Goal: Communication & Community: Answer question/provide support

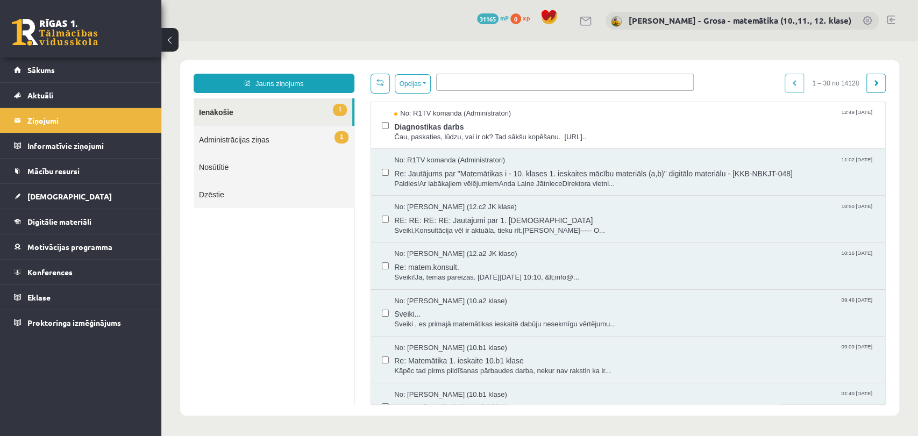
click at [312, 111] on link "1 Ienākošie" at bounding box center [273, 111] width 159 height 27
click at [63, 280] on link "Konferences" at bounding box center [81, 272] width 134 height 25
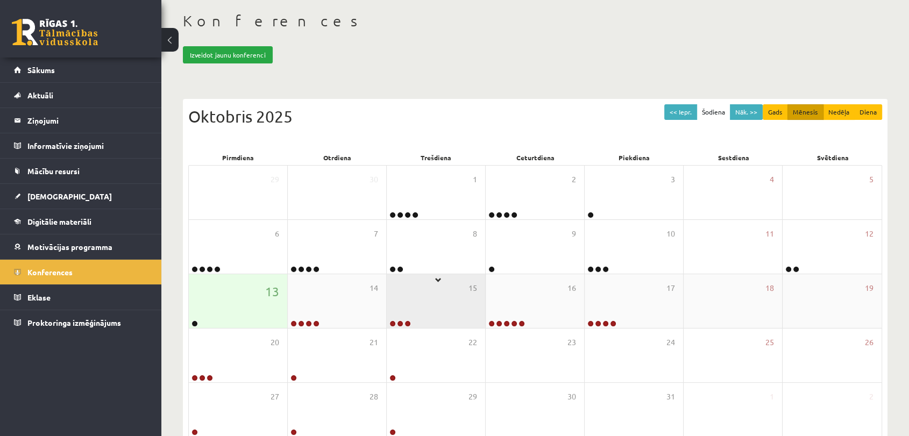
scroll to position [108, 0]
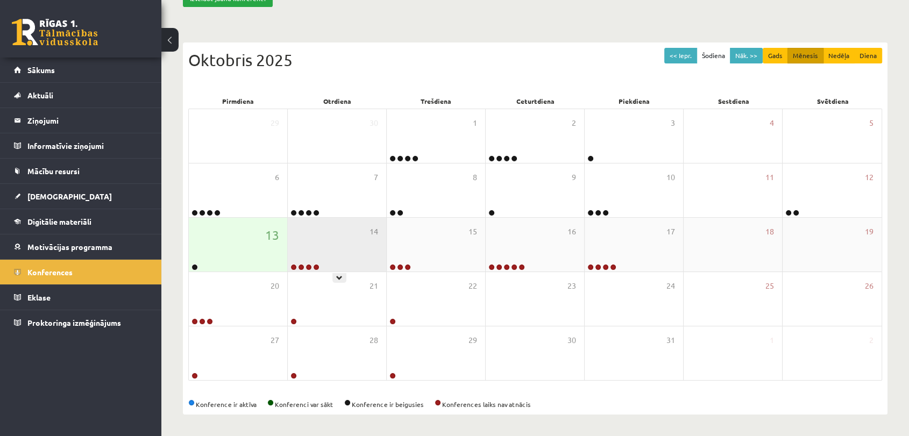
click at [363, 233] on div "14" at bounding box center [337, 245] width 98 height 54
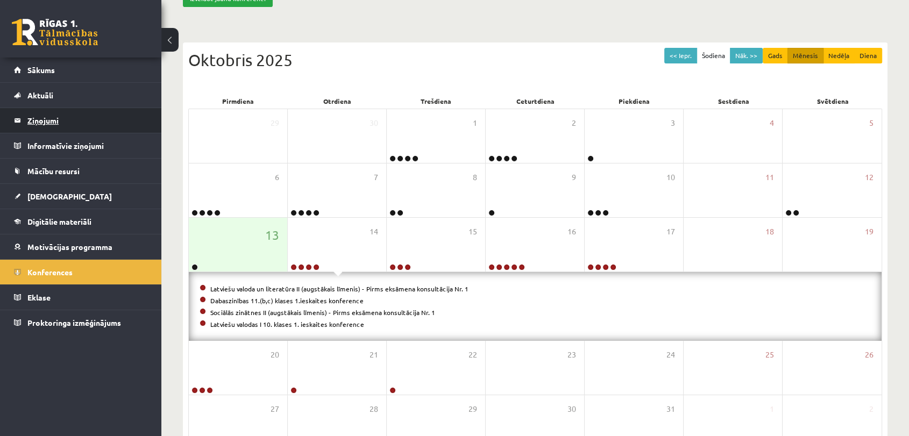
click at [129, 116] on legend "Ziņojumi 0" at bounding box center [87, 120] width 120 height 25
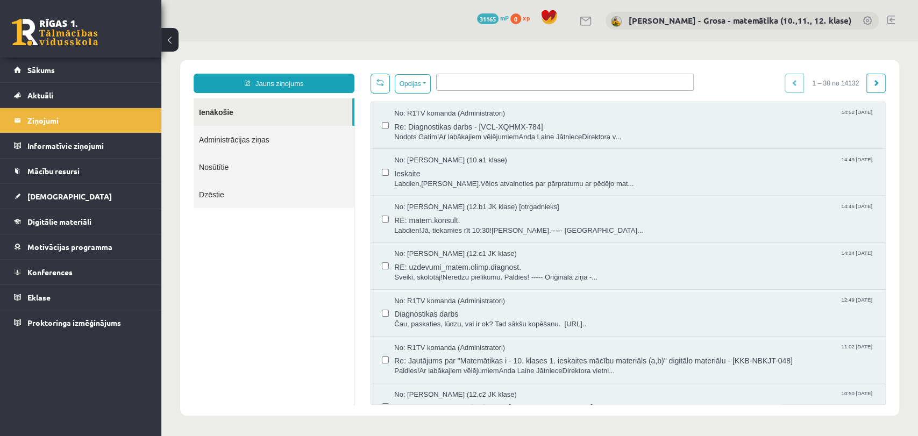
click at [506, 87] on span at bounding box center [565, 82] width 258 height 17
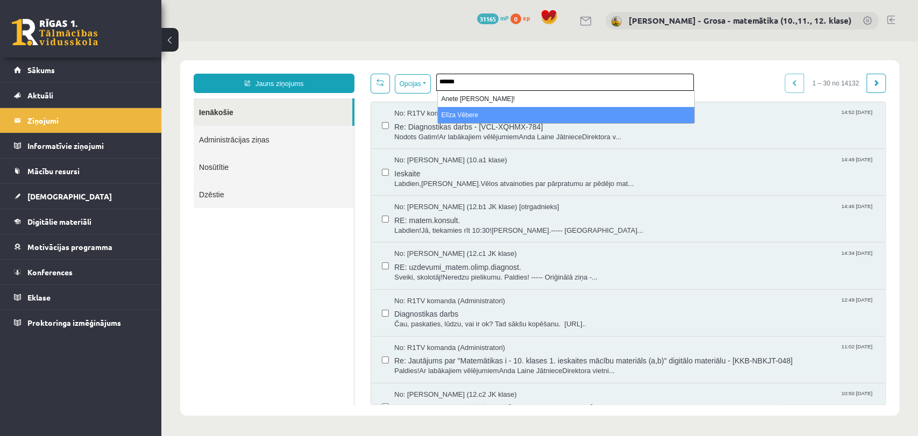
type input "******"
select select "*****"
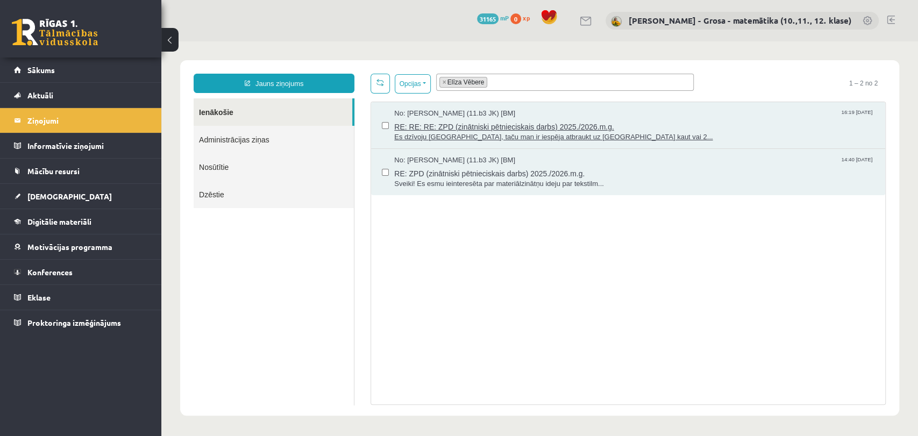
click at [654, 132] on span "Es dzīvoju Liepājā, taču man ir iespēja atbraukt uz Rīgu kaut vai 2..." at bounding box center [634, 137] width 480 height 10
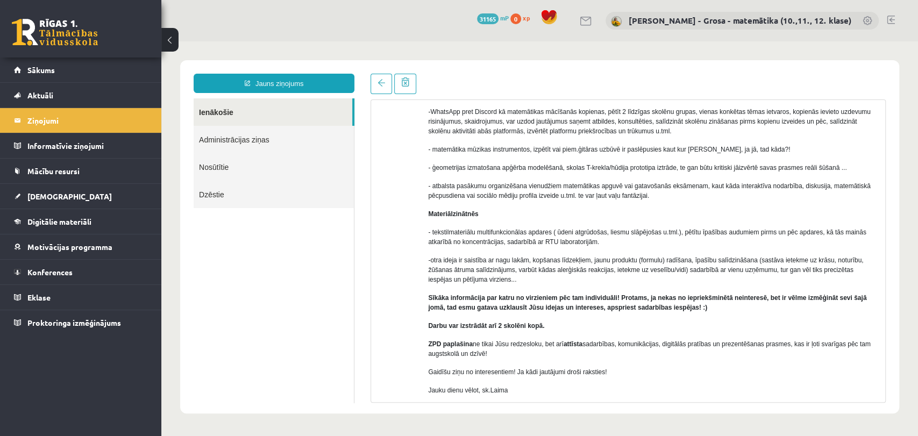
scroll to position [514, 0]
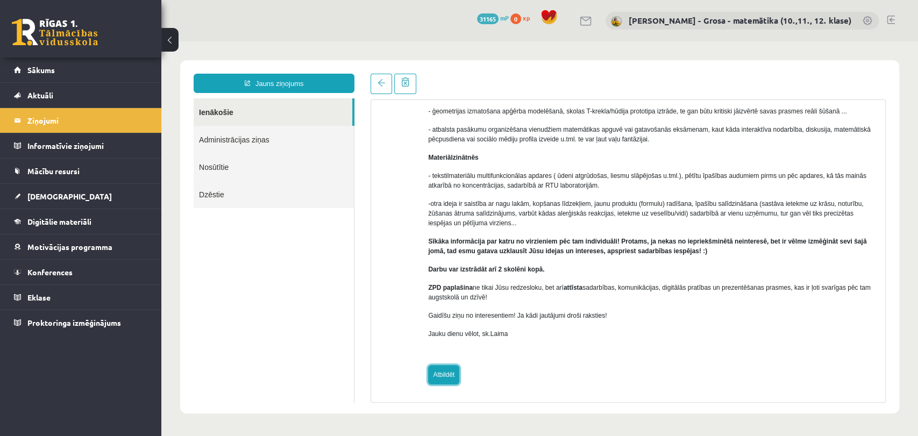
click at [438, 372] on link "Atbildēt" at bounding box center [443, 374] width 31 height 19
type input "**********"
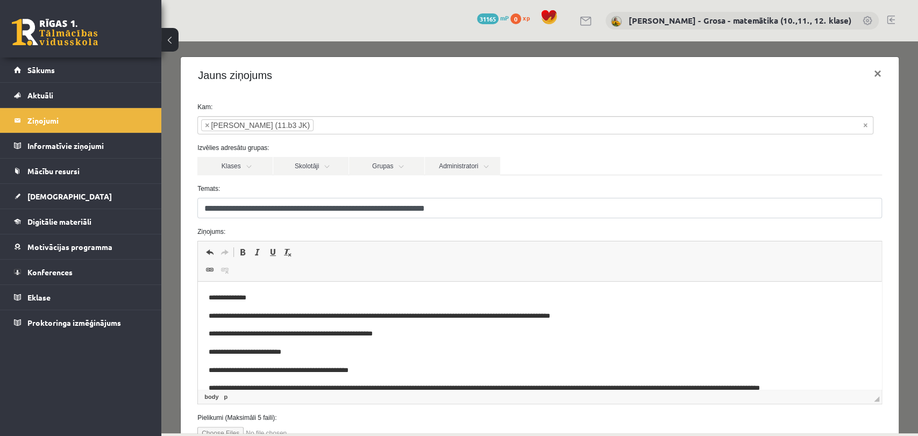
click at [630, 315] on p "**********" at bounding box center [531, 316] width 644 height 11
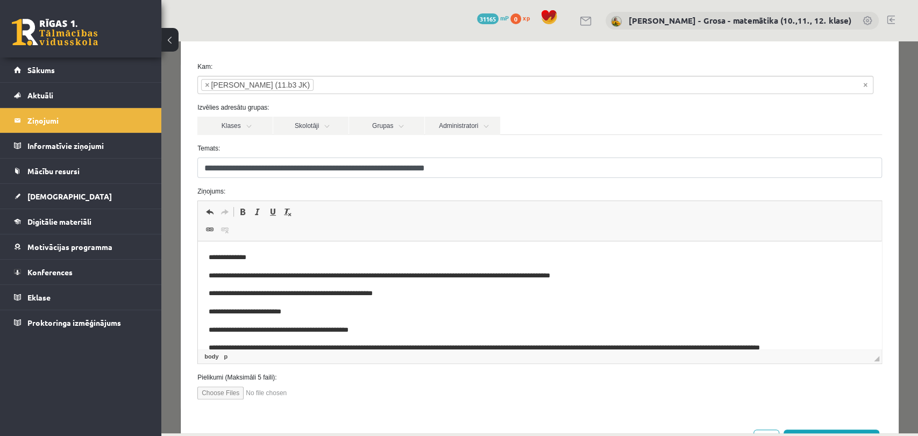
scroll to position [83, 0]
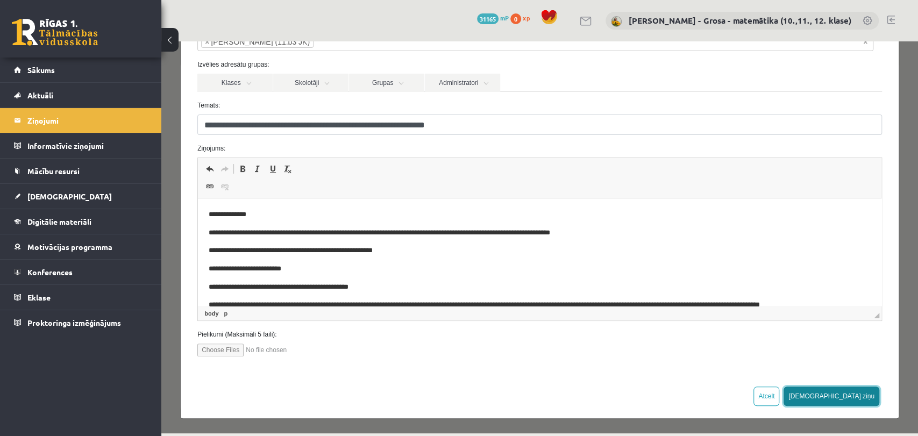
click at [865, 399] on button "Sūtīt ziņu" at bounding box center [831, 396] width 96 height 19
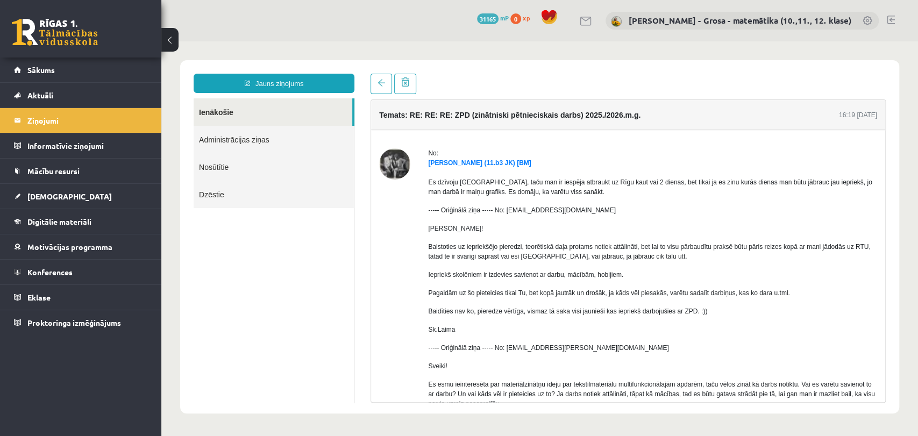
scroll to position [0, 0]
click at [308, 110] on link "Ienākošie" at bounding box center [273, 111] width 159 height 27
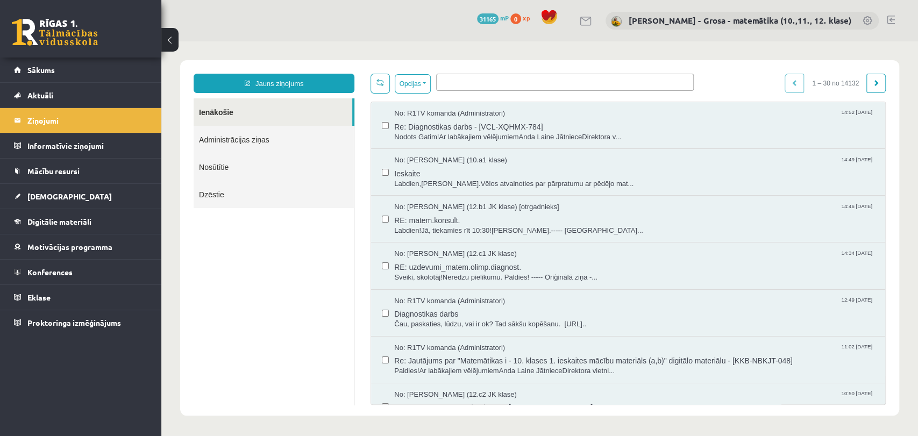
click at [514, 80] on ul at bounding box center [565, 80] width 256 height 12
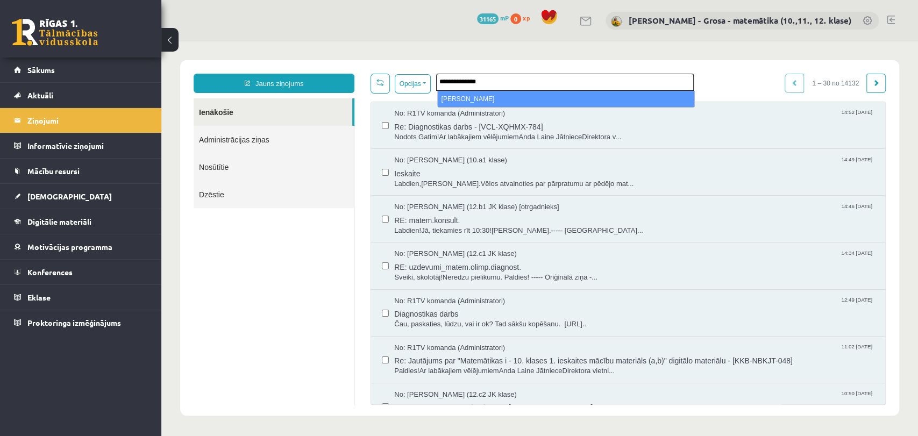
type input "**********"
select select "*****"
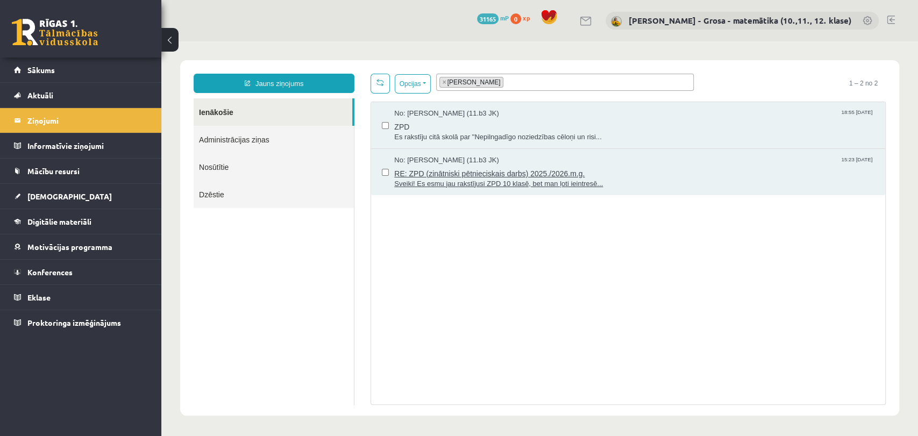
click at [538, 176] on span "RE: ZPD (zinātniski pētnieciskais darbs) 2025./2026.m.g." at bounding box center [634, 172] width 480 height 13
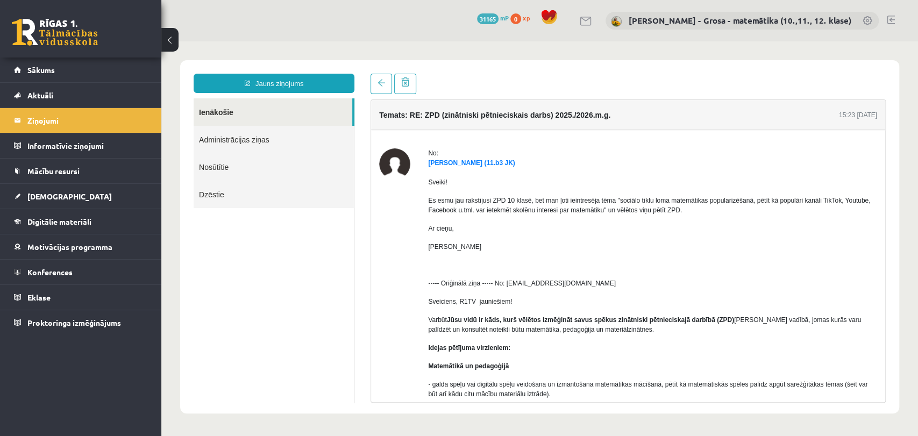
click at [261, 120] on link "Ienākošie" at bounding box center [273, 111] width 159 height 27
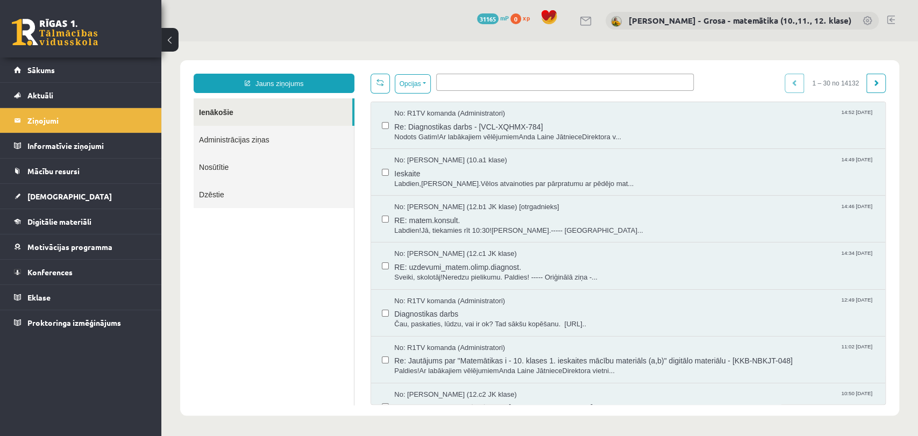
click at [473, 82] on ul at bounding box center [565, 80] width 256 height 12
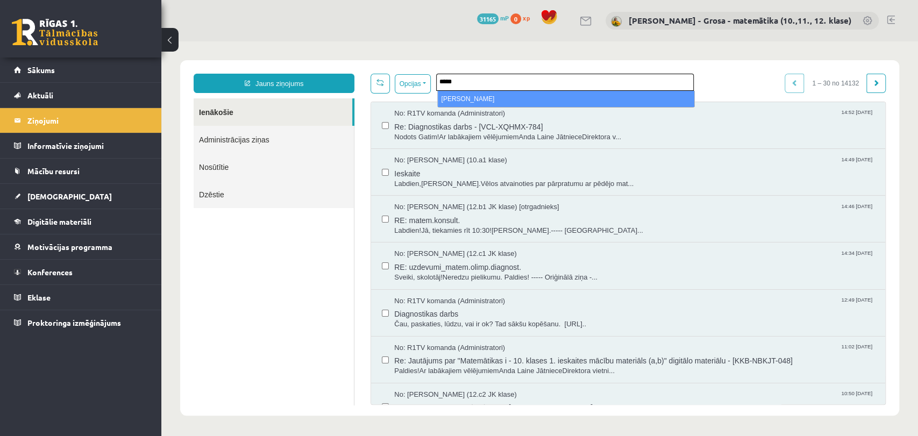
type input "*****"
select select "*****"
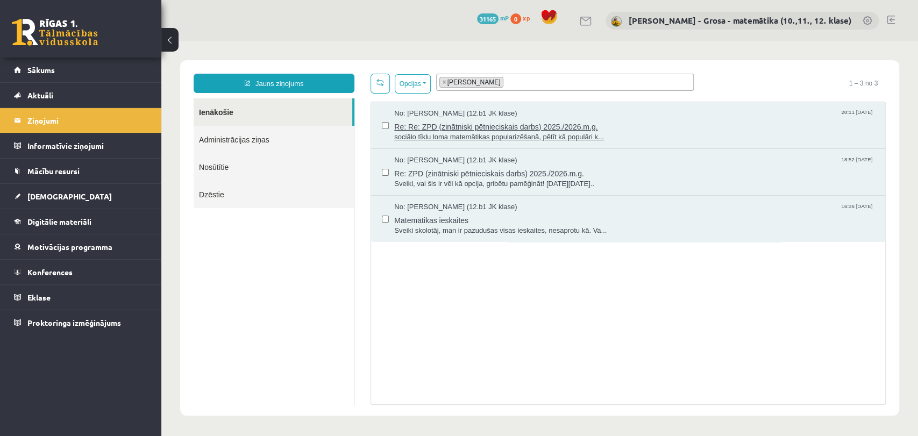
click at [546, 133] on span "sociālo tīklu loma matemātikas popularizēšanā, pētīt kā populāri k..." at bounding box center [634, 137] width 480 height 10
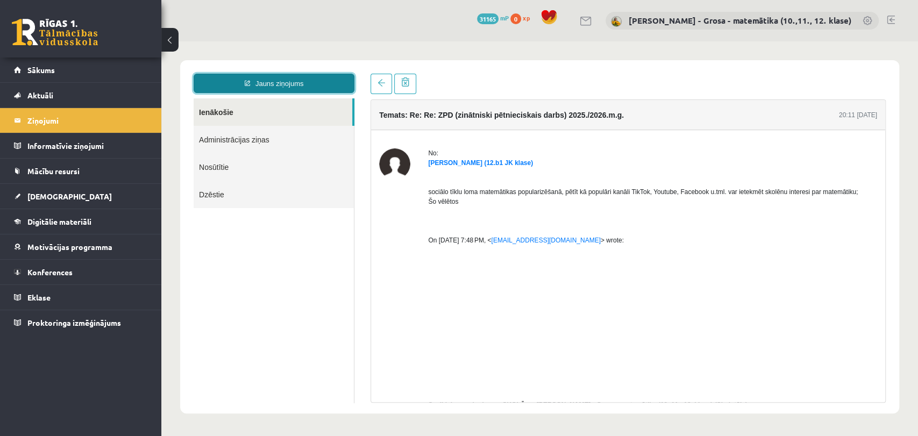
click at [270, 81] on link "Jauns ziņojums" at bounding box center [274, 83] width 161 height 19
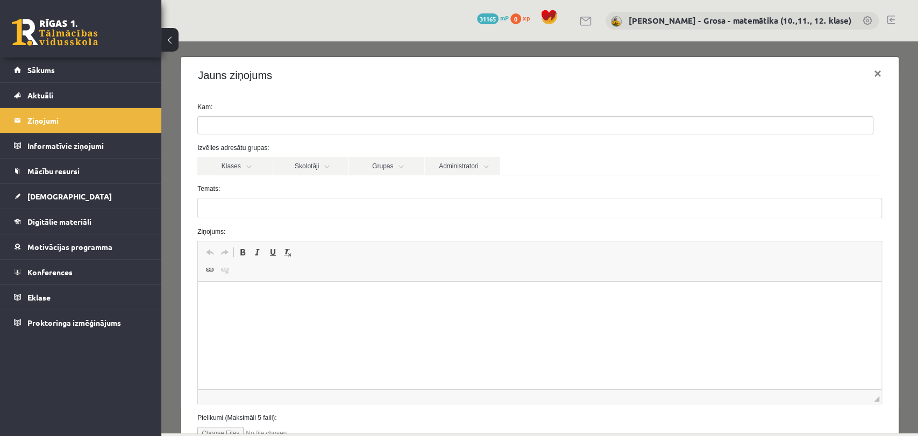
click at [409, 126] on ul at bounding box center [535, 125] width 675 height 17
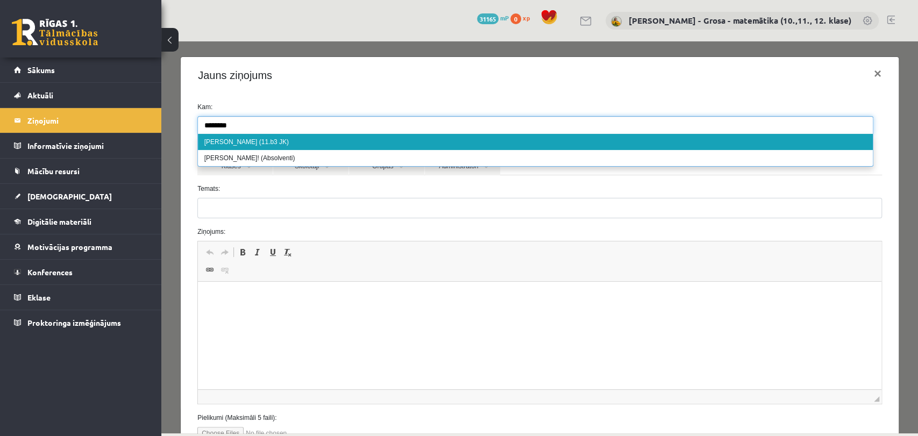
type input "********"
select select "*****"
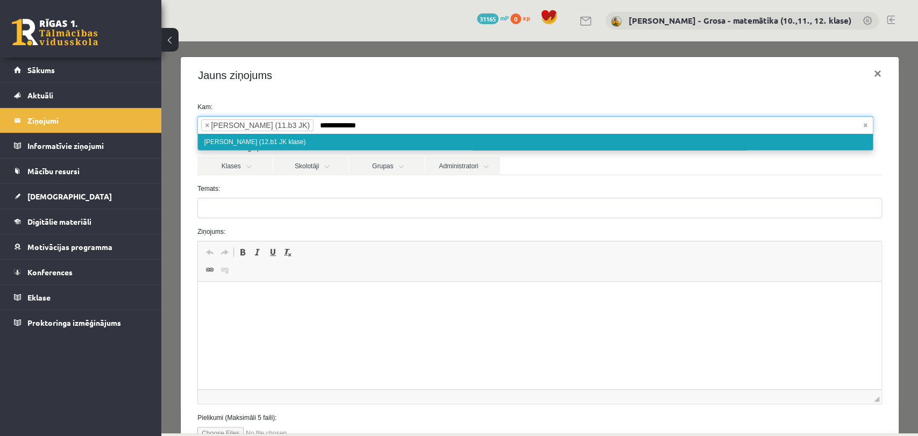
type input "**********"
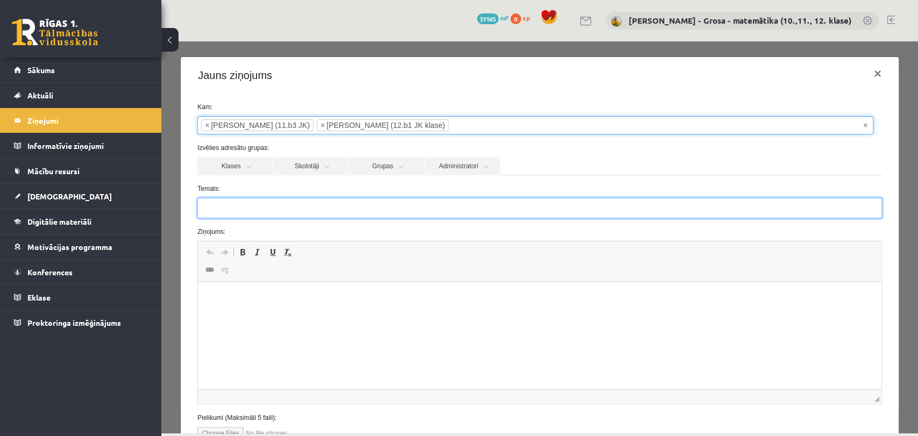
click at [301, 211] on input "Temats:" at bounding box center [539, 208] width 684 height 20
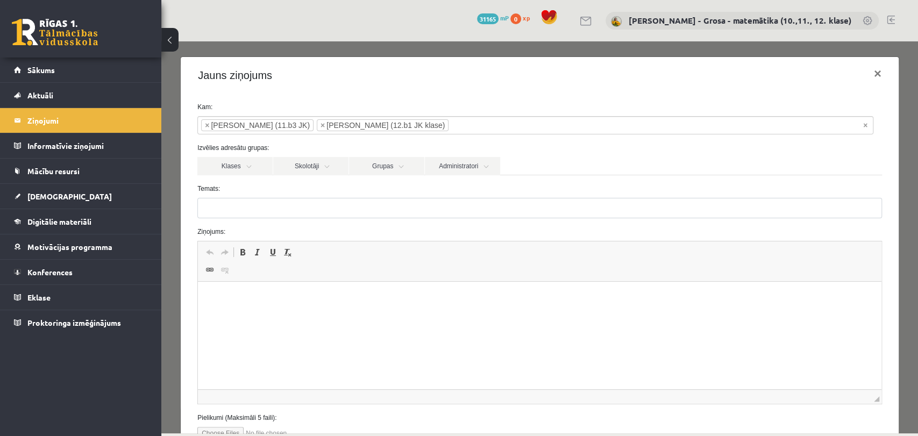
click at [328, 218] on input "Temats:" at bounding box center [539, 208] width 684 height 20
type input "**********"
click at [331, 288] on html at bounding box center [539, 298] width 683 height 33
click at [327, 260] on span "Atcelt Klaviatūras saīsne vadīšanas taustiņš+Z Atkārtot Klaviatūras saīsne vadī…" at bounding box center [539, 254] width 675 height 18
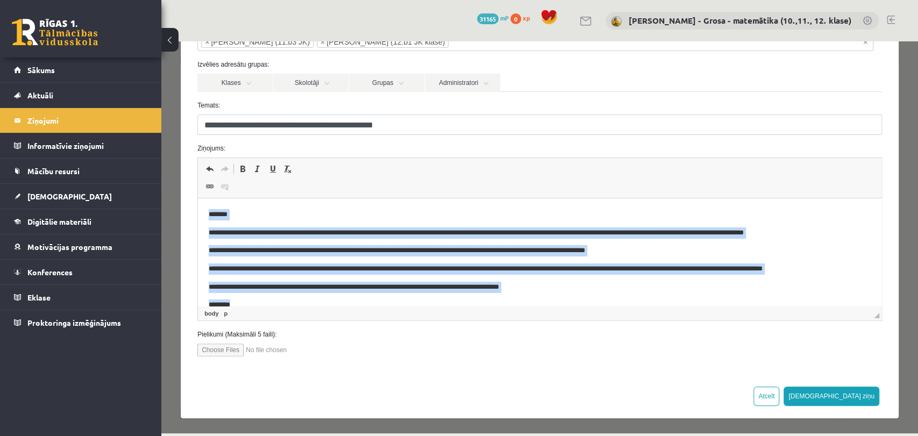
drag, startPoint x: 259, startPoint y: 289, endPoint x: 202, endPoint y: 197, distance: 107.9
click at [202, 198] on html "**********" at bounding box center [539, 259] width 683 height 123
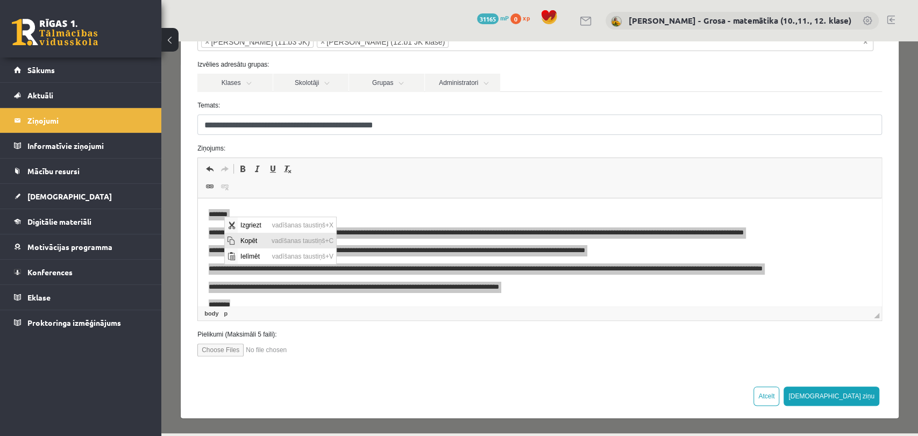
click at [267, 239] on span "Kopēt" at bounding box center [252, 241] width 31 height 16
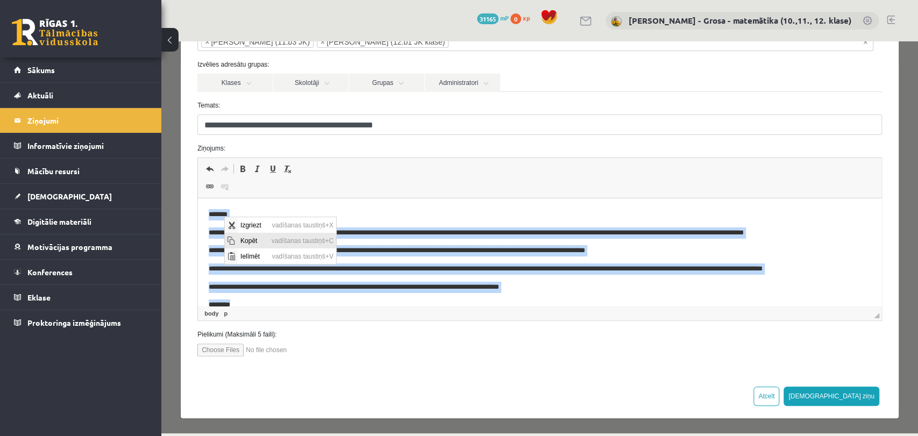
copy body "**********"
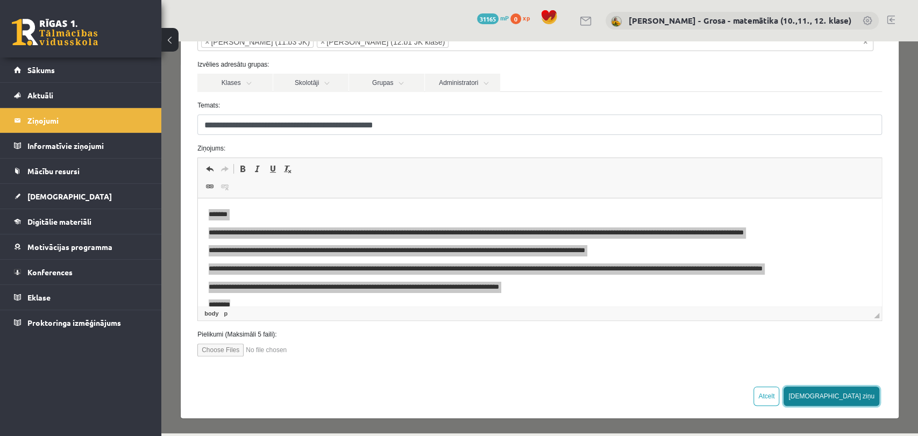
click at [856, 397] on button "Sūtīt ziņu" at bounding box center [831, 396] width 96 height 19
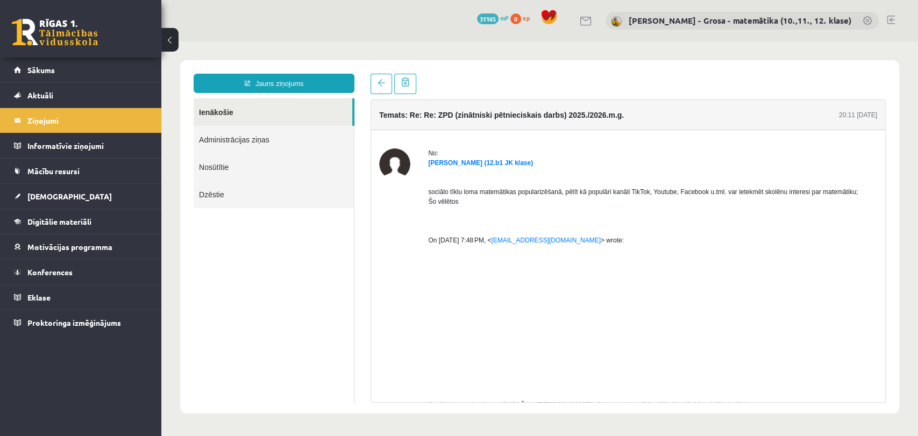
click at [316, 113] on link "Ienākošie" at bounding box center [273, 111] width 159 height 27
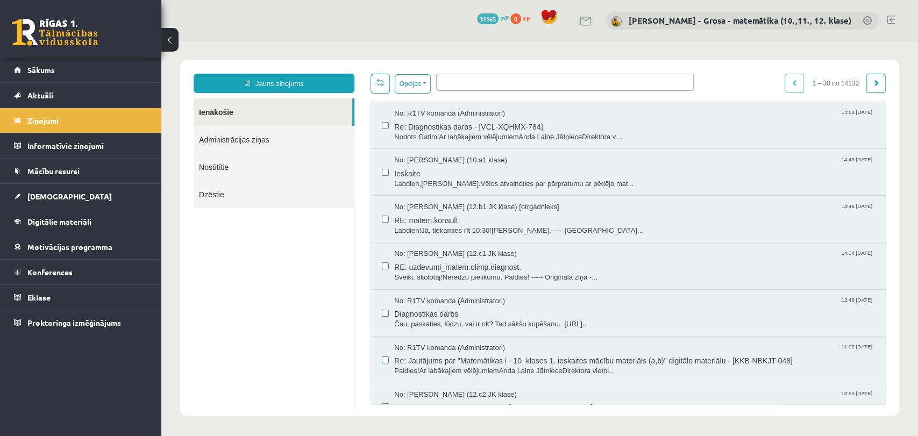
click at [492, 78] on ul at bounding box center [565, 80] width 256 height 12
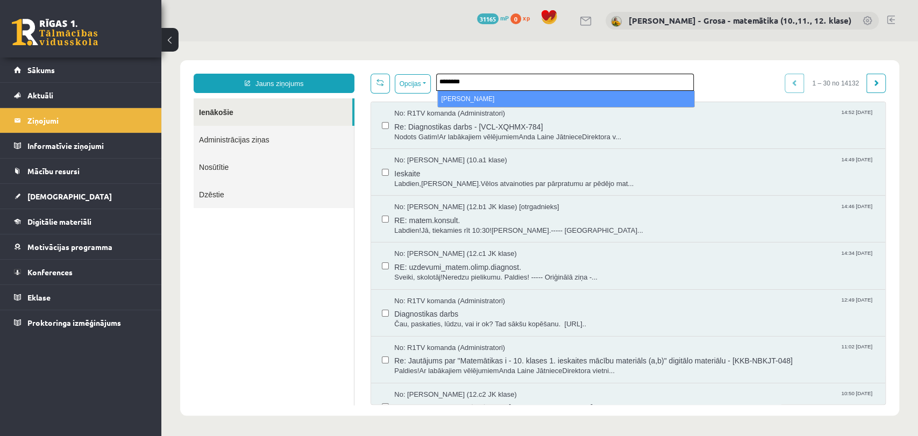
type input "********"
select select "*****"
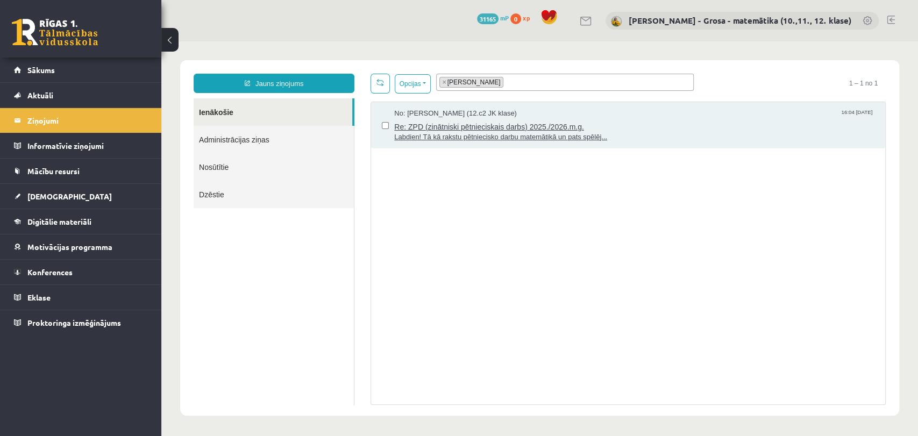
click at [501, 119] on span "Re: ZPD (zinātniski pētnieciskais darbs) 2025./2026.m.g." at bounding box center [634, 125] width 480 height 13
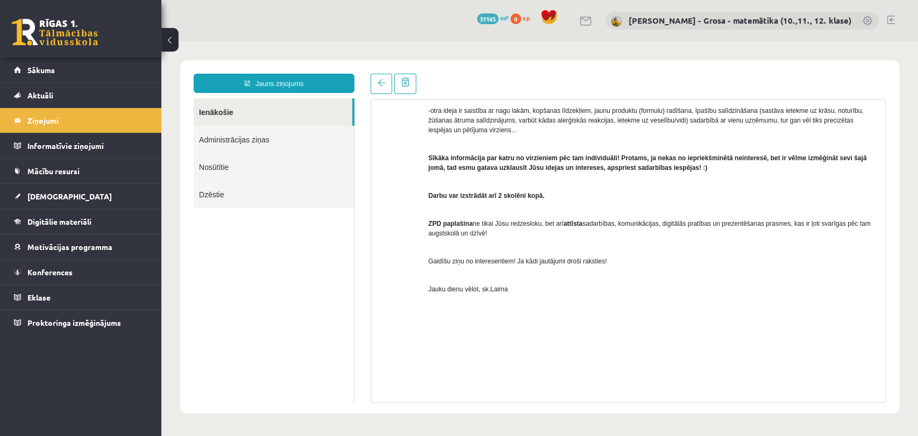
scroll to position [1045, 0]
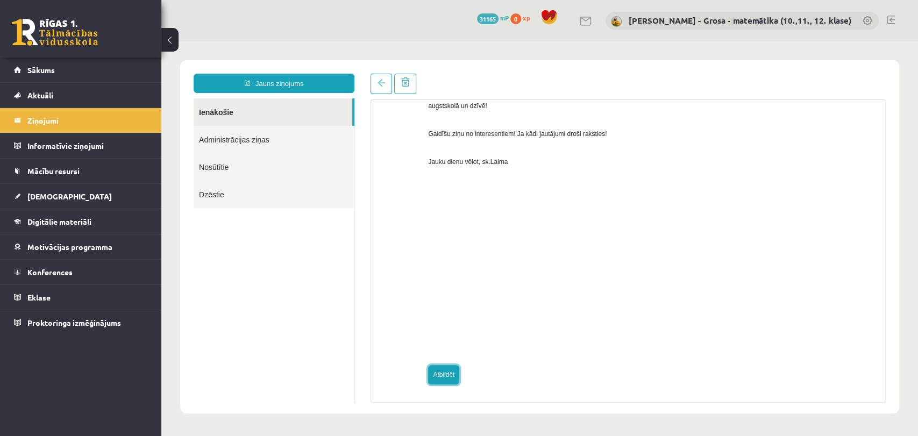
click at [449, 376] on link "Atbildēt" at bounding box center [443, 374] width 31 height 19
type input "**********"
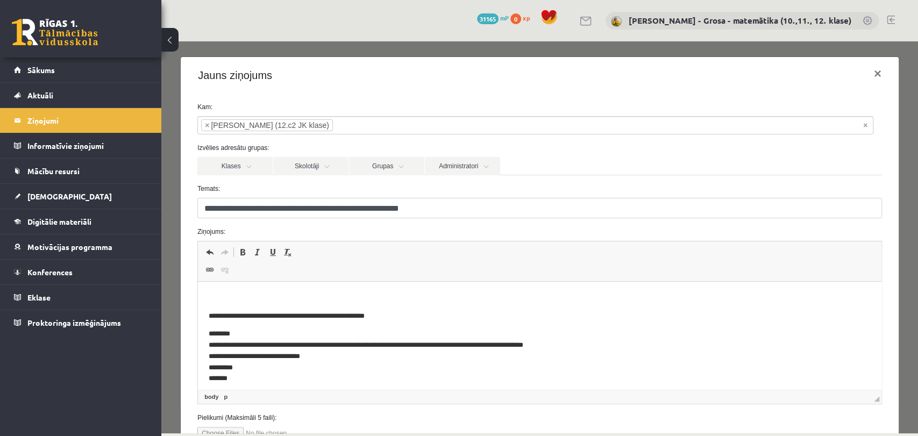
click at [331, 292] on p "Bagātinātā teksta redaktors, wiswyg-editor-47433903985840-1760357154-403" at bounding box center [540, 297] width 662 height 11
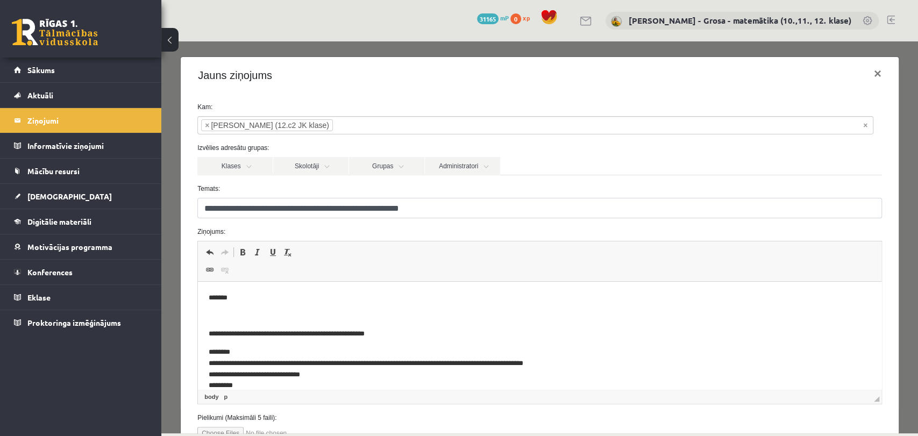
scroll to position [21, 0]
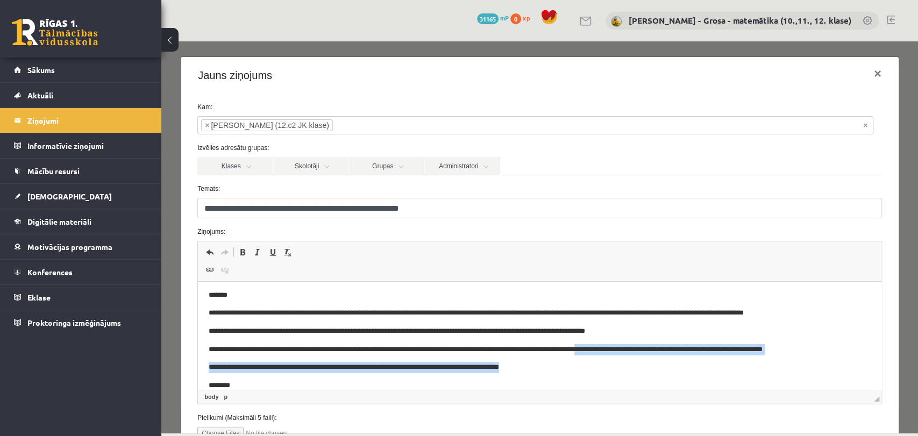
drag, startPoint x: 606, startPoint y: 348, endPoint x: 763, endPoint y: 346, distance: 157.5
click at [727, 352] on p "**********" at bounding box center [531, 349] width 644 height 11
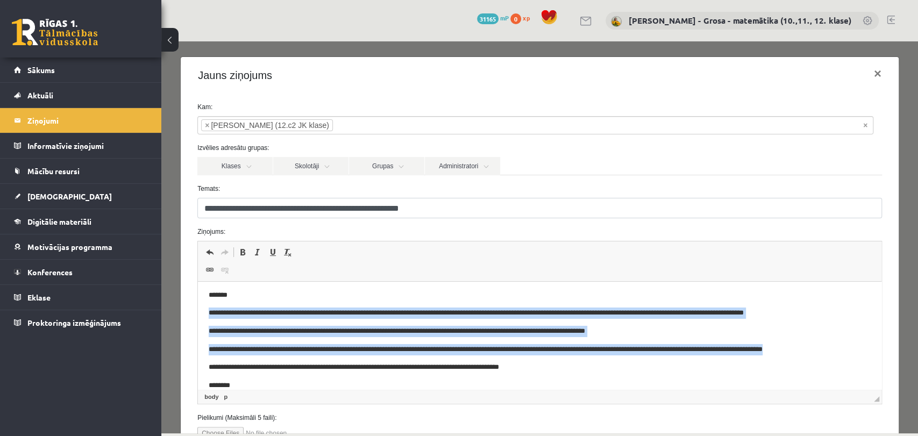
drag, startPoint x: 838, startPoint y: 349, endPoint x: 202, endPoint y: 309, distance: 637.4
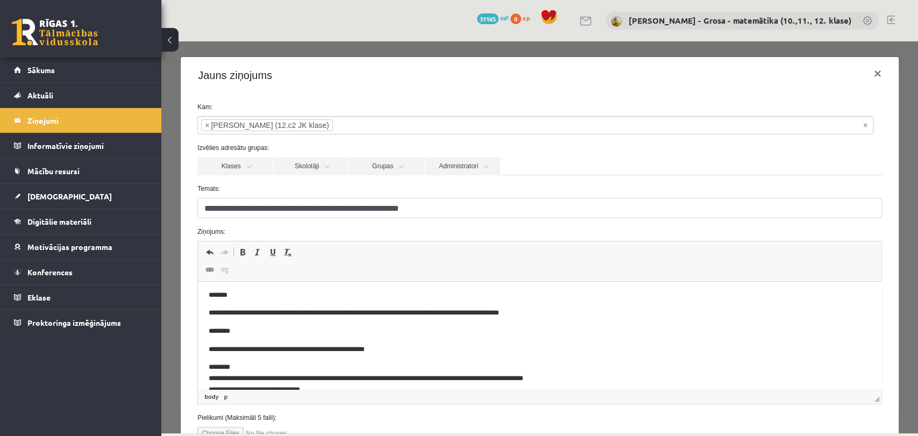
click at [318, 299] on p "*******" at bounding box center [531, 295] width 644 height 11
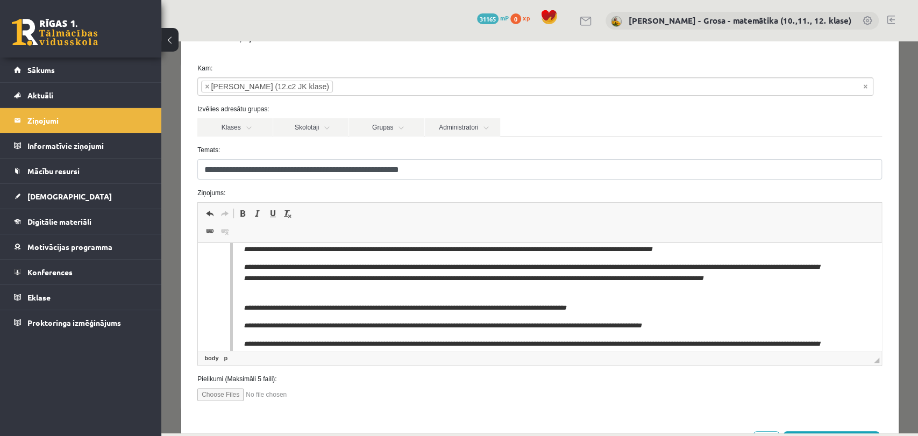
scroll to position [83, 0]
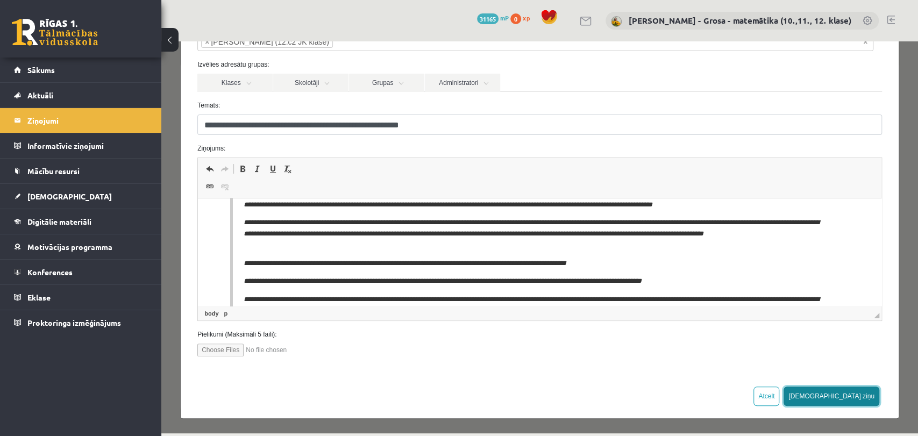
click at [853, 400] on button "[DEMOGRAPHIC_DATA] ziņu" at bounding box center [831, 396] width 96 height 19
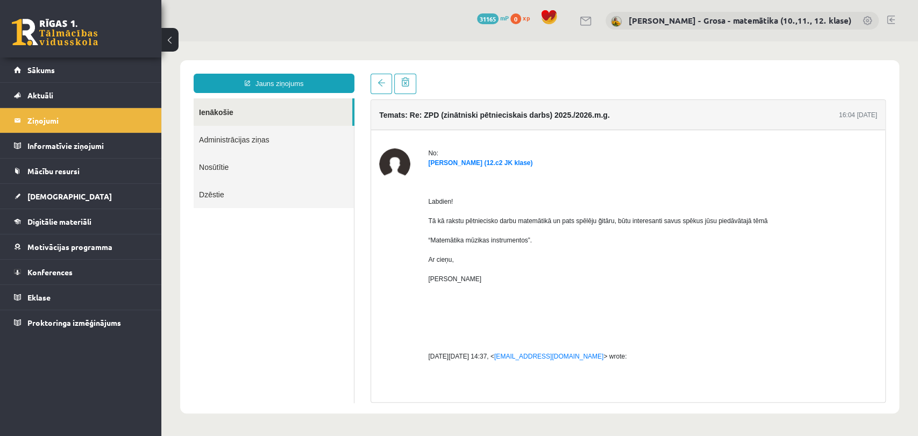
scroll to position [0, 0]
click at [341, 113] on link "Ienākošie" at bounding box center [273, 111] width 159 height 27
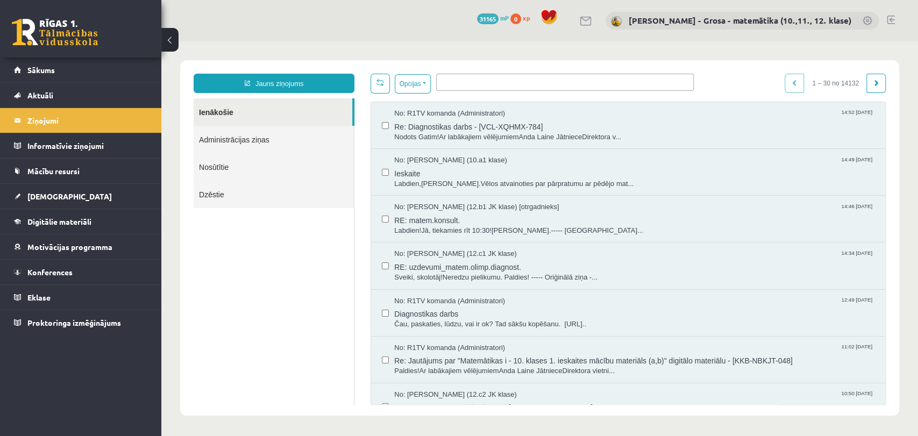
click at [247, 113] on link "Ienākošie" at bounding box center [273, 111] width 159 height 27
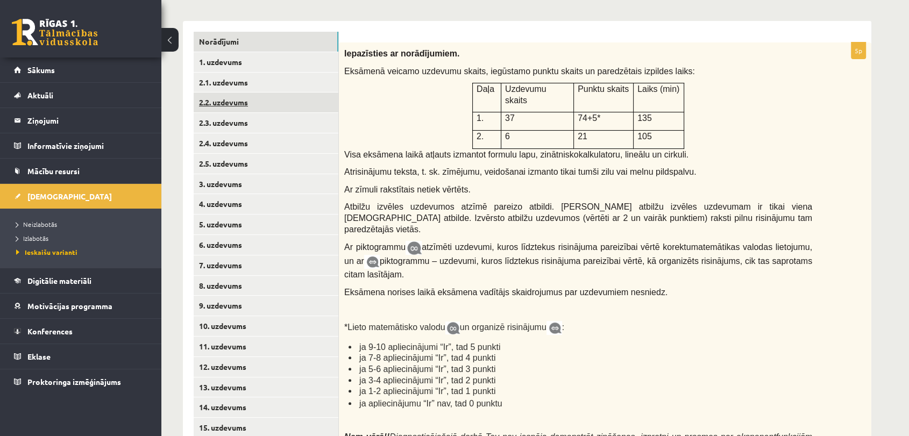
scroll to position [182, 0]
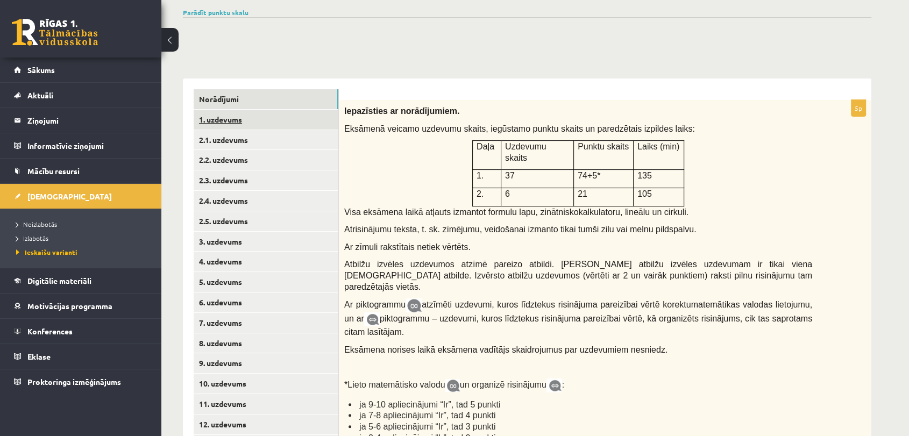
click at [242, 122] on link "1. uzdevums" at bounding box center [266, 120] width 145 height 20
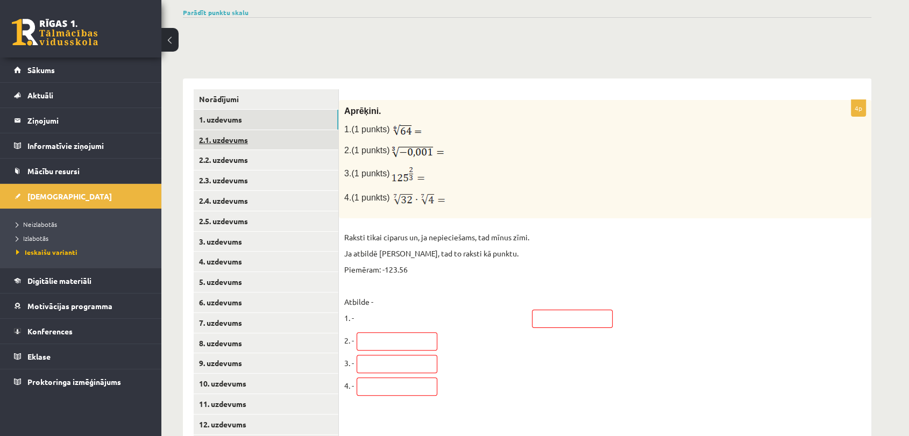
click at [290, 142] on link "2.1. uzdevums" at bounding box center [266, 140] width 145 height 20
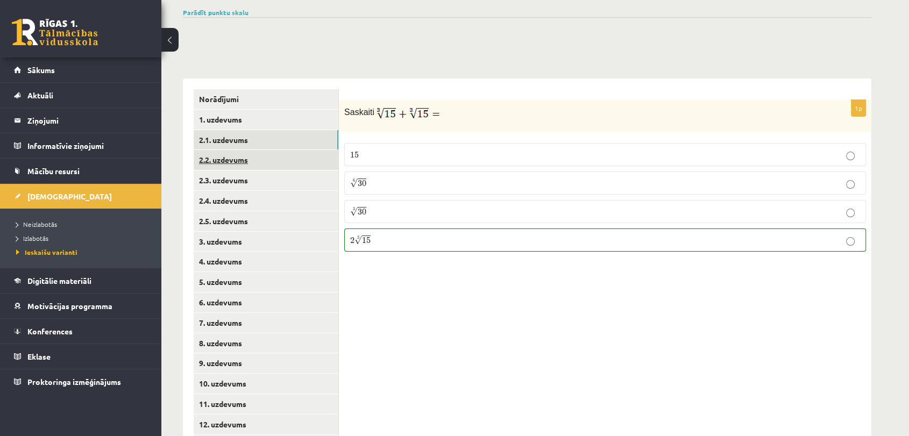
click at [292, 160] on link "2.2. uzdevums" at bounding box center [266, 160] width 145 height 20
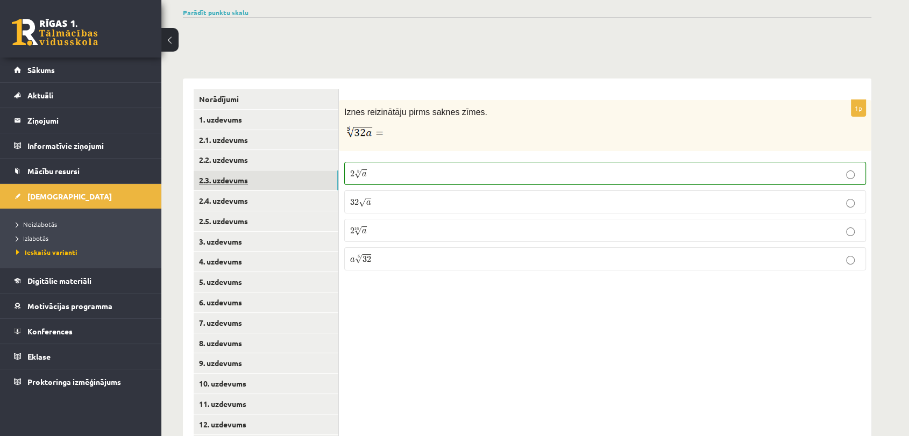
click at [286, 186] on link "2.3. uzdevums" at bounding box center [266, 180] width 145 height 20
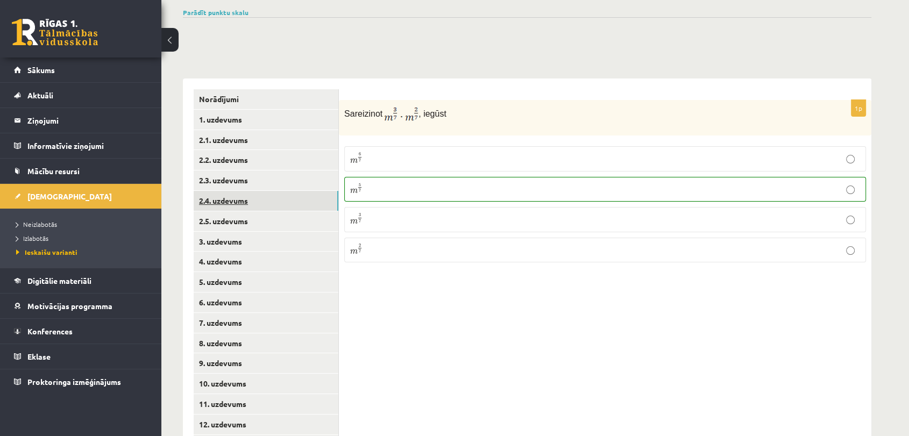
click at [282, 202] on link "2.4. uzdevums" at bounding box center [266, 201] width 145 height 20
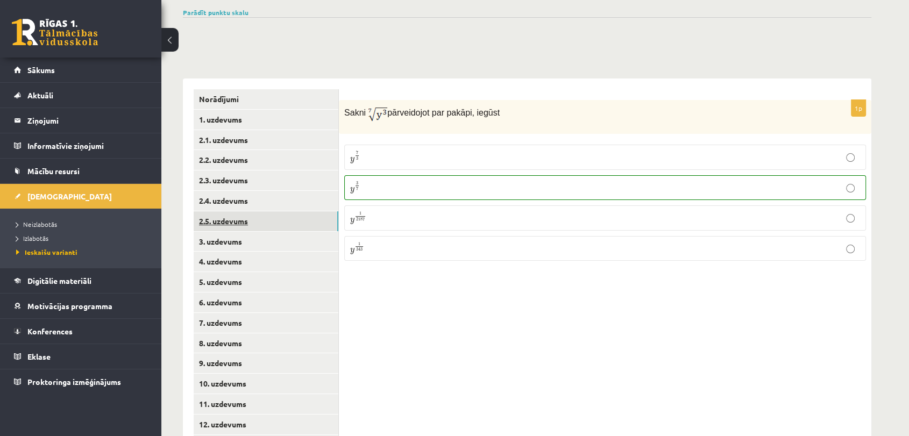
click at [277, 220] on link "2.5. uzdevums" at bounding box center [266, 221] width 145 height 20
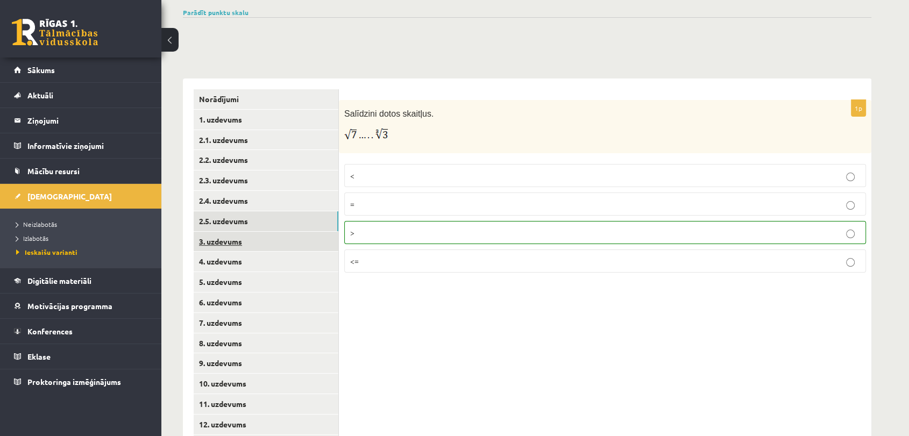
click at [296, 234] on link "3. uzdevums" at bounding box center [266, 242] width 145 height 20
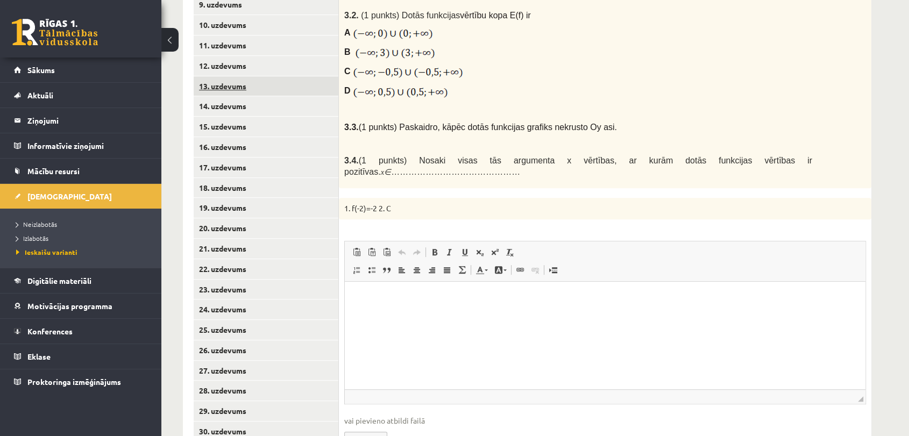
scroll to position [421, 0]
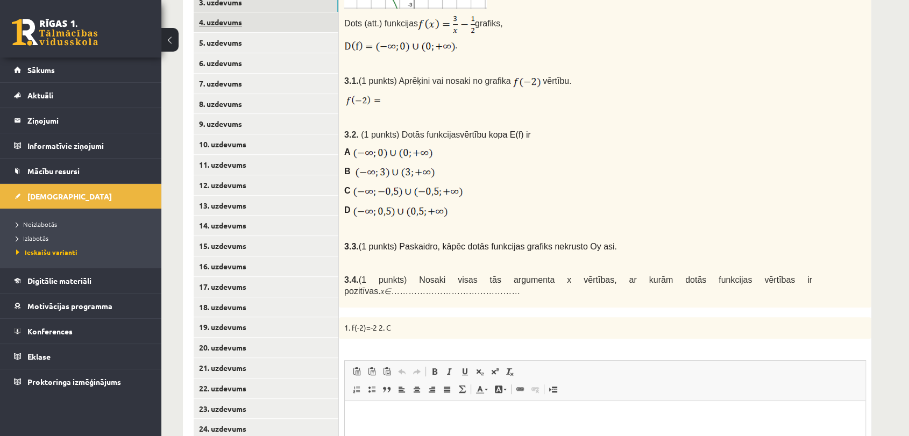
click at [304, 23] on link "4. uzdevums" at bounding box center [266, 22] width 145 height 20
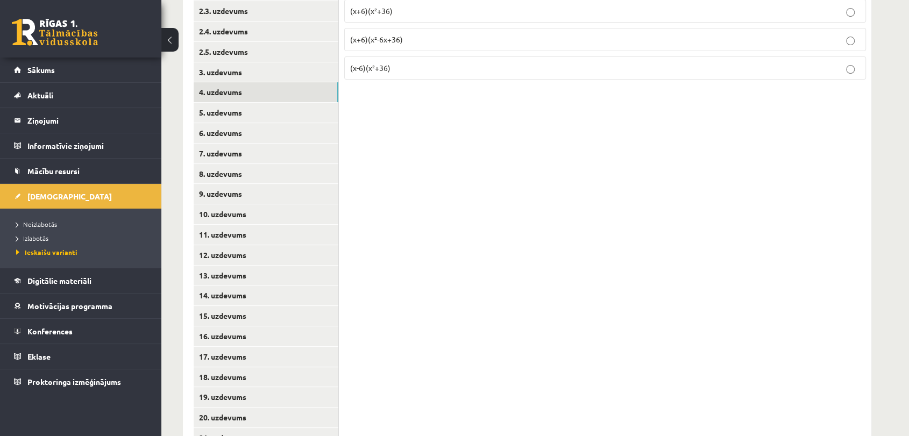
scroll to position [241, 0]
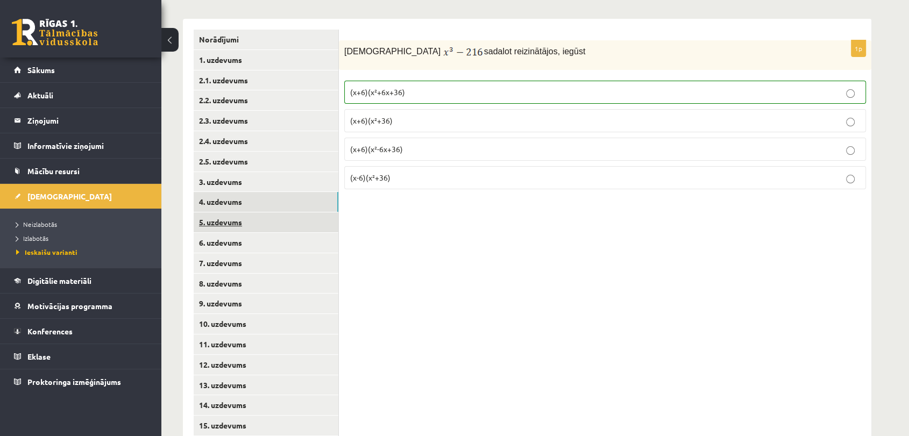
click at [299, 223] on link "5. uzdevums" at bounding box center [266, 222] width 145 height 20
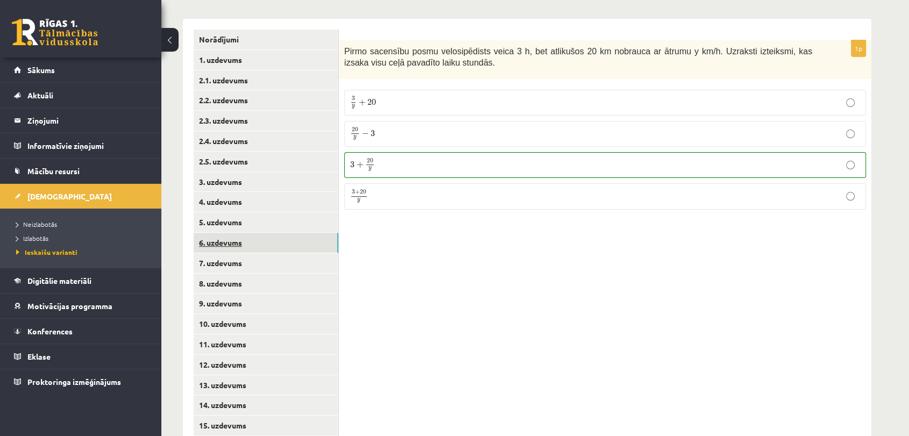
click at [287, 242] on link "6. uzdevums" at bounding box center [266, 243] width 145 height 20
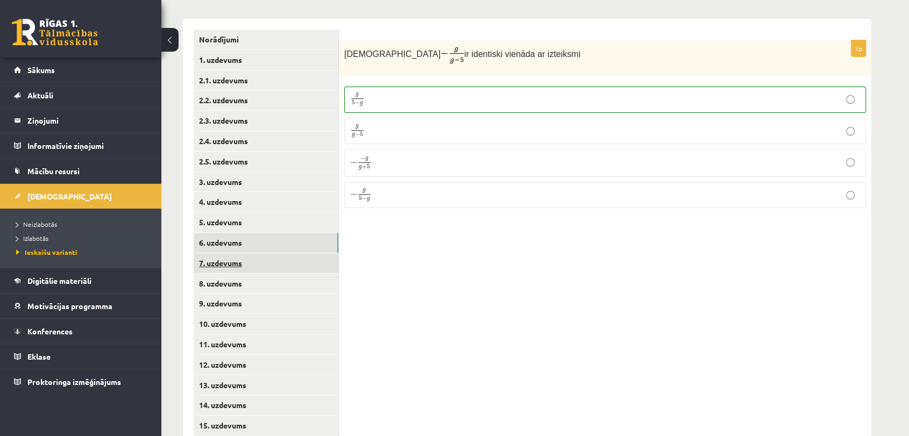
click at [301, 266] on link "7. uzdevums" at bounding box center [266, 263] width 145 height 20
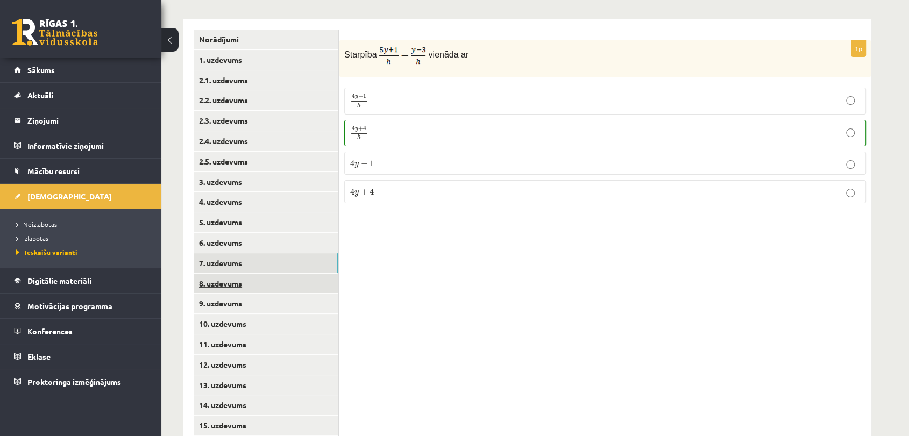
click at [299, 289] on link "8. uzdevums" at bounding box center [266, 284] width 145 height 20
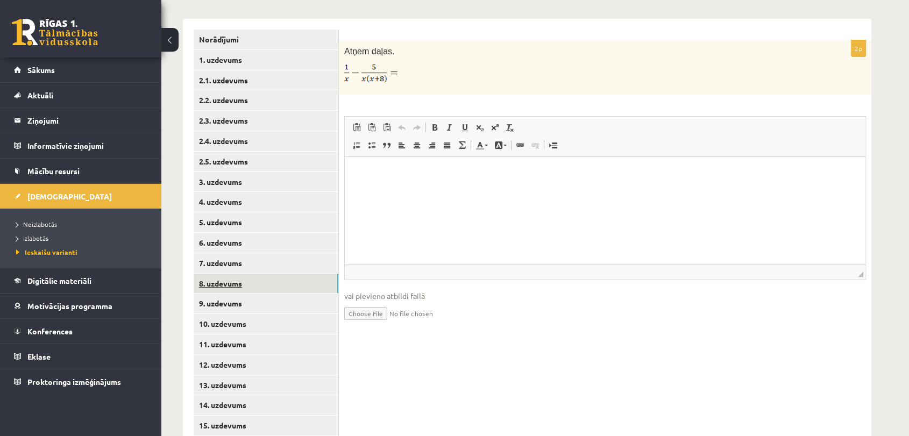
scroll to position [0, 0]
click at [272, 302] on link "9. uzdevums" at bounding box center [266, 304] width 145 height 20
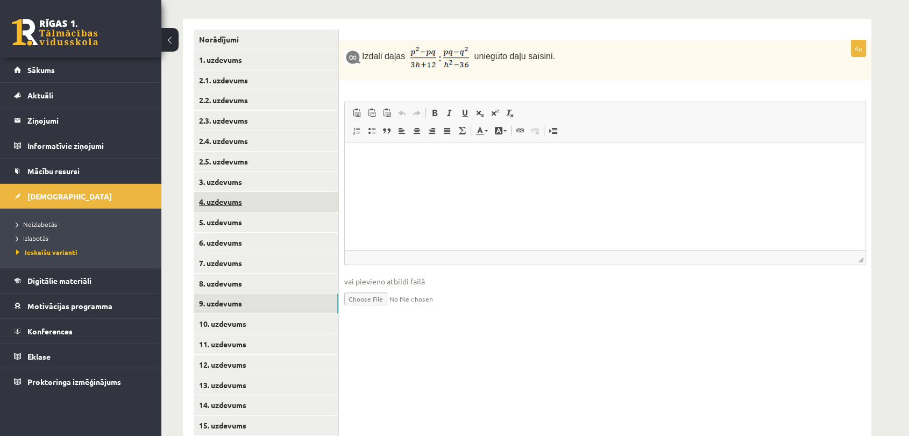
click at [284, 210] on link "4. uzdevums" at bounding box center [266, 202] width 145 height 20
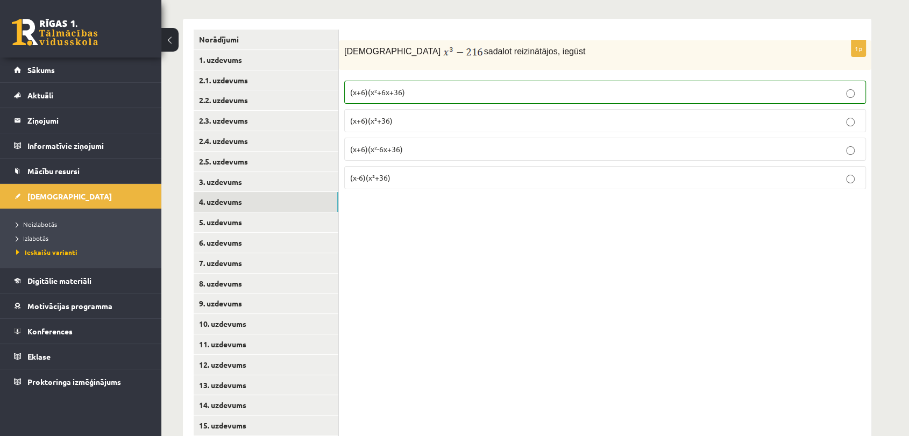
click at [860, 230] on div "1p Izteiksmi sadalot reizinātājos, iegūst (x+6)(x²+6x+36) (x+6)(x²+36) (x+6)(x²…" at bounding box center [605, 426] width 532 height 814
click at [266, 261] on link "7. uzdevums" at bounding box center [266, 263] width 145 height 20
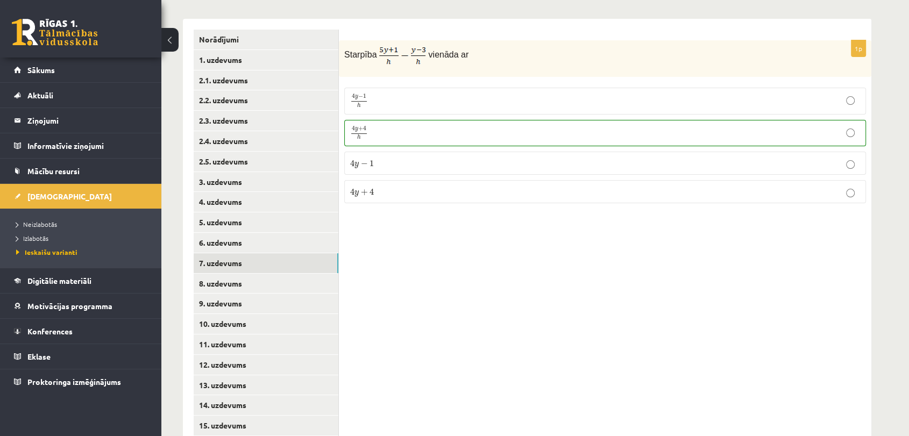
drag, startPoint x: 826, startPoint y: 294, endPoint x: 806, endPoint y: 292, distance: 19.4
click at [826, 294] on div "1p Starpība vienāda ar 4 y − 1 h 4 y − 1 h 4 y + 4 h 4 y + 4 h 4 y − 1 4 y − 1 …" at bounding box center [605, 426] width 532 height 814
click at [298, 310] on link "9. uzdevums" at bounding box center [266, 304] width 145 height 20
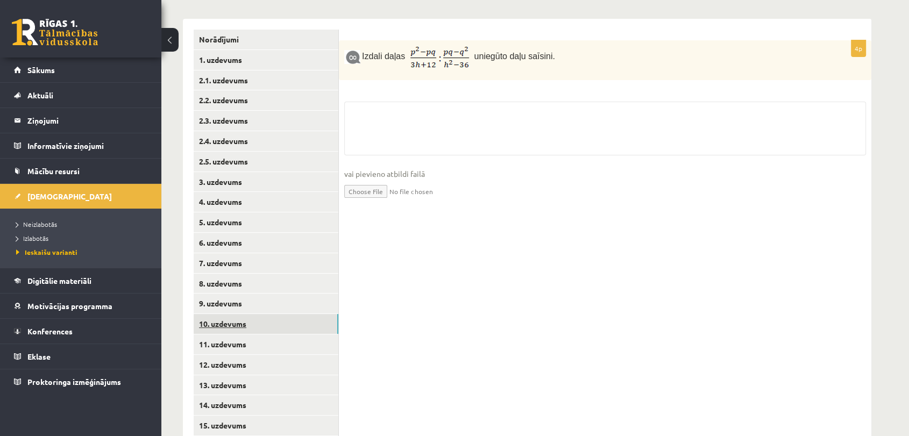
click at [293, 318] on link "10. uzdevums" at bounding box center [266, 324] width 145 height 20
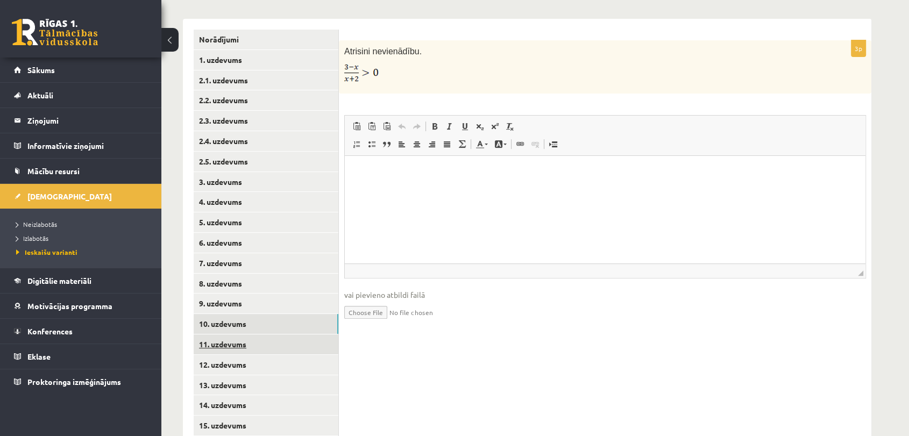
click at [245, 343] on link "11. uzdevums" at bounding box center [266, 344] width 145 height 20
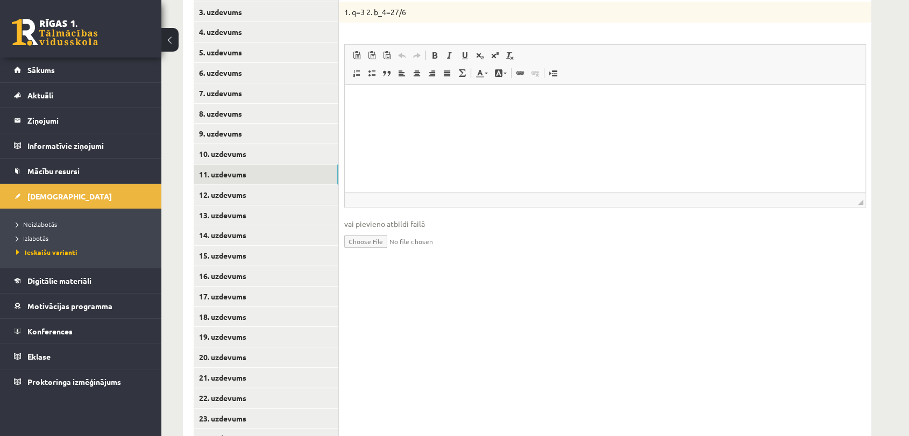
scroll to position [421, 0]
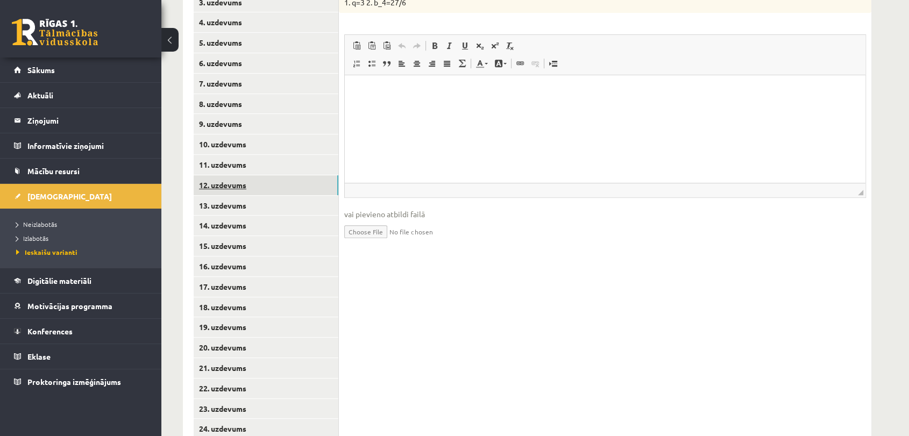
click at [234, 191] on link "12. uzdevums" at bounding box center [266, 185] width 145 height 20
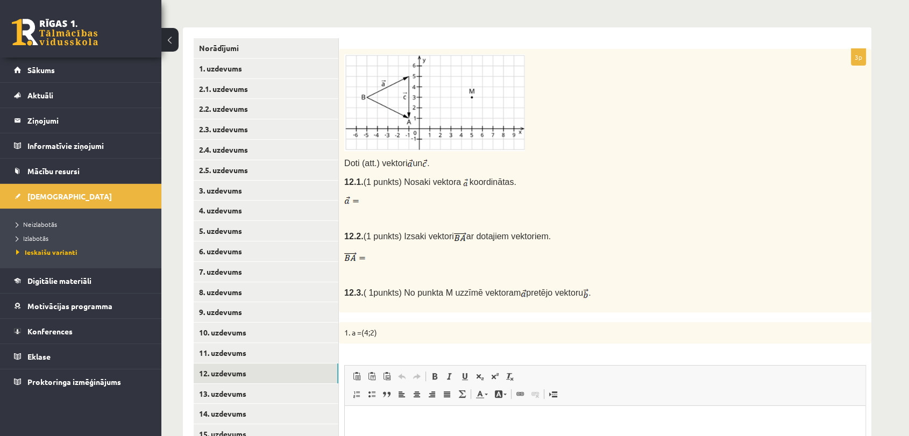
scroll to position [361, 0]
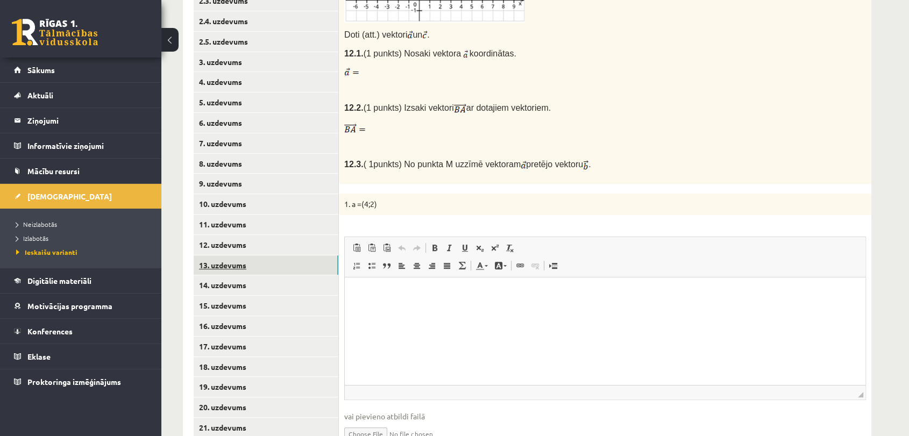
click at [234, 258] on link "13. uzdevums" at bounding box center [266, 265] width 145 height 20
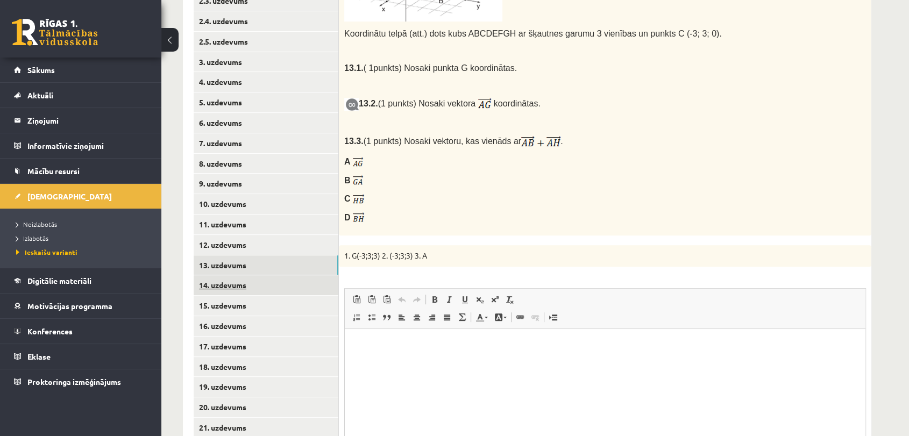
click at [254, 289] on link "14. uzdevums" at bounding box center [266, 285] width 145 height 20
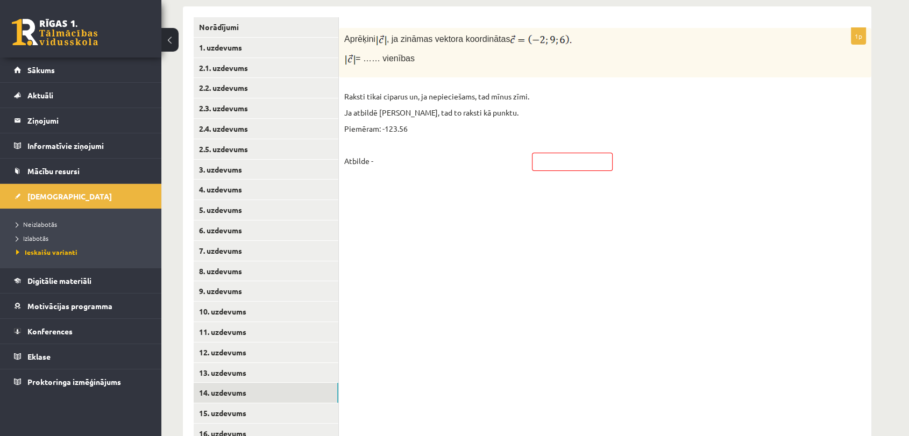
scroll to position [481, 0]
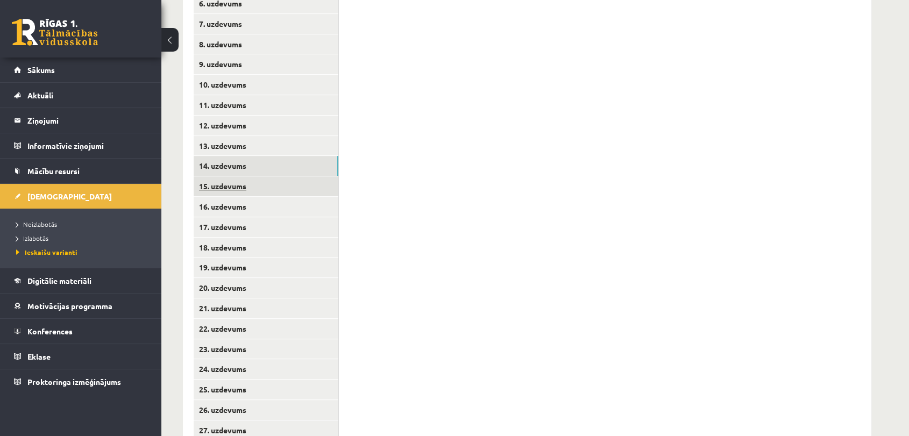
click at [311, 189] on link "15. uzdevums" at bounding box center [266, 186] width 145 height 20
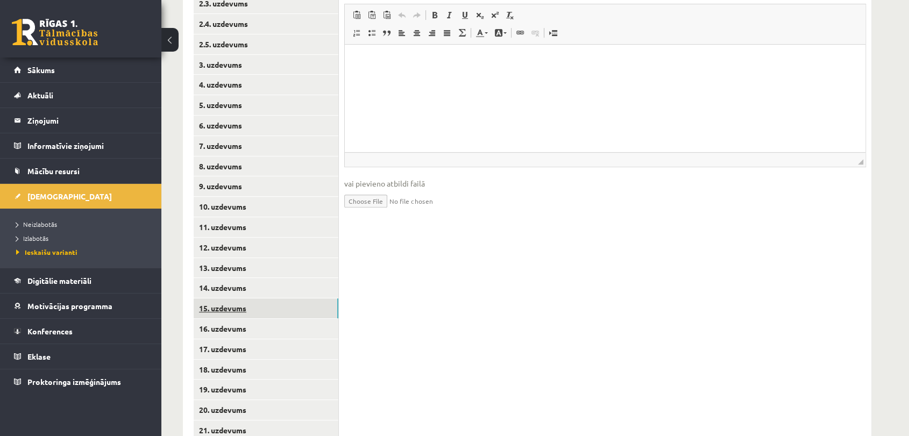
scroll to position [361, 0]
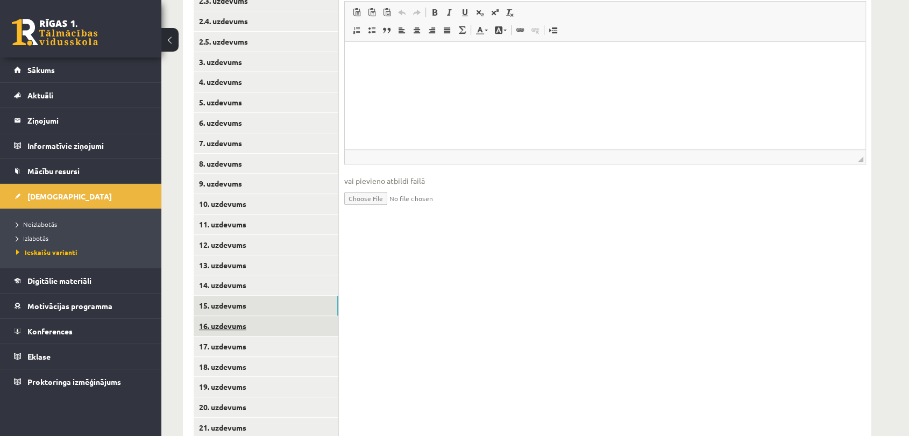
click at [323, 328] on link "16. uzdevums" at bounding box center [266, 326] width 145 height 20
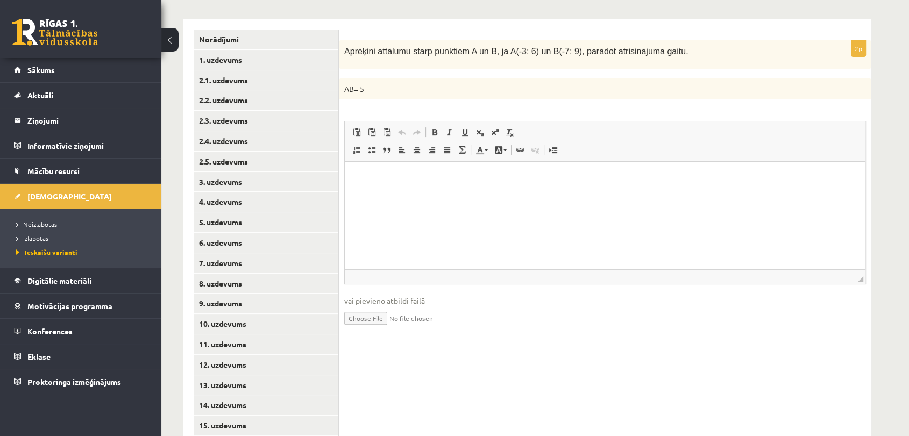
scroll to position [301, 0]
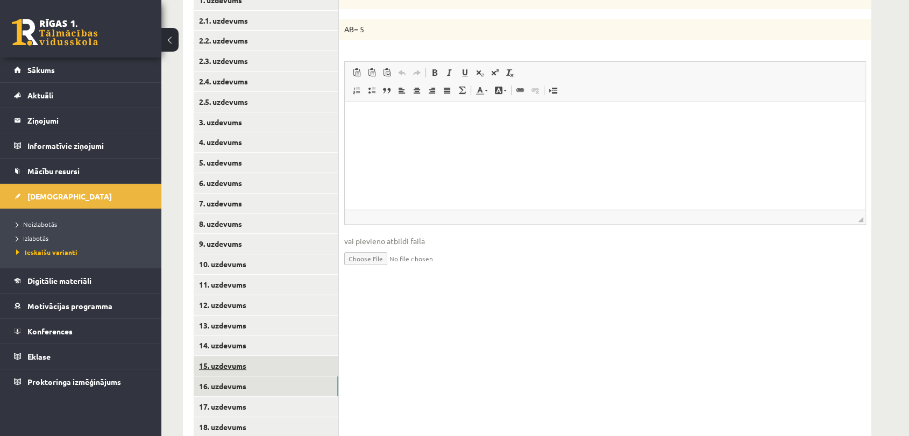
click at [299, 368] on link "15. uzdevums" at bounding box center [266, 366] width 145 height 20
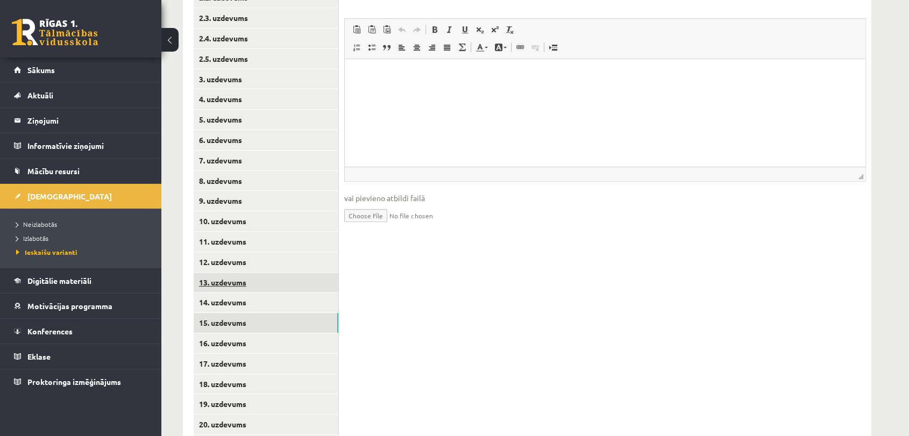
scroll to position [481, 0]
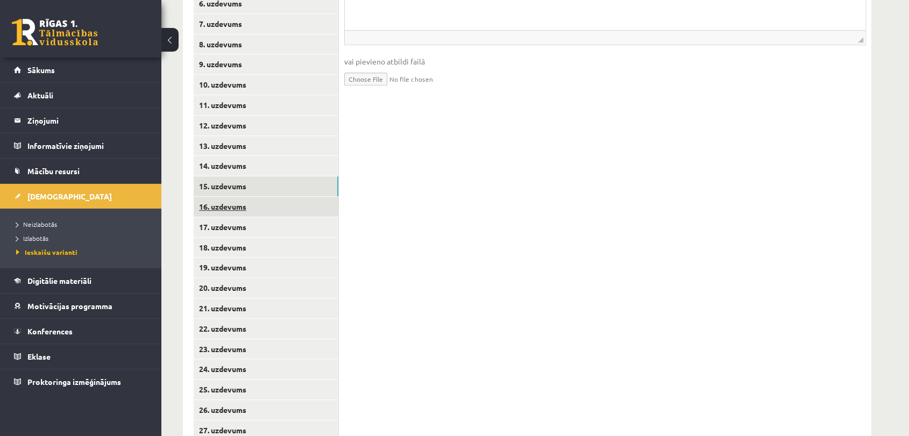
click at [311, 206] on link "16. uzdevums" at bounding box center [266, 207] width 145 height 20
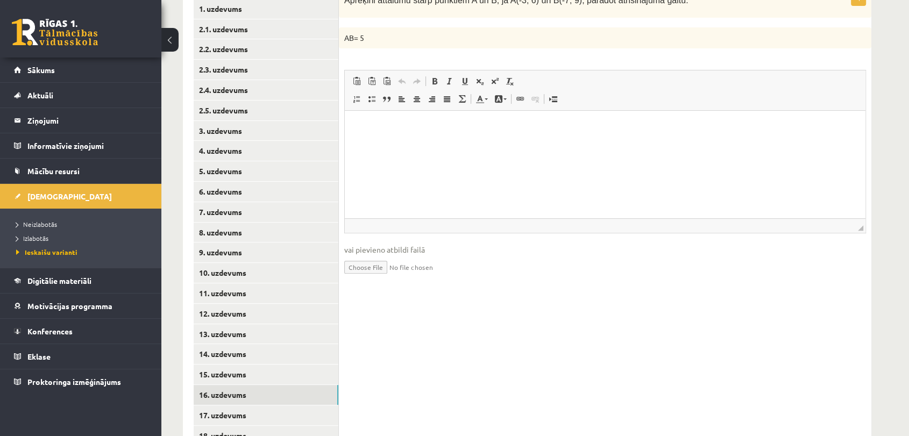
scroll to position [421, 0]
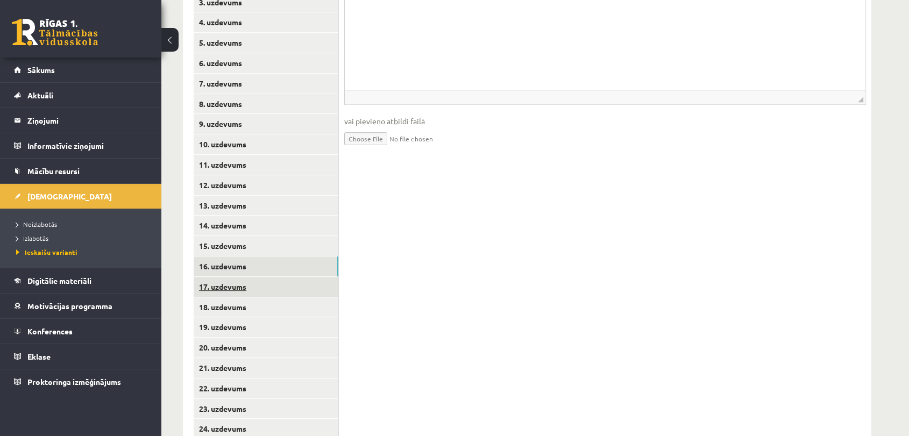
click at [314, 289] on link "17. uzdevums" at bounding box center [266, 287] width 145 height 20
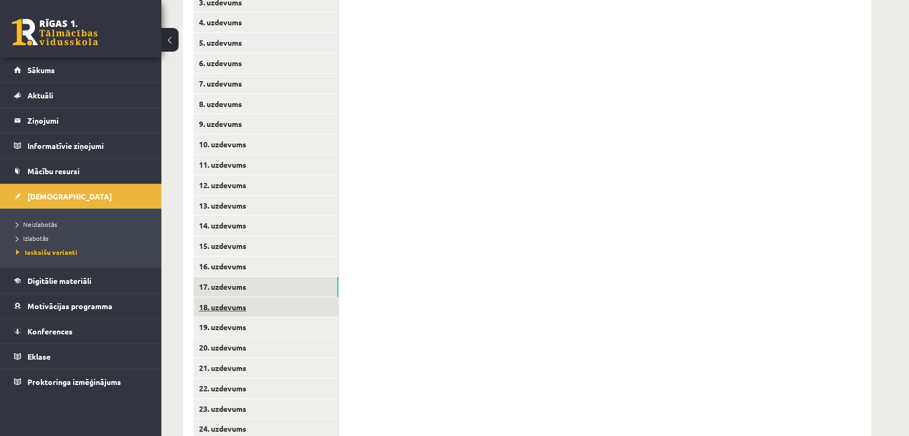
click at [297, 316] on link "18. uzdevums" at bounding box center [266, 307] width 145 height 20
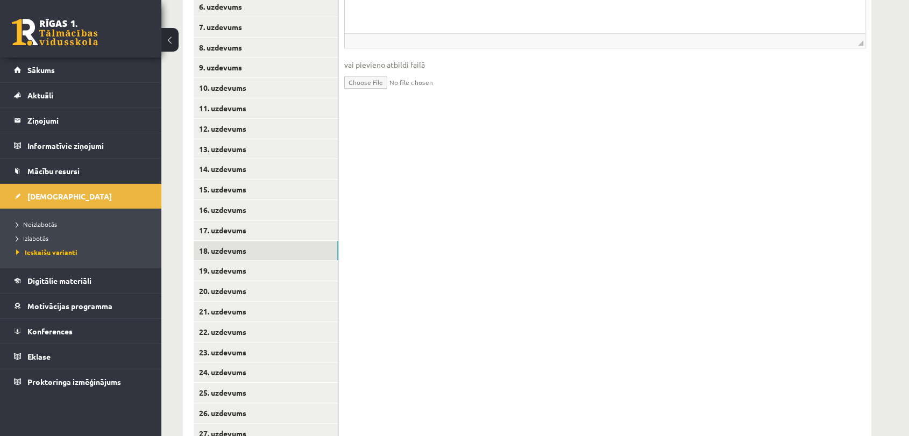
scroll to position [481, 0]
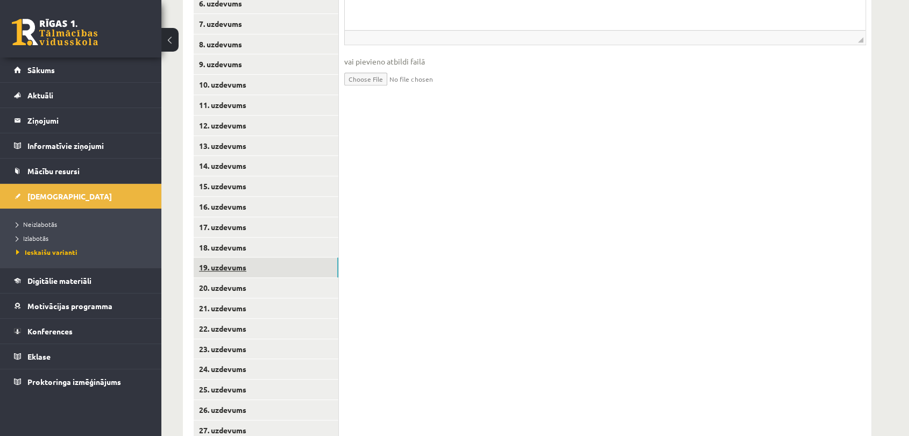
click at [319, 268] on link "19. uzdevums" at bounding box center [266, 268] width 145 height 20
click at [328, 290] on link "20. uzdevums" at bounding box center [266, 288] width 145 height 20
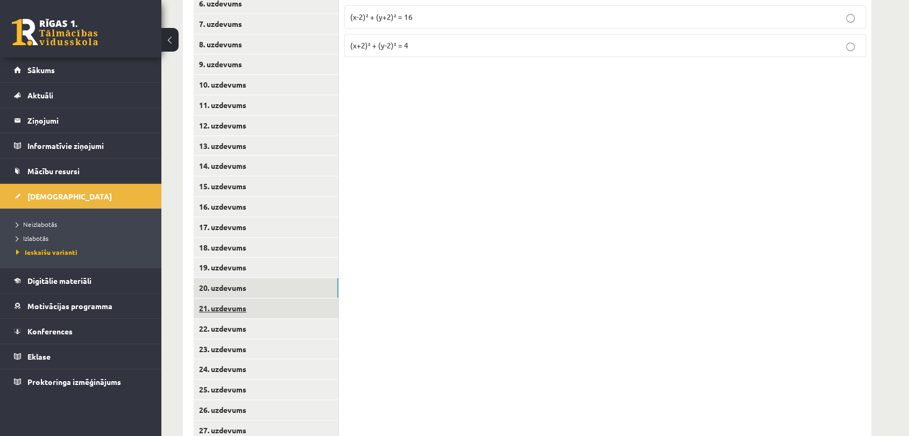
click at [323, 315] on link "21. uzdevums" at bounding box center [266, 308] width 145 height 20
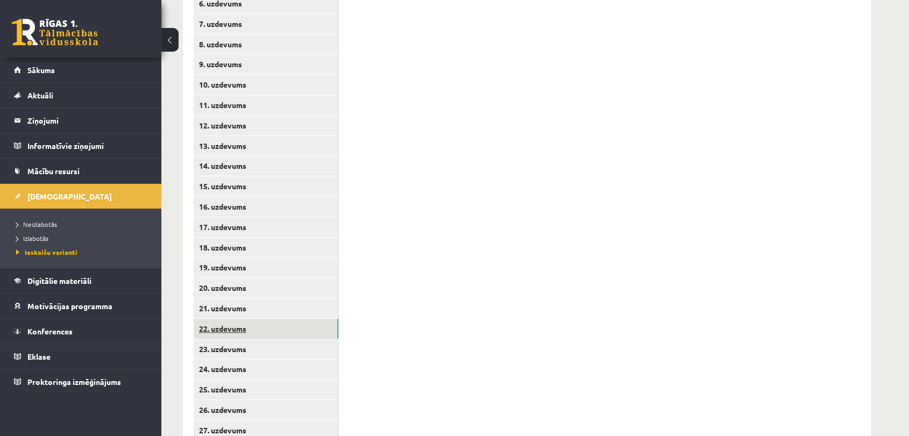
click at [324, 328] on link "22. uzdevums" at bounding box center [266, 329] width 145 height 20
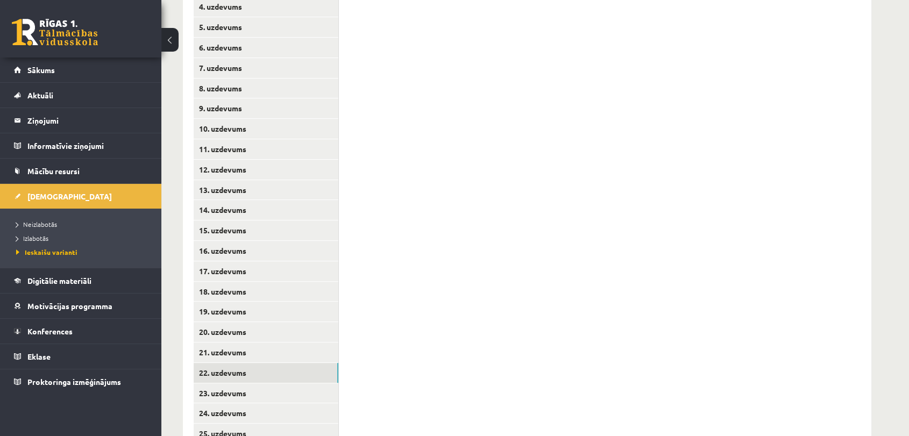
scroll to position [540, 0]
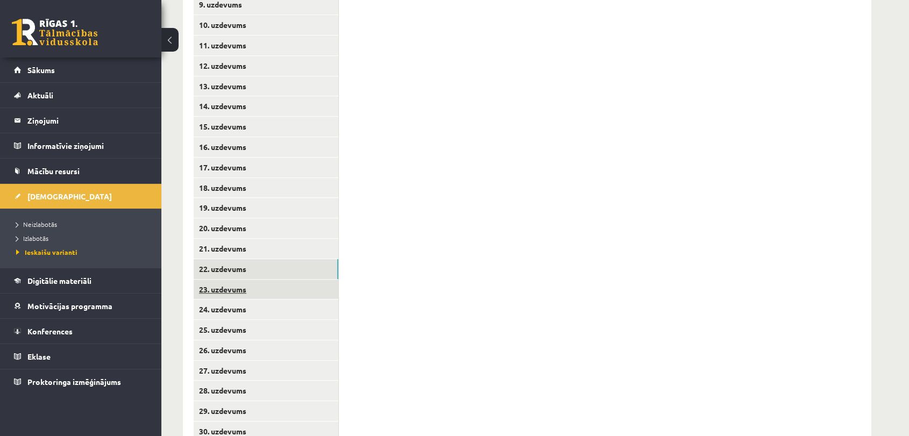
click at [302, 289] on link "23. uzdevums" at bounding box center [266, 290] width 145 height 20
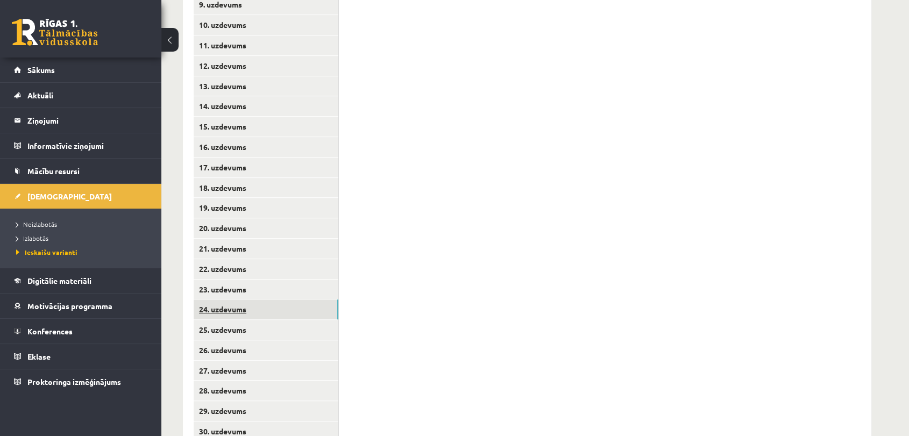
click at [327, 308] on link "24. uzdevums" at bounding box center [266, 309] width 145 height 20
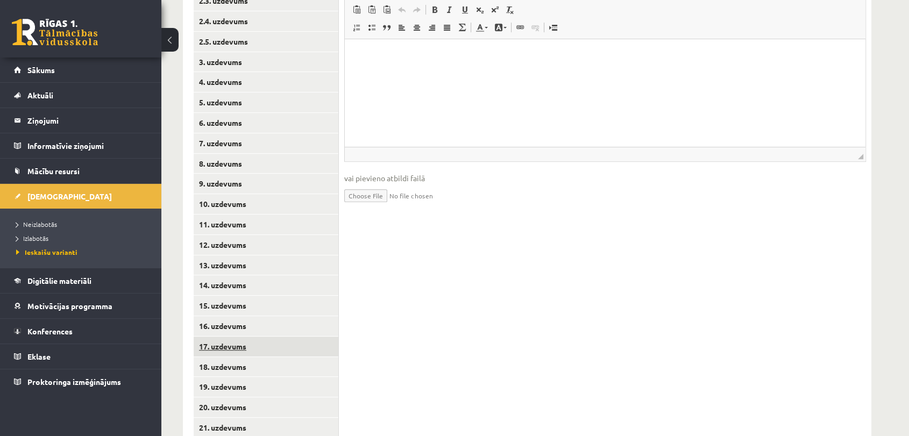
scroll to position [600, 0]
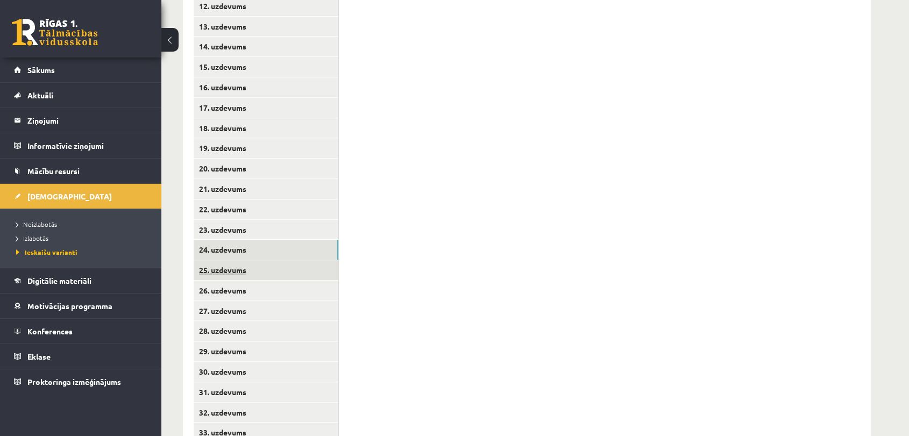
click at [332, 276] on link "25. uzdevums" at bounding box center [266, 270] width 145 height 20
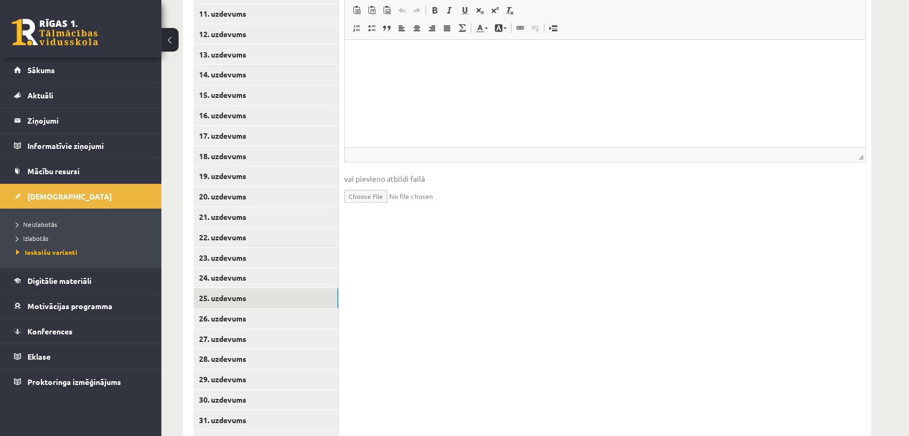
scroll to position [660, 0]
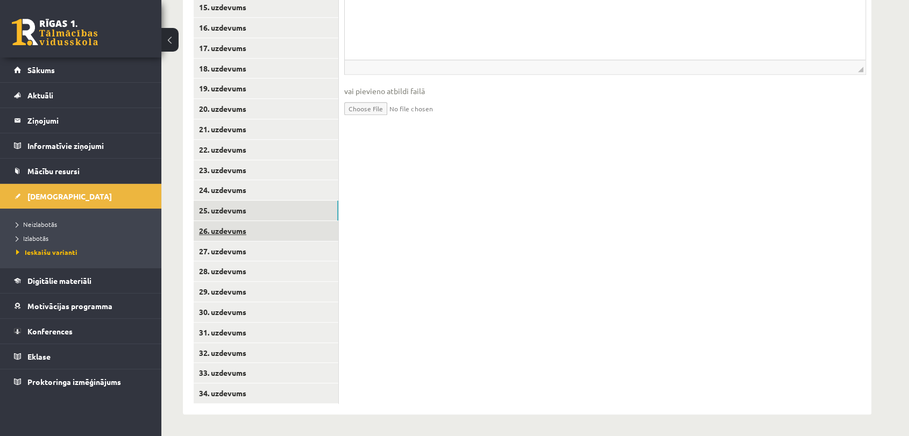
click at [322, 236] on link "26. uzdevums" at bounding box center [266, 231] width 145 height 20
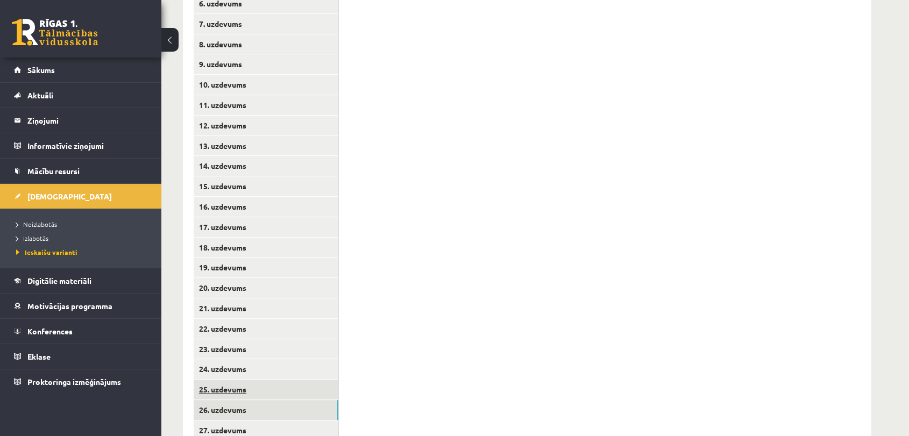
scroll to position [540, 0]
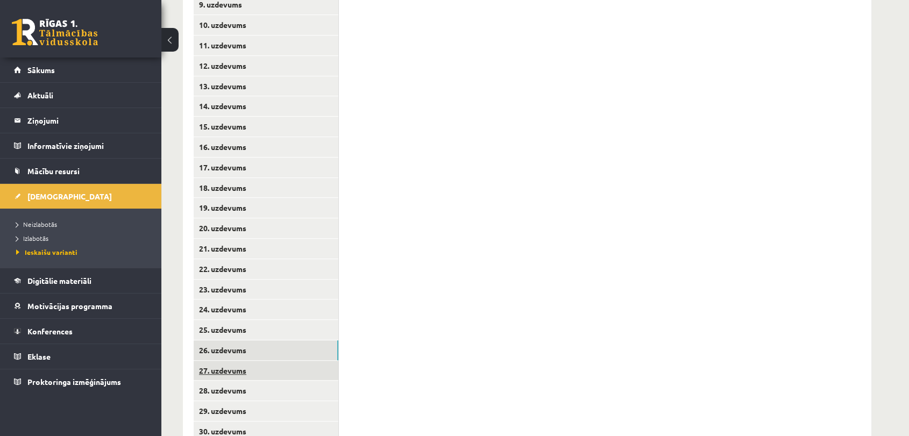
click at [310, 380] on link "27. uzdevums" at bounding box center [266, 371] width 145 height 20
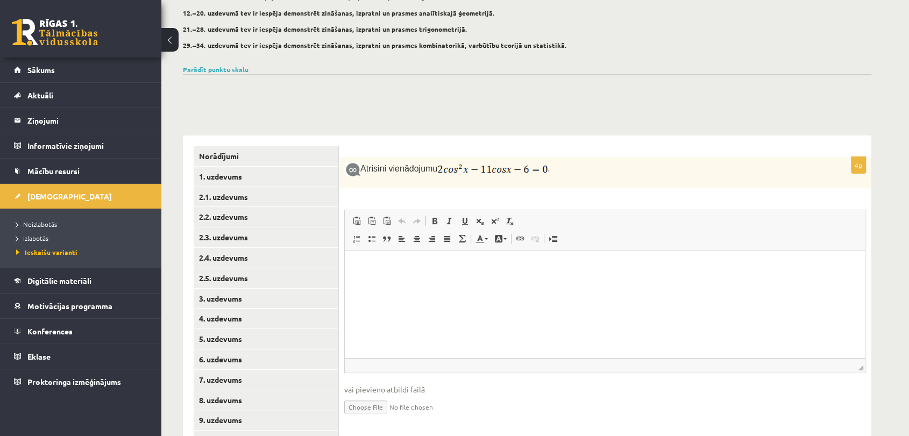
scroll to position [123, 0]
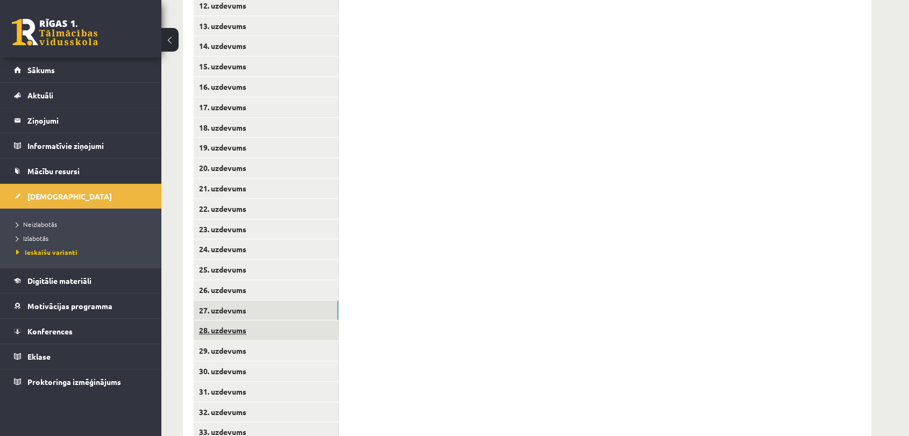
click at [318, 333] on link "28. uzdevums" at bounding box center [266, 330] width 145 height 20
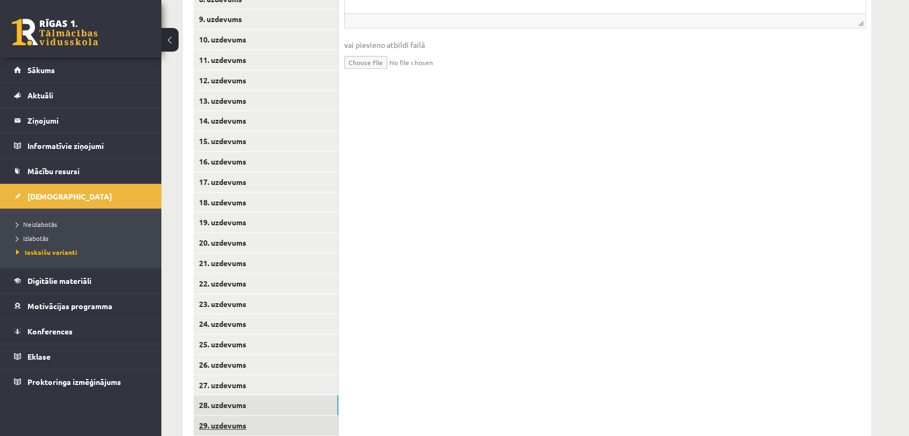
scroll to position [660, 0]
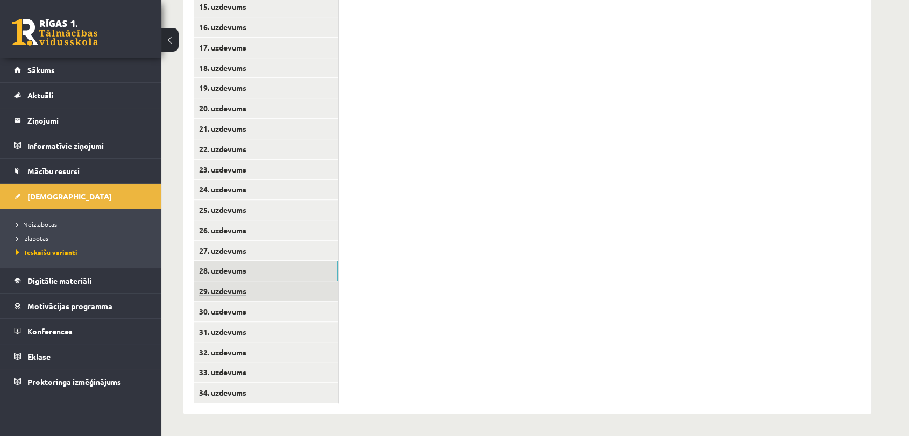
click at [310, 289] on link "29. uzdevums" at bounding box center [266, 291] width 145 height 20
click at [320, 315] on link "30. uzdevums" at bounding box center [266, 312] width 145 height 20
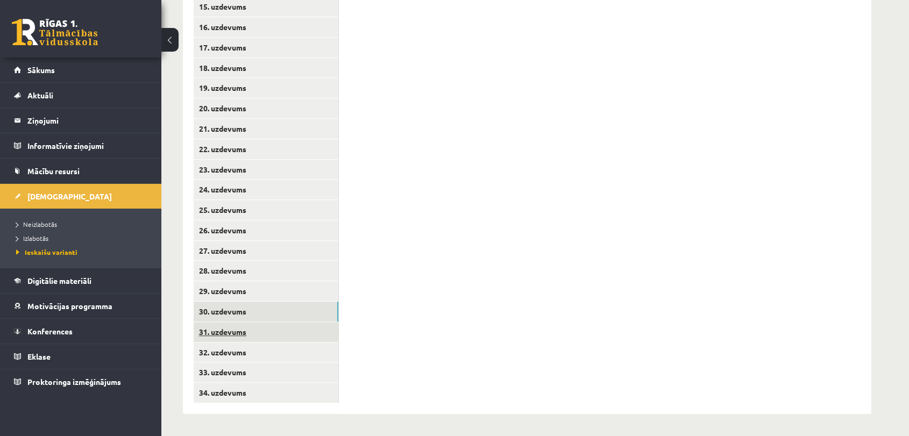
click at [325, 334] on link "31. uzdevums" at bounding box center [266, 332] width 145 height 20
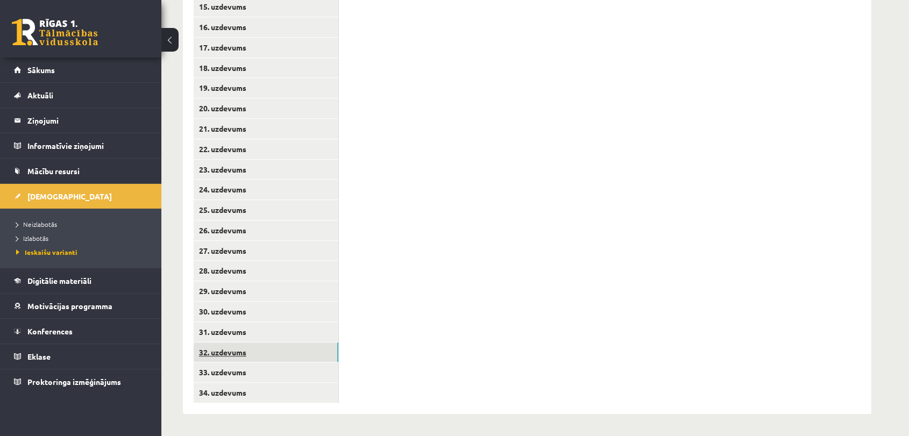
click at [322, 351] on link "32. uzdevums" at bounding box center [266, 352] width 145 height 20
click at [306, 381] on link "33. uzdevums" at bounding box center [266, 372] width 145 height 20
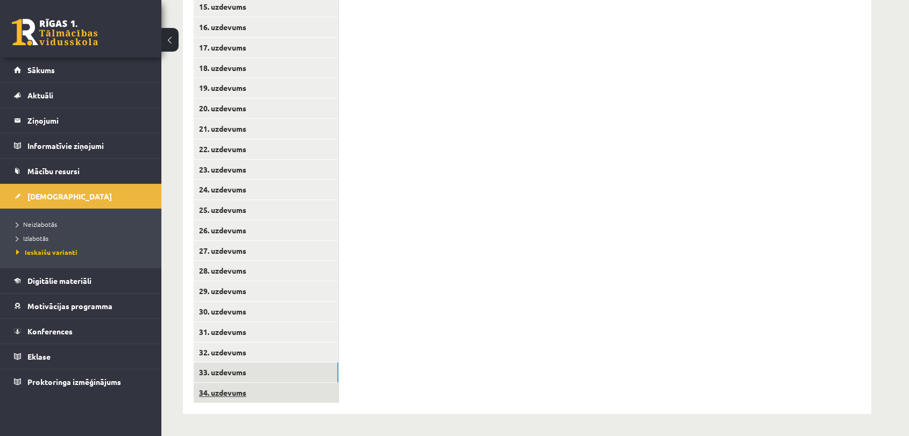
click at [316, 387] on link "34. uzdevums" at bounding box center [266, 393] width 145 height 20
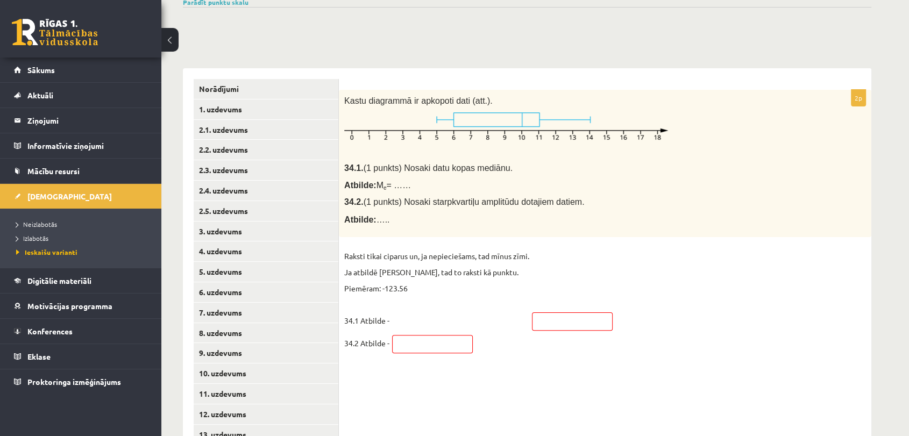
scroll to position [182, 0]
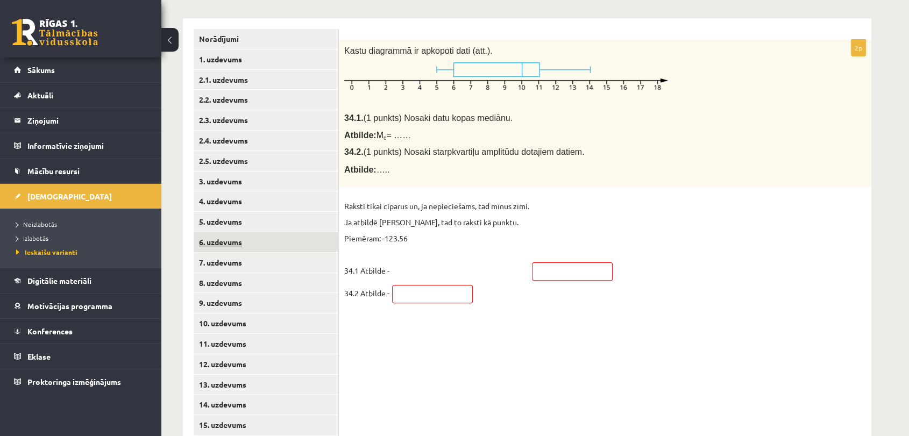
click at [313, 238] on link "6. uzdevums" at bounding box center [266, 242] width 145 height 20
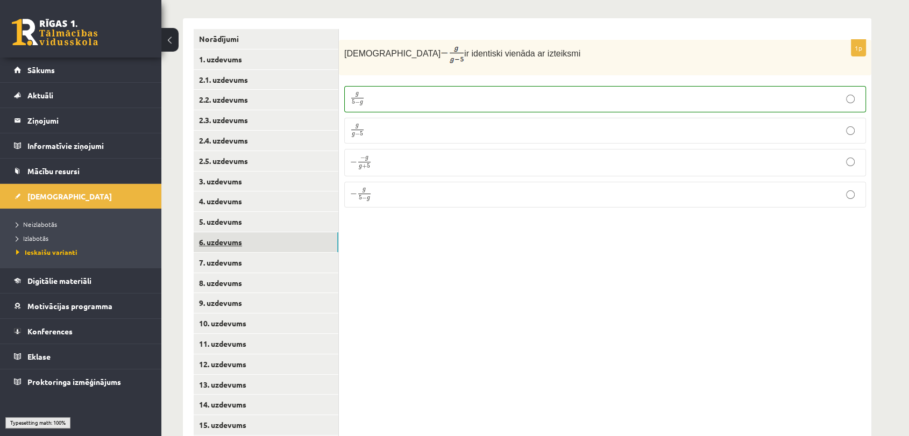
scroll to position [3, 0]
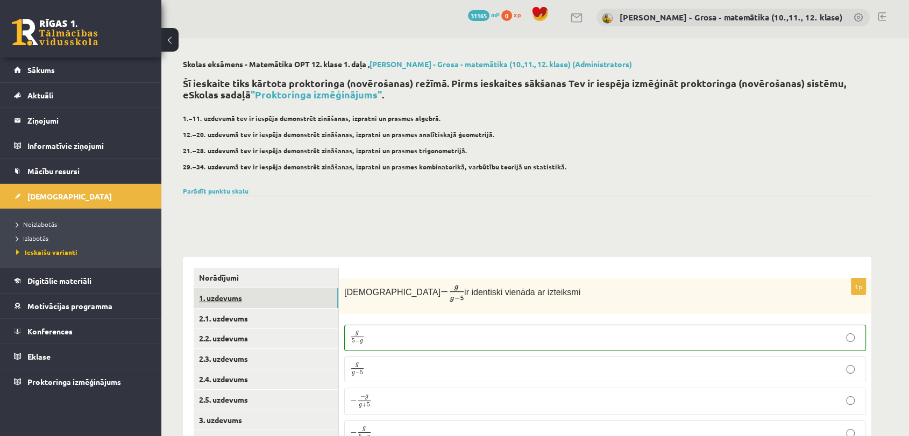
click at [260, 302] on link "1. uzdevums" at bounding box center [266, 298] width 145 height 20
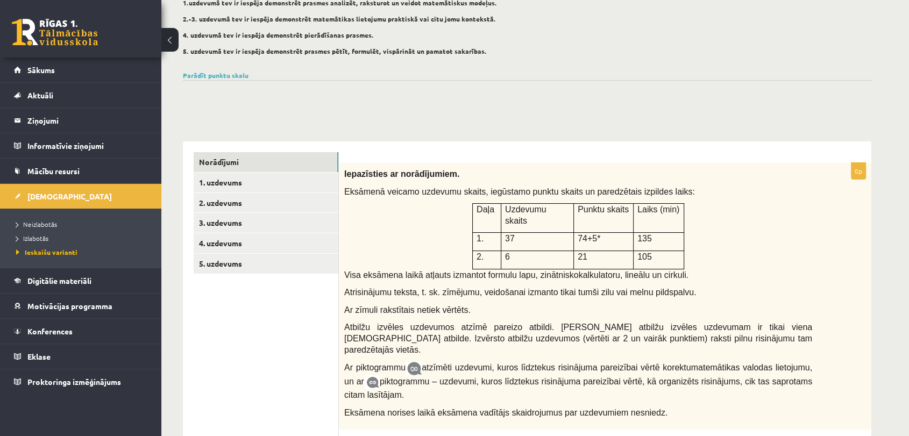
scroll to position [122, 0]
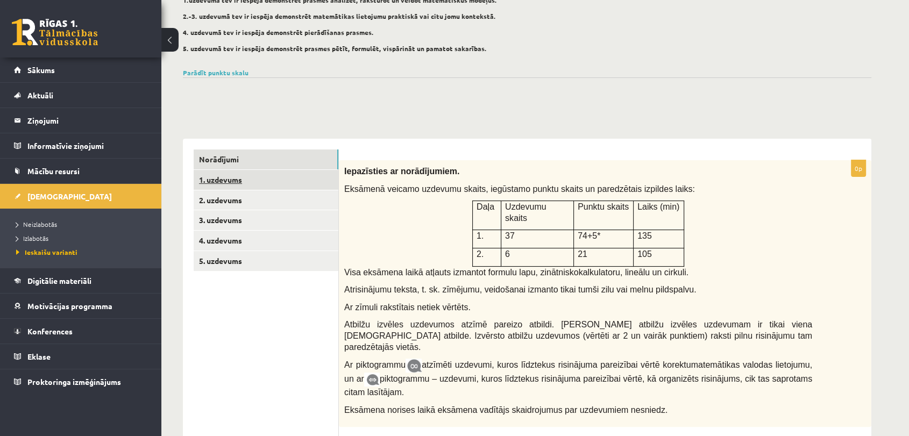
click at [241, 183] on link "1. uzdevums" at bounding box center [266, 180] width 145 height 20
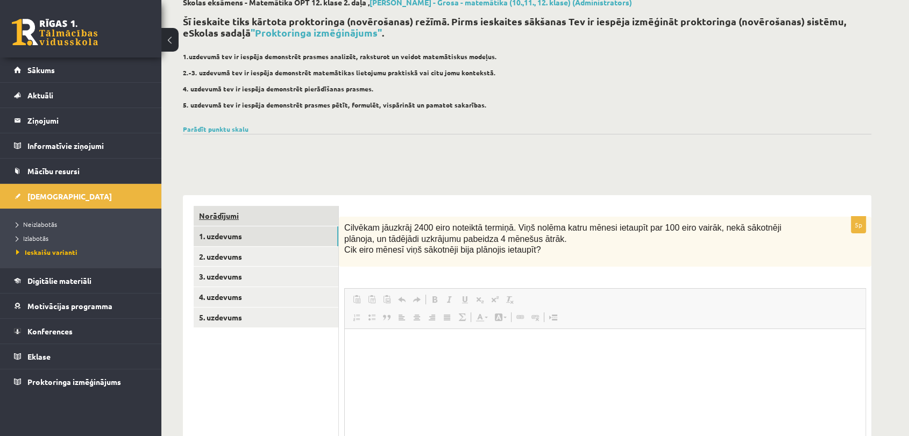
scroll to position [0, 0]
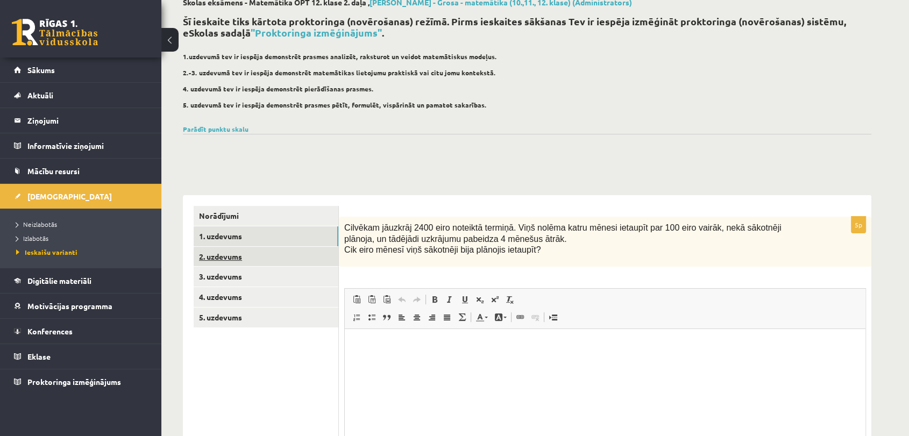
click at [228, 250] on link "2. uzdevums" at bounding box center [266, 257] width 145 height 20
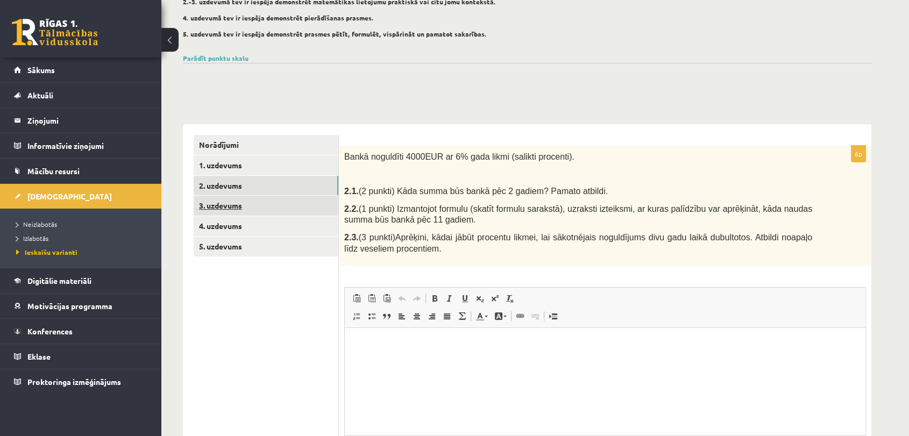
click at [237, 208] on link "3. uzdevums" at bounding box center [266, 206] width 145 height 20
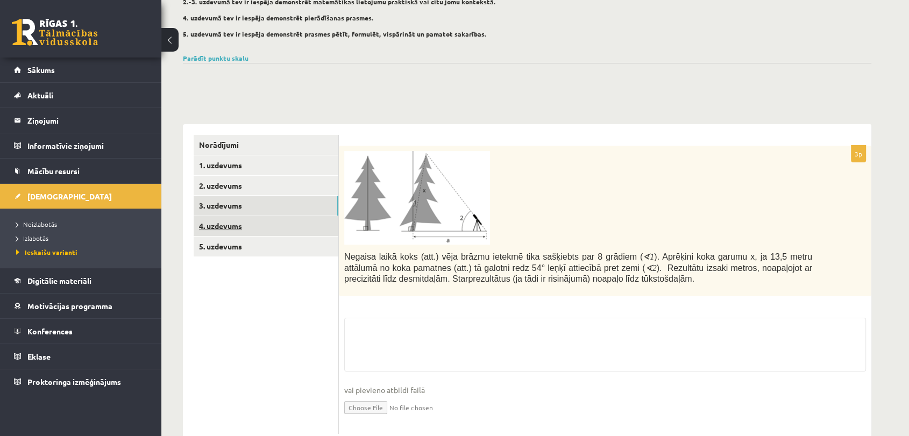
click at [251, 222] on link "4. uzdevums" at bounding box center [266, 226] width 145 height 20
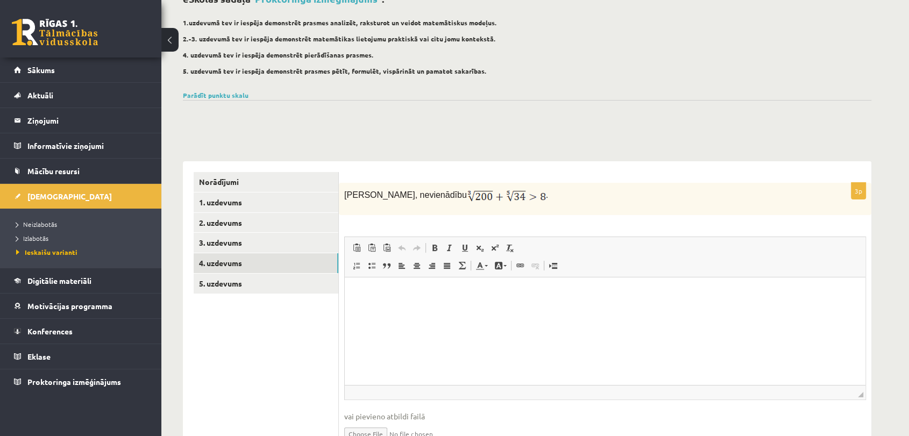
scroll to position [155, 0]
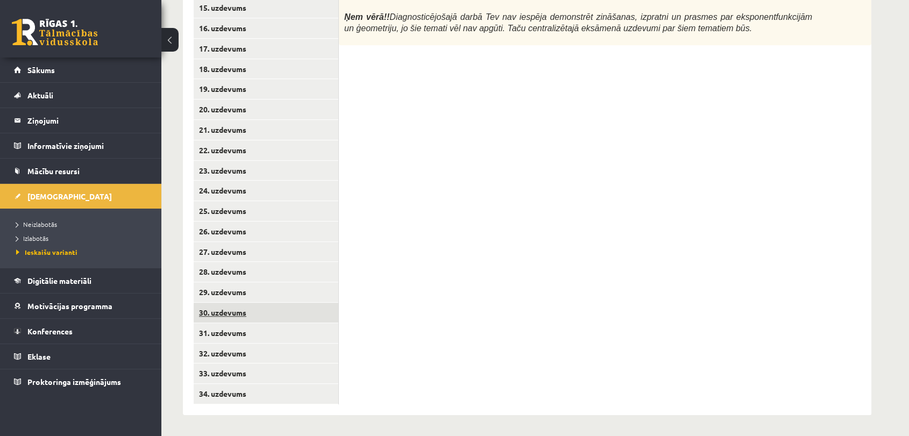
scroll to position [660, 0]
click at [240, 348] on link "32. uzdevums" at bounding box center [266, 353] width 145 height 20
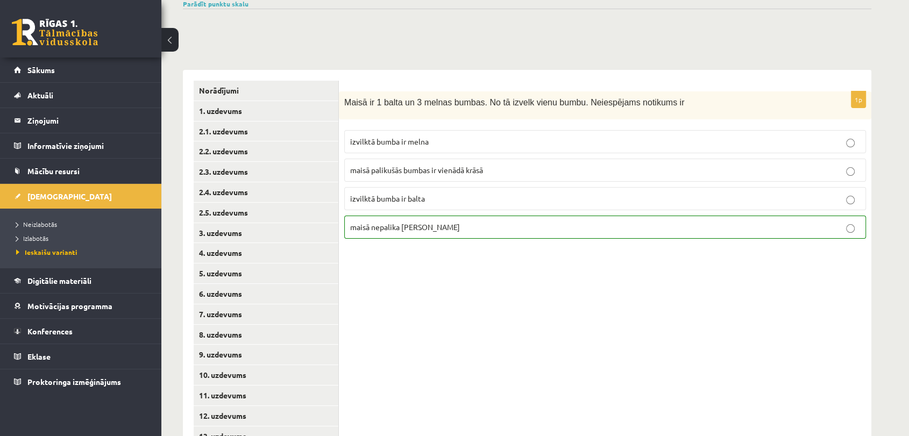
scroll to position [182, 0]
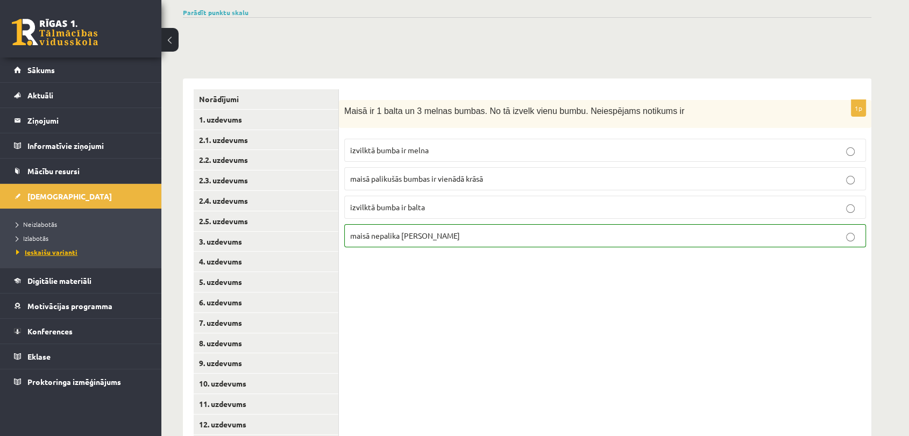
click at [69, 252] on span "Ieskaišu varianti" at bounding box center [46, 252] width 61 height 9
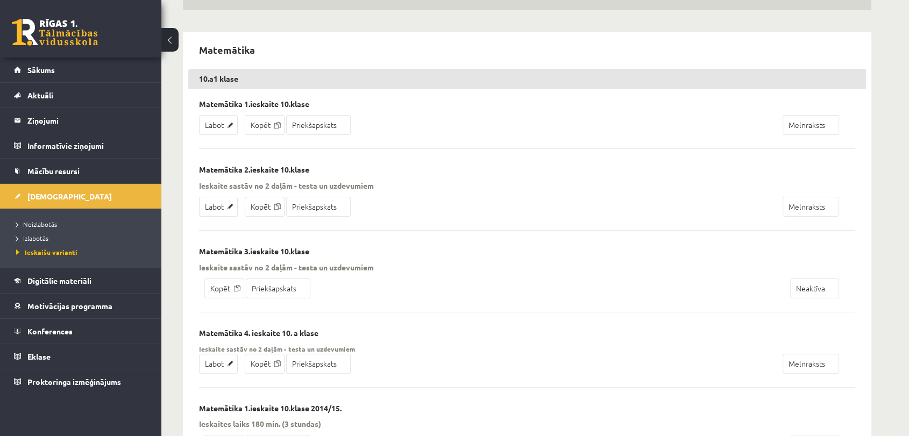
scroll to position [3, 0]
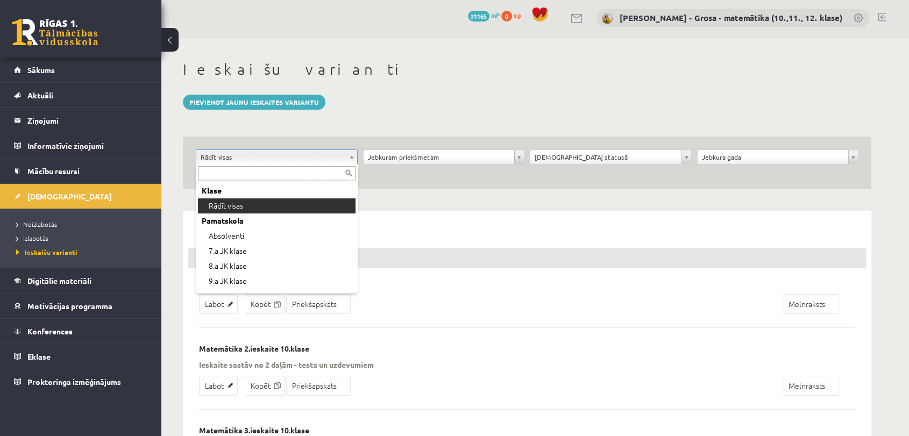
type input "*"
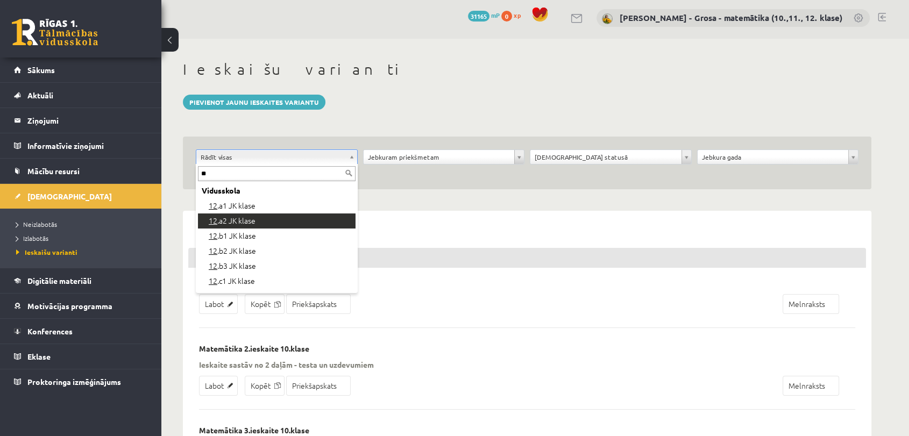
type input "**"
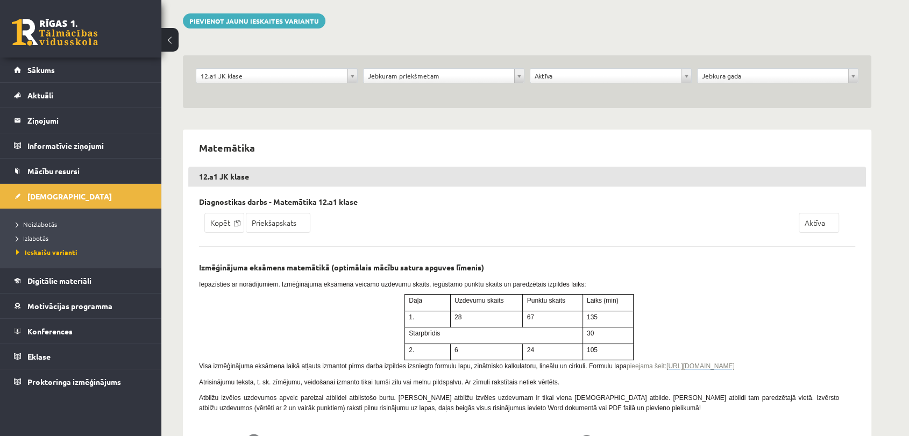
scroll to position [119, 0]
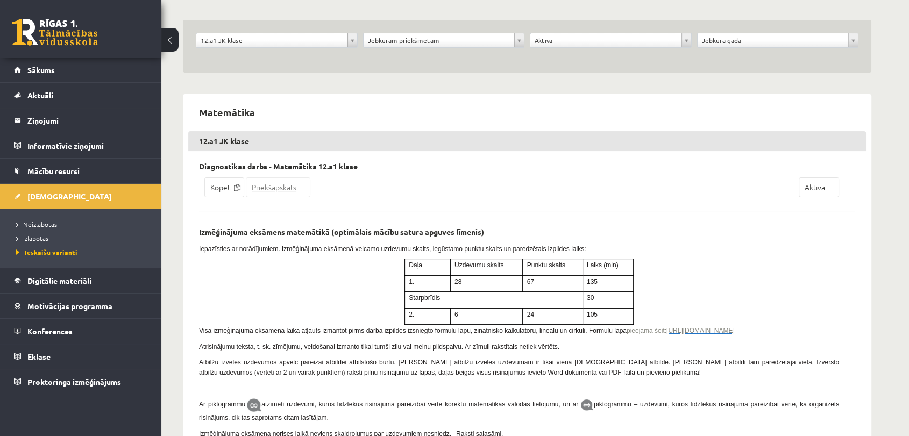
click at [284, 191] on link "Priekšapskats" at bounding box center [278, 187] width 65 height 20
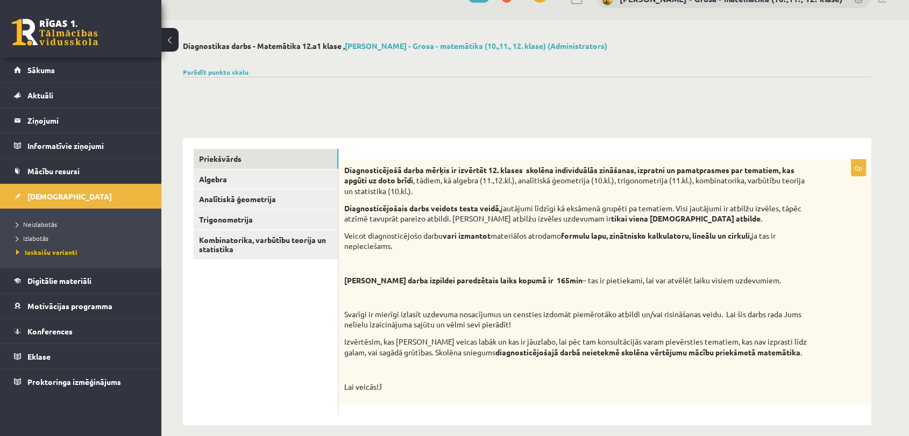
scroll to position [32, 0]
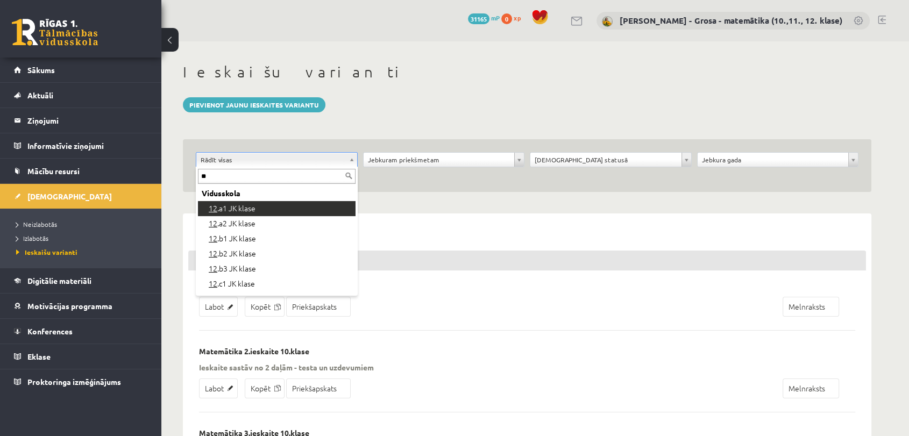
type input "**"
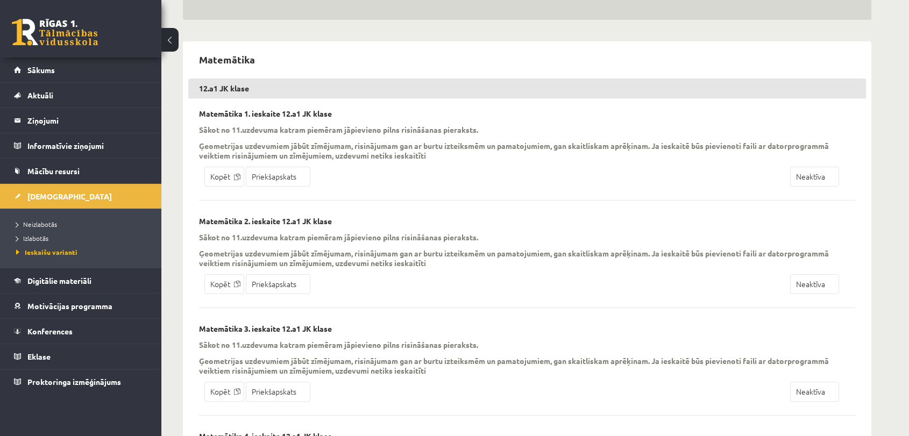
scroll to position [60, 0]
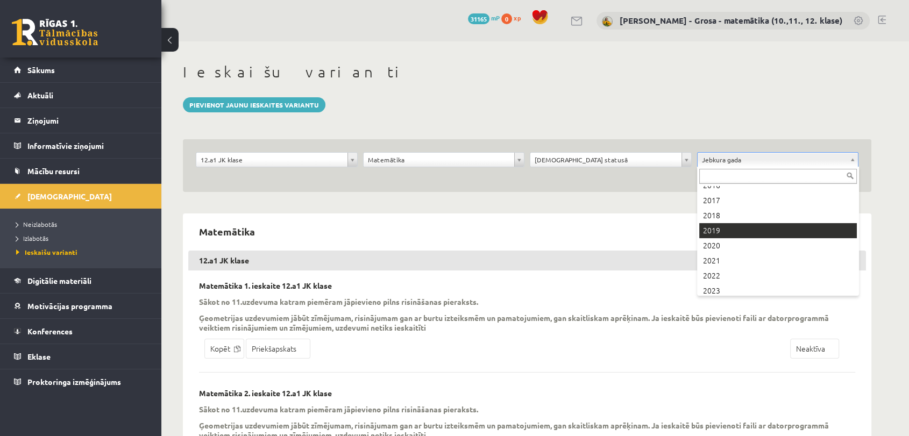
scroll to position [88, 0]
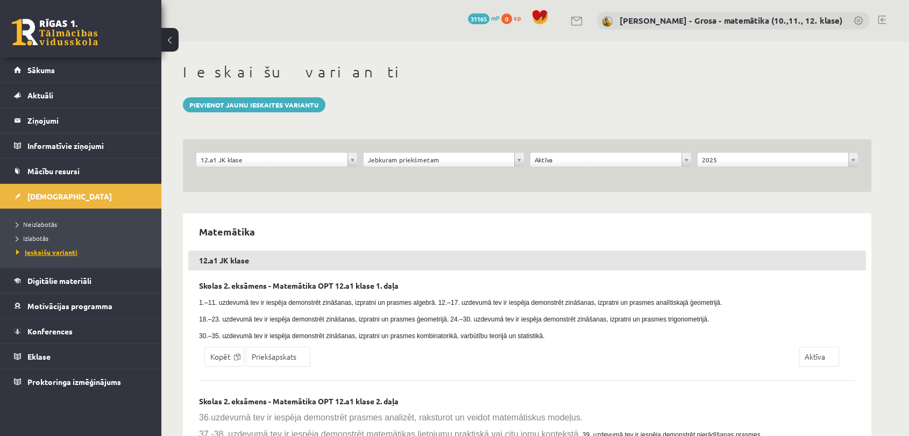
click at [33, 253] on span "Ieskaišu varianti" at bounding box center [46, 252] width 61 height 9
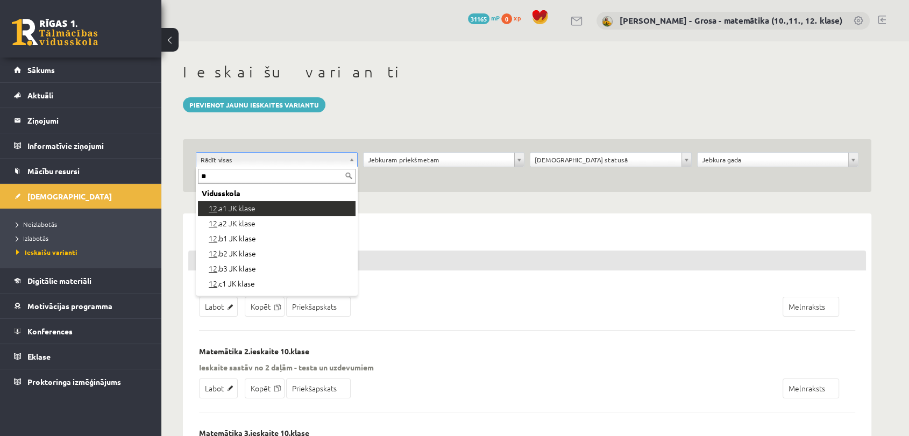
type input "**"
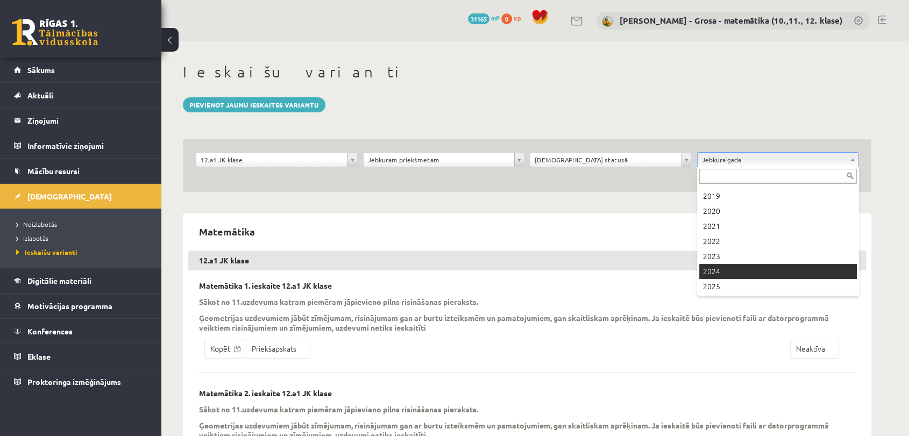
scroll to position [88, 0]
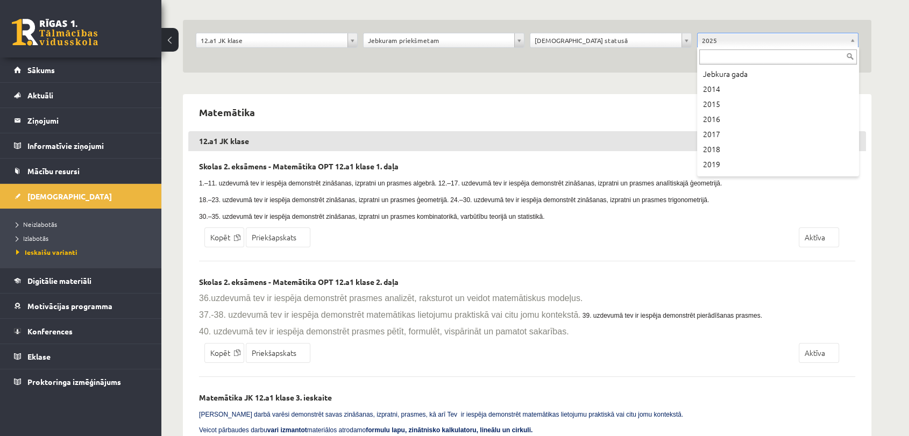
scroll to position [88, 0]
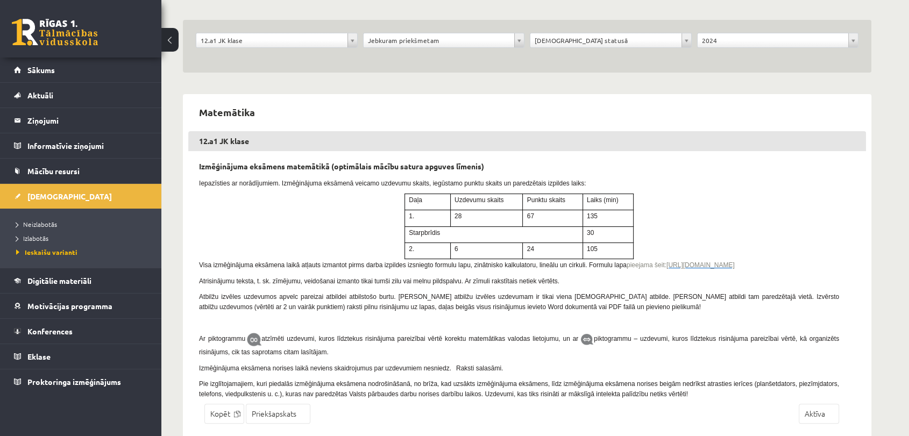
drag, startPoint x: 735, startPoint y: 262, endPoint x: 743, endPoint y: 270, distance: 11.8
click at [734, 269] on p "Visa izmēģinājuma eksāmena laikā atļauts izmantot pirms darba izpildes izsniegt…" at bounding box center [466, 264] width 535 height 10
copy span "Formulu lapa pieejama šeit: https://www.visc.gov.lv/sites/visc/files/media_file…"
click at [666, 269] on span "https://www.visc.gov.lv/sites/visc/files/media_file/formulas_teoremas_ol_2023_2…" at bounding box center [700, 265] width 68 height 8
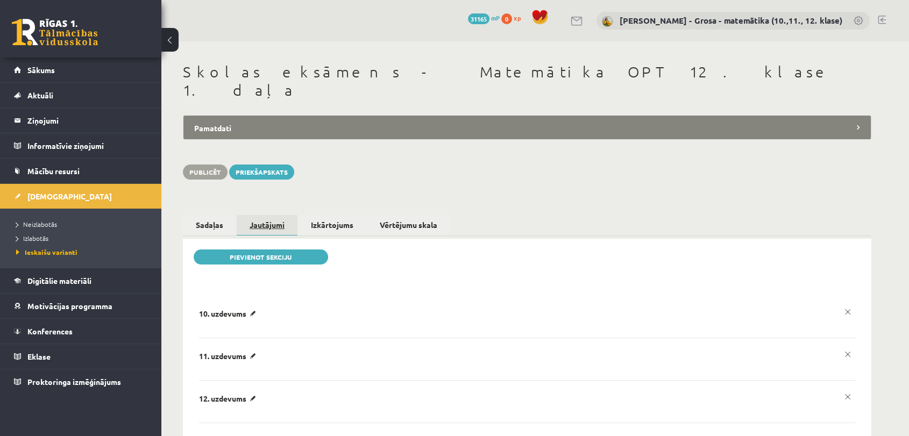
click at [271, 215] on link "Jautājumi" at bounding box center [267, 225] width 61 height 21
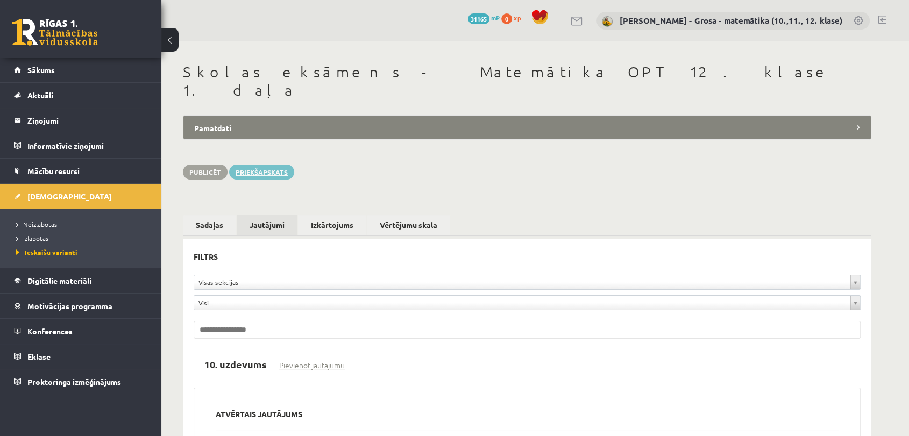
click at [248, 165] on link "Priekšapskats" at bounding box center [261, 172] width 65 height 15
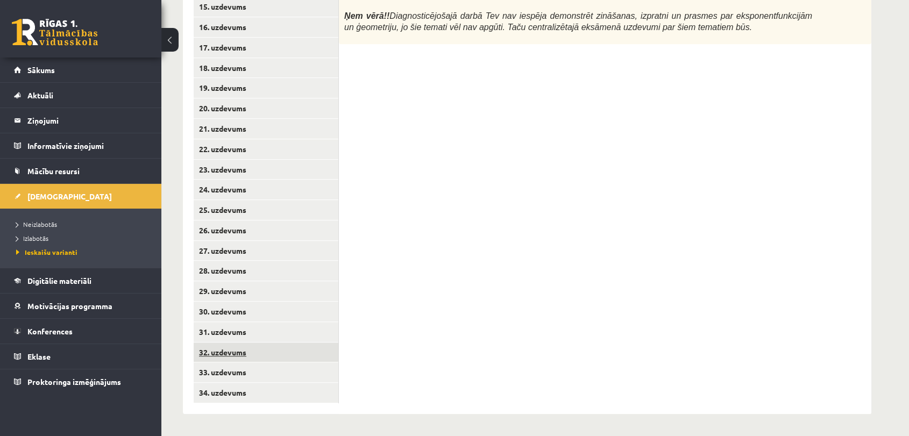
click at [251, 348] on link "32. uzdevums" at bounding box center [266, 352] width 145 height 20
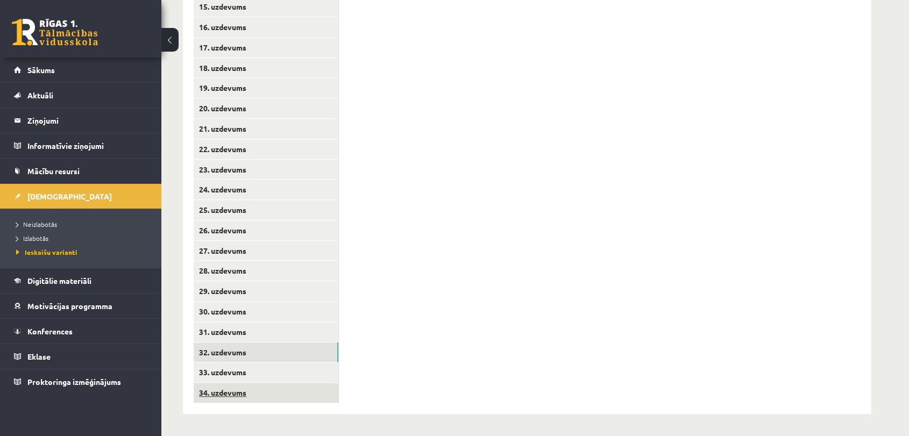
click at [249, 389] on link "34. uzdevums" at bounding box center [266, 393] width 145 height 20
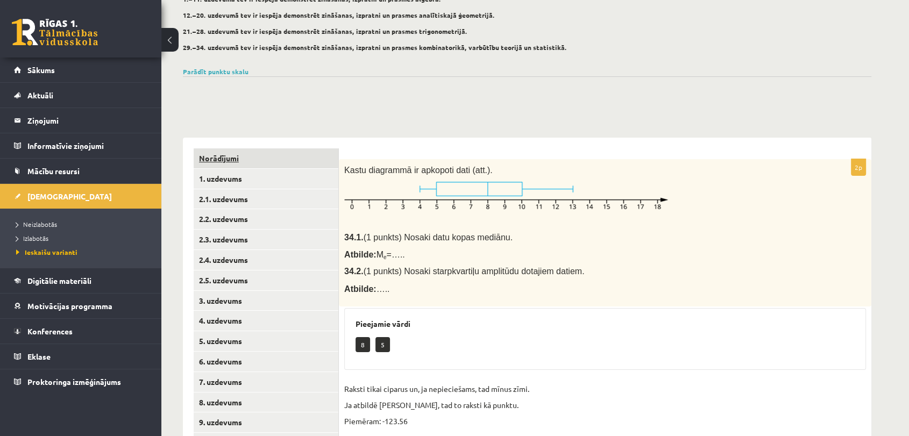
click at [289, 160] on link "Norādījumi" at bounding box center [266, 158] width 145 height 20
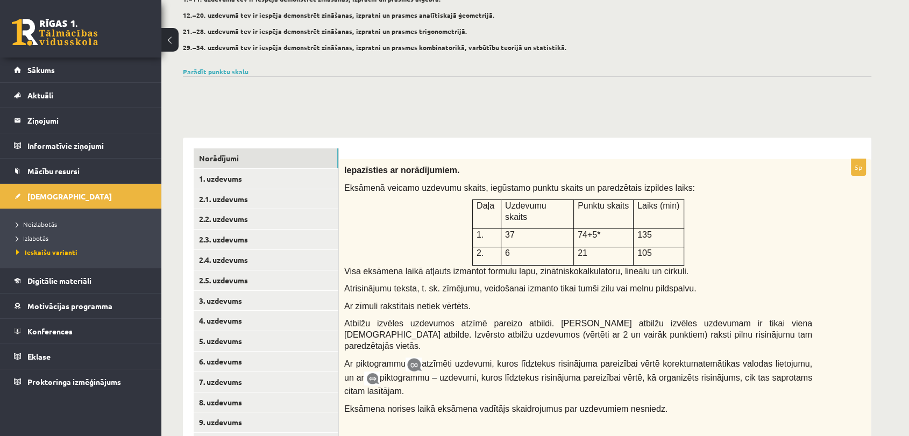
drag, startPoint x: 833, startPoint y: 74, endPoint x: 814, endPoint y: 67, distance: 19.9
click at [833, 74] on div "Parādīt punktu skalu Atzīme No Līdz 1 0 16 2 17 23 3 24 31 4 32 39 5 40 47 6 48…" at bounding box center [527, 72] width 688 height 10
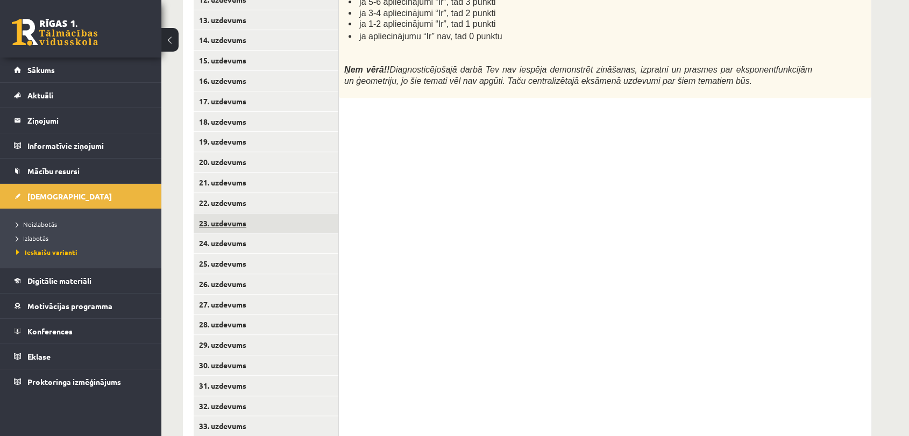
scroll to position [660, 0]
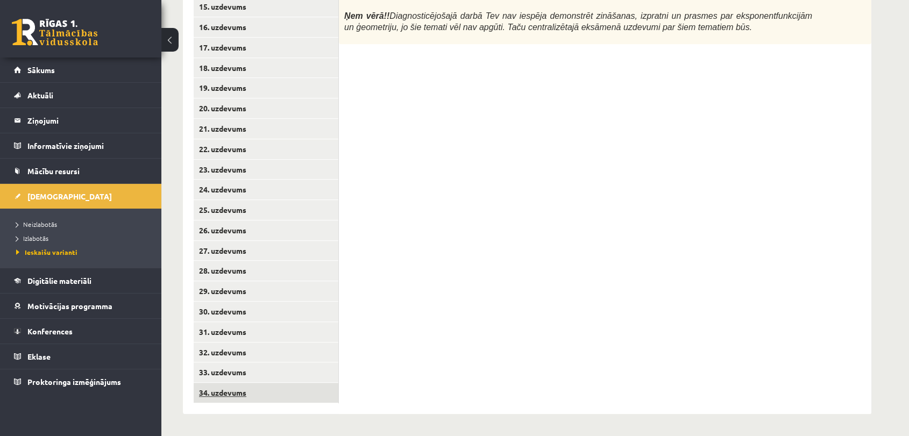
click at [269, 389] on link "34. uzdevums" at bounding box center [266, 393] width 145 height 20
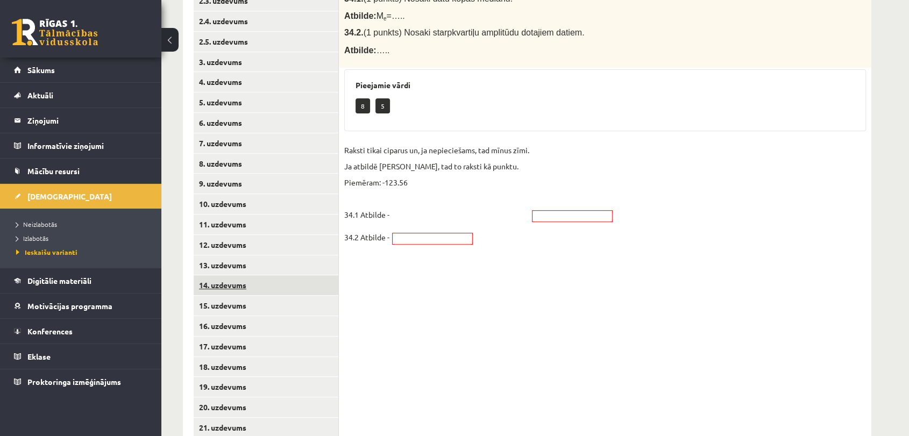
scroll to position [182, 0]
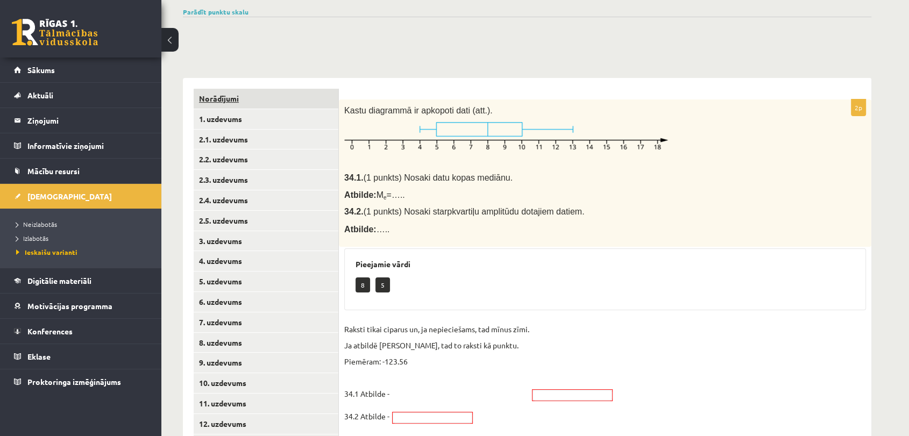
click at [292, 99] on link "Norādījumi" at bounding box center [266, 99] width 145 height 20
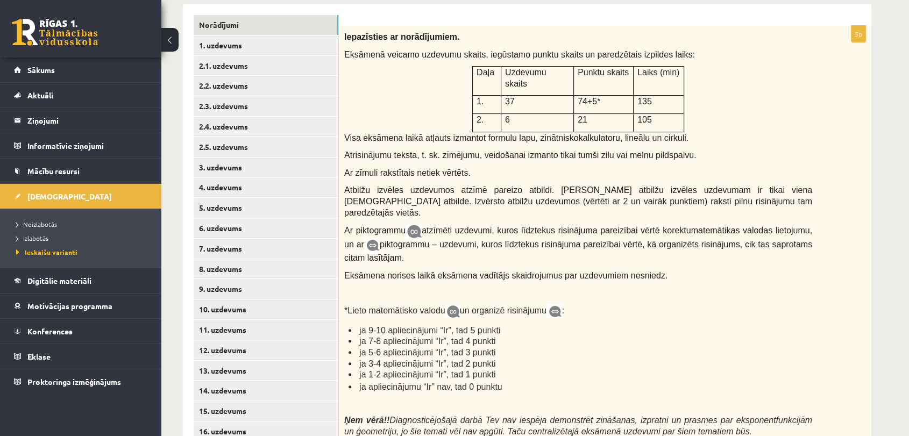
scroll to position [361, 0]
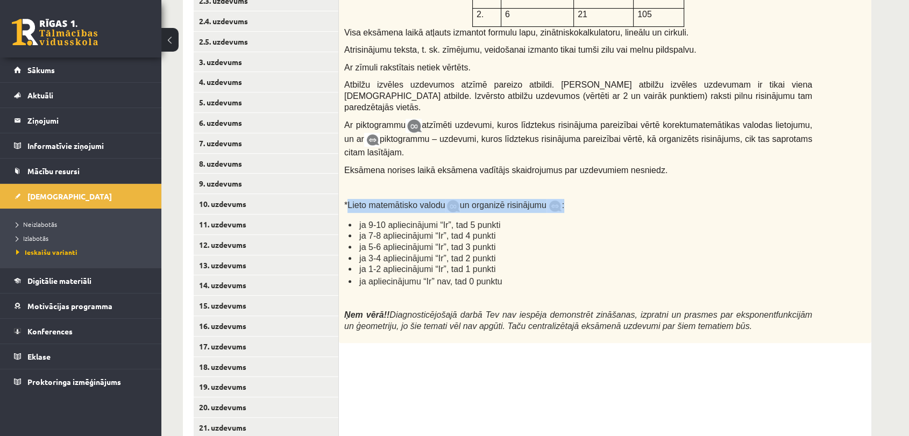
drag, startPoint x: 353, startPoint y: 169, endPoint x: 568, endPoint y: 165, distance: 215.6
click at [568, 199] on p "* Lieto matemātisko valodu un organizē risinājumu :" at bounding box center [578, 206] width 468 height 14
copy span "Lieto matemātisko valodu un organizē risinājumu :"
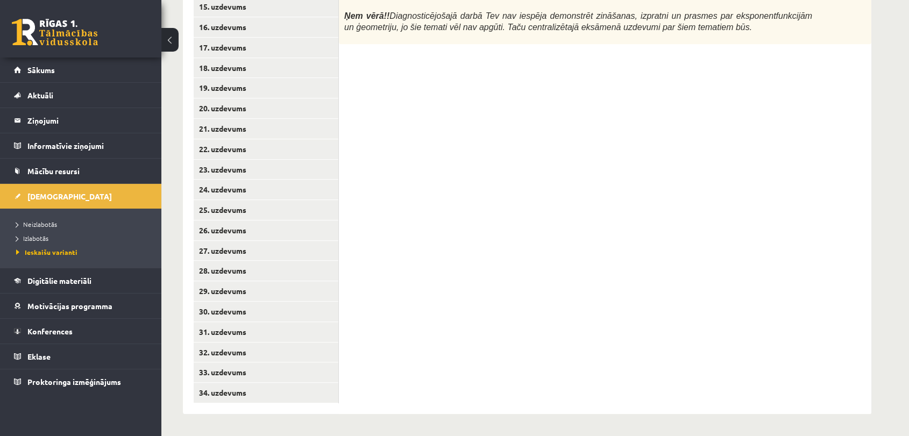
drag, startPoint x: 890, startPoint y: 176, endPoint x: 870, endPoint y: 176, distance: 19.9
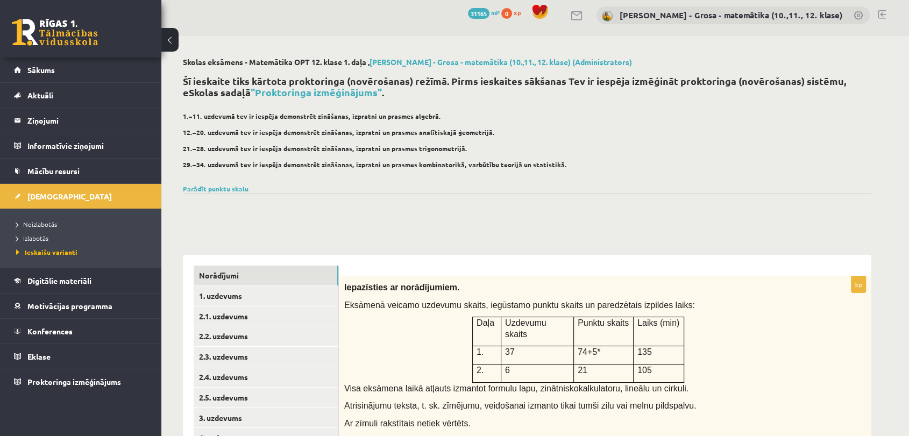
scroll to position [0, 0]
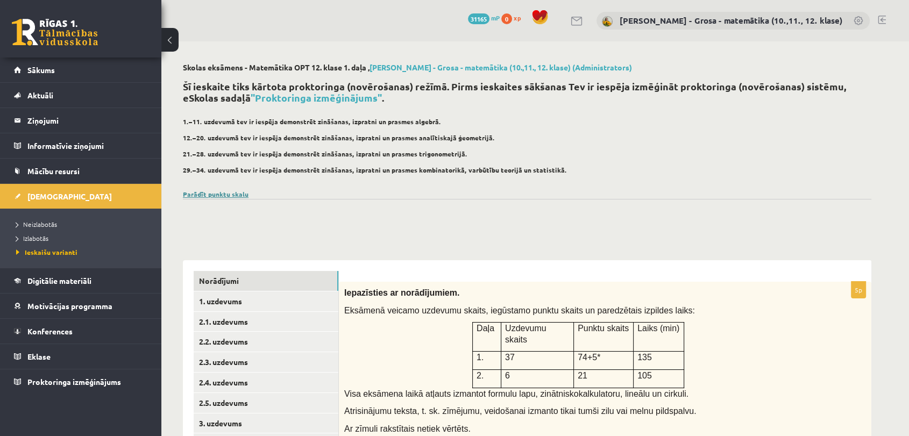
click at [220, 191] on link "Parādīt punktu skalu" at bounding box center [216, 194] width 66 height 9
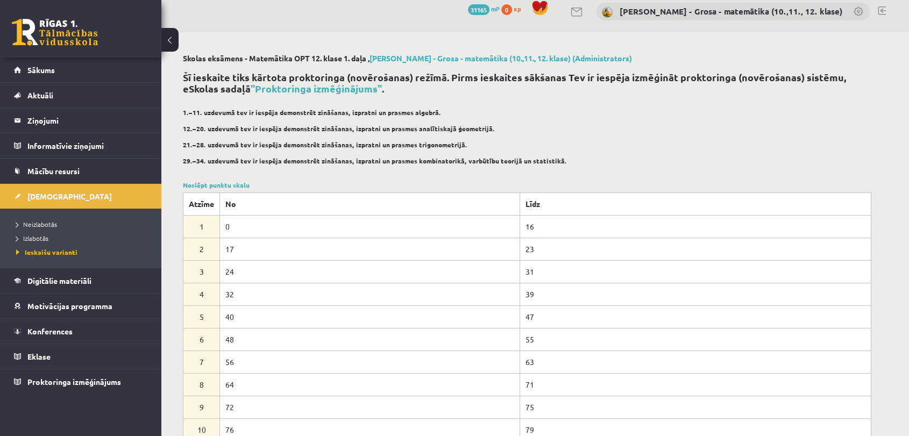
scroll to position [298, 0]
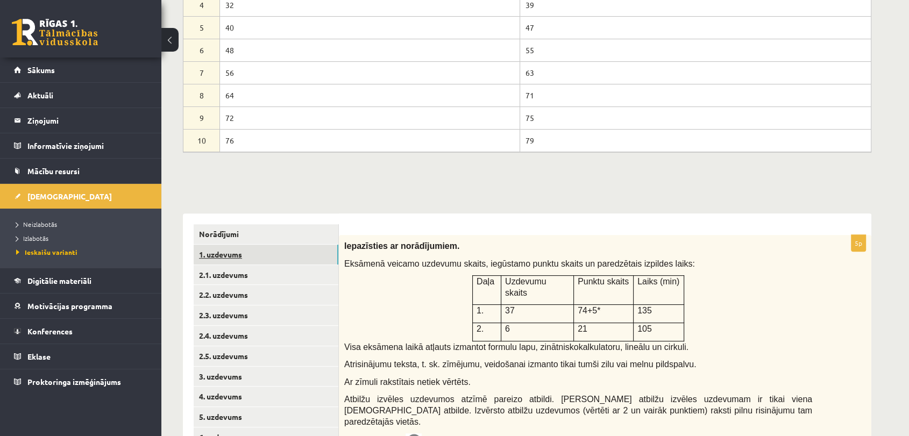
click at [248, 252] on link "1. uzdevums" at bounding box center [266, 255] width 145 height 20
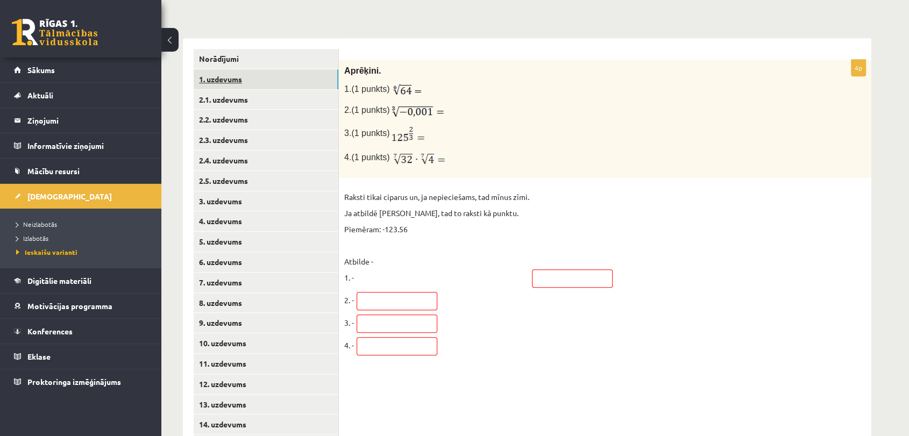
scroll to position [477, 0]
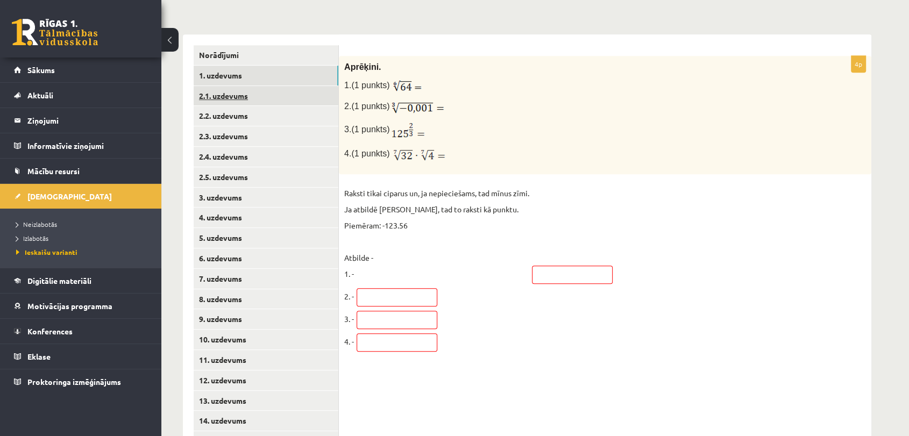
click at [260, 98] on link "2.1. uzdevums" at bounding box center [266, 96] width 145 height 20
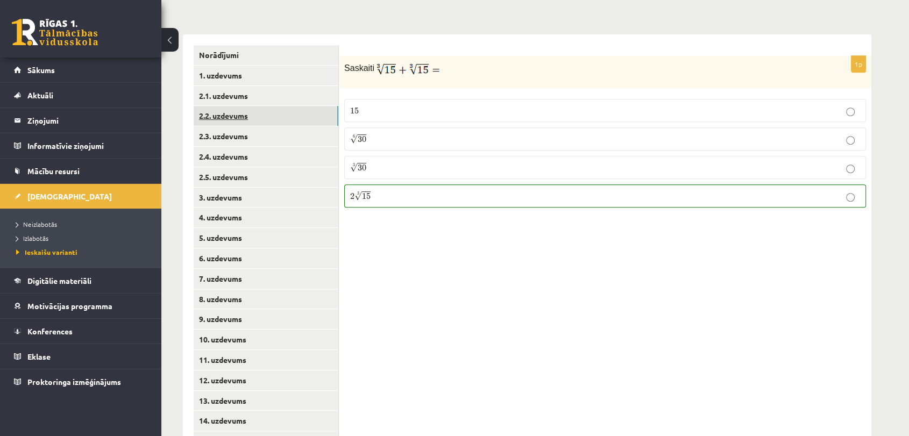
click at [260, 111] on link "2.2. uzdevums" at bounding box center [266, 116] width 145 height 20
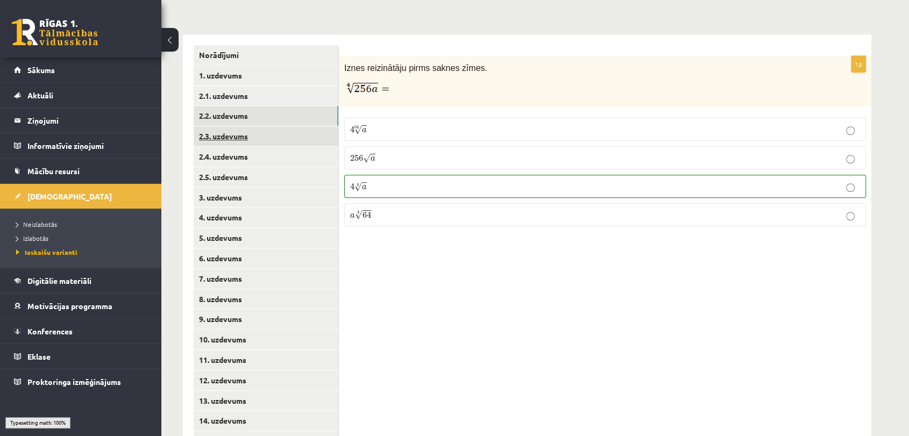
click at [251, 134] on link "2.3. uzdevums" at bounding box center [266, 136] width 145 height 20
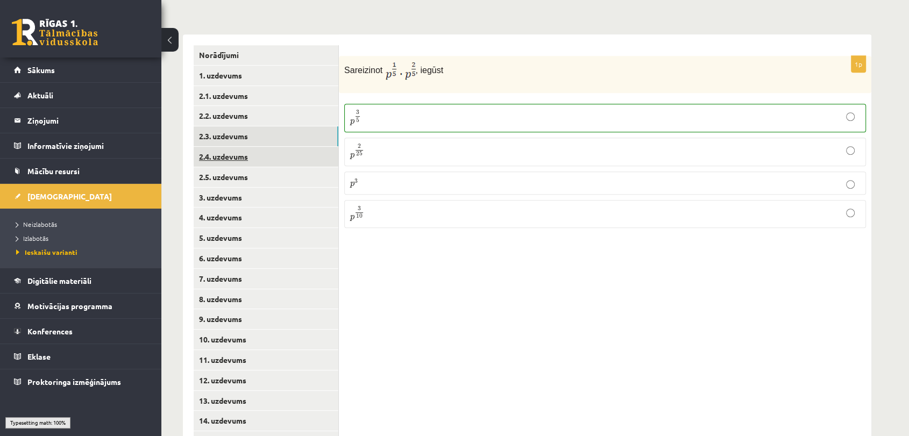
click at [248, 149] on link "2.4. uzdevums" at bounding box center [266, 157] width 145 height 20
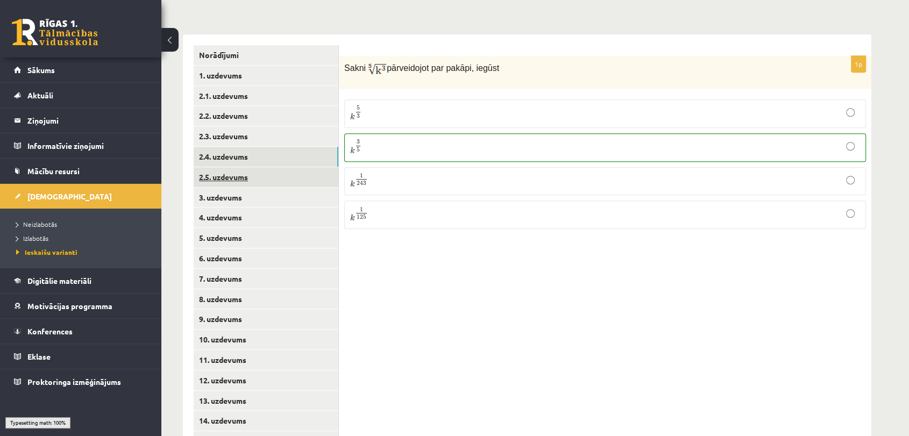
click at [237, 175] on link "2.5. uzdevums" at bounding box center [266, 177] width 145 height 20
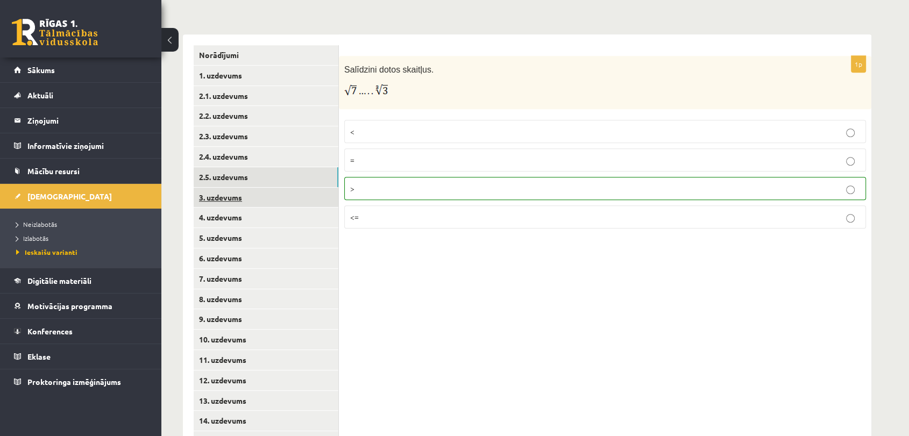
click at [231, 202] on link "3. uzdevums" at bounding box center [266, 198] width 145 height 20
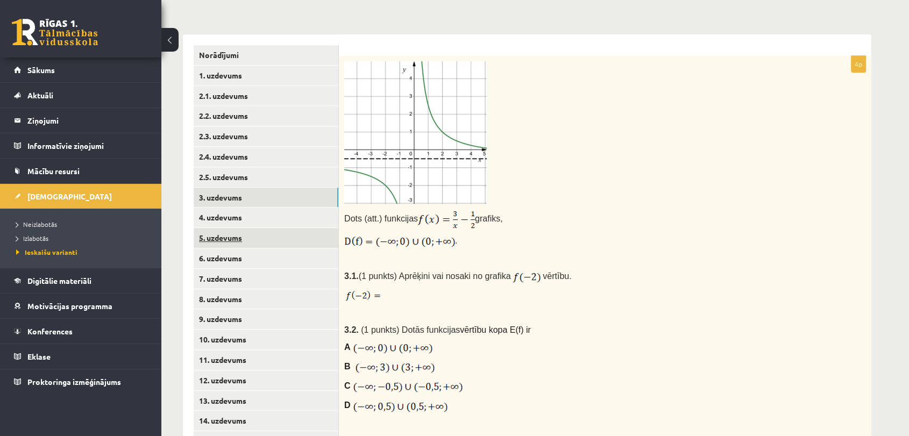
scroll to position [538, 0]
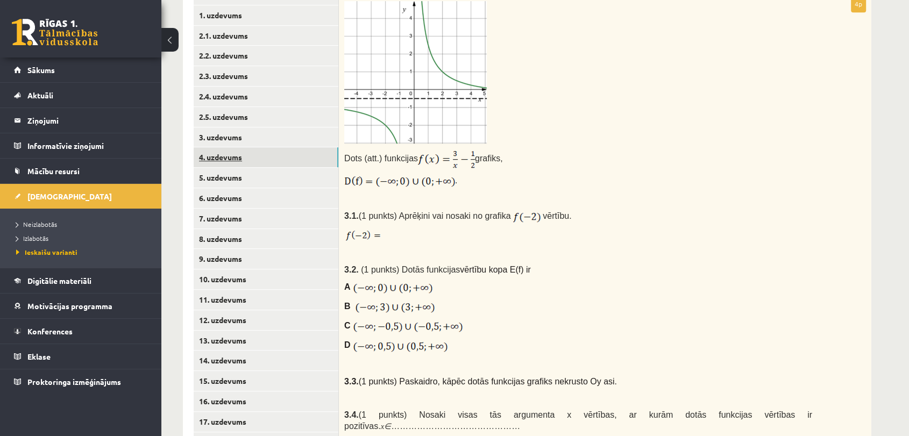
click at [254, 159] on link "4. uzdevums" at bounding box center [266, 157] width 145 height 20
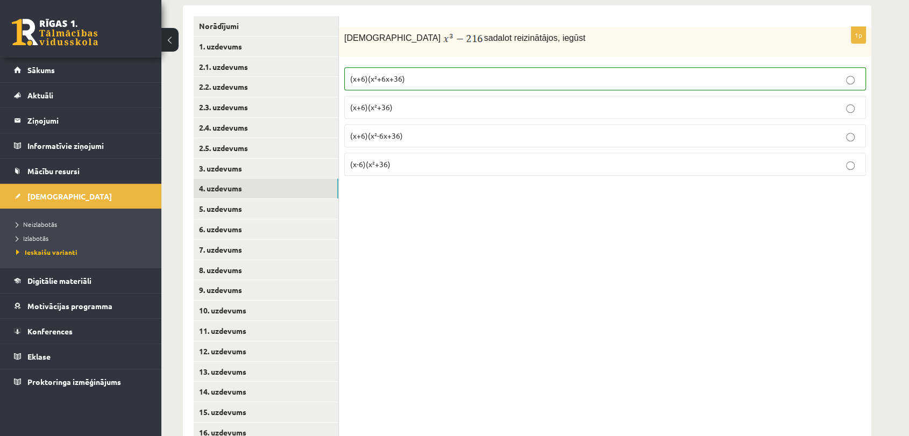
scroll to position [597, 0]
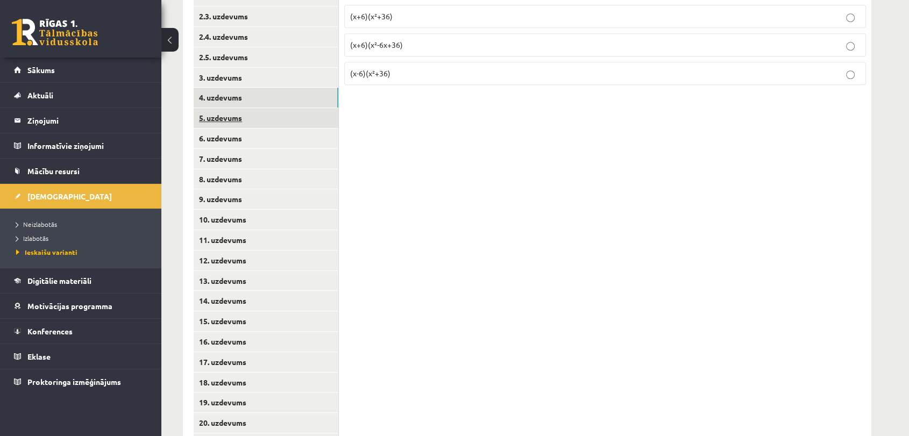
click at [263, 118] on link "5. uzdevums" at bounding box center [266, 118] width 145 height 20
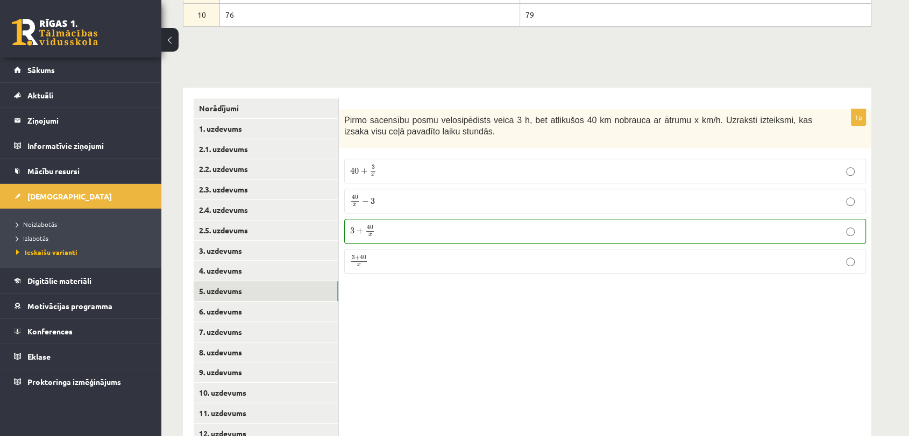
scroll to position [418, 0]
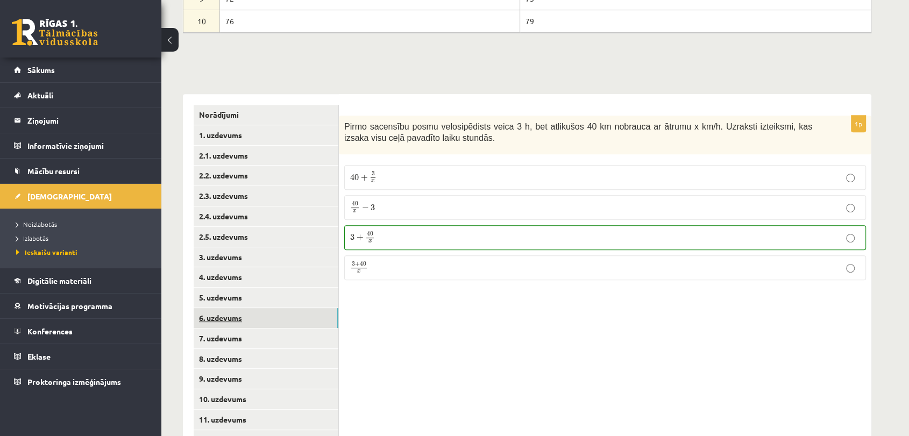
click at [297, 319] on link "6. uzdevums" at bounding box center [266, 318] width 145 height 20
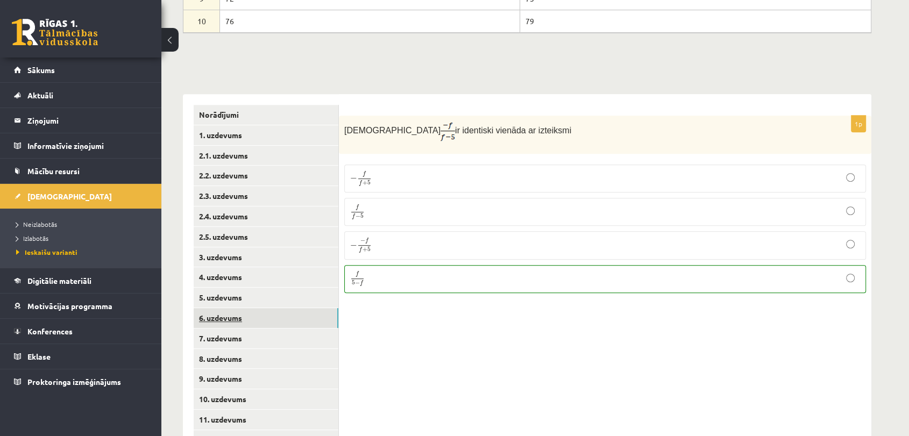
scroll to position [477, 0]
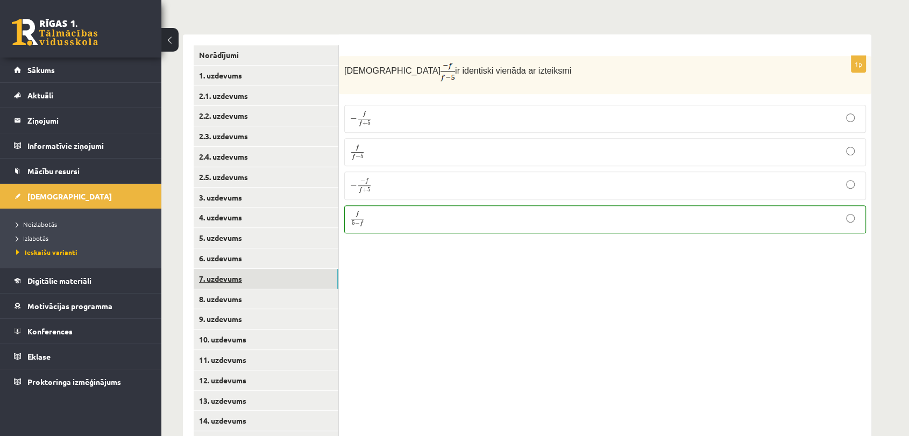
click at [297, 281] on link "7. uzdevums" at bounding box center [266, 279] width 145 height 20
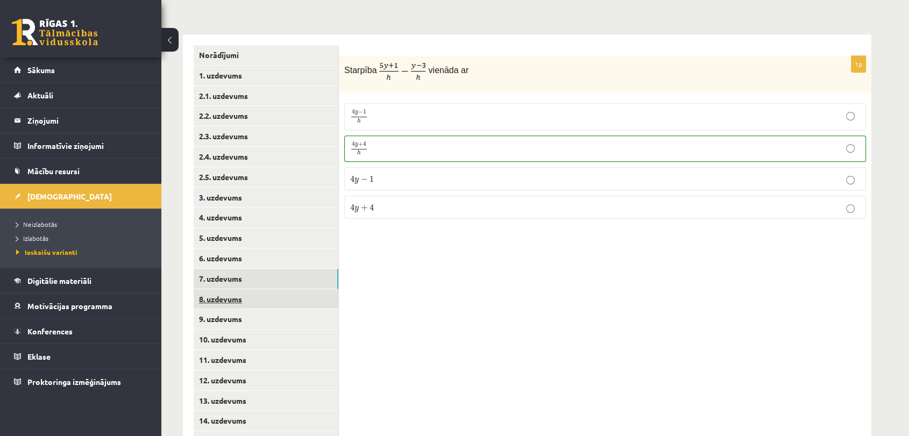
click at [305, 299] on link "8. uzdevums" at bounding box center [266, 299] width 145 height 20
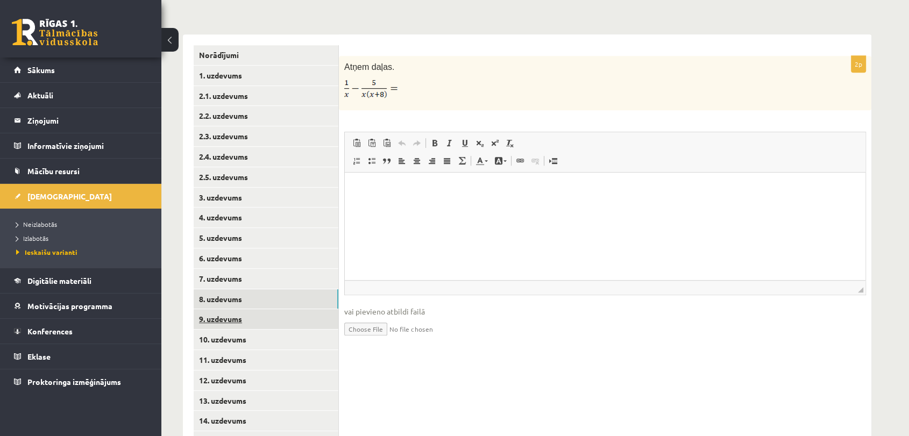
scroll to position [0, 0]
click at [280, 316] on link "9. uzdevums" at bounding box center [266, 319] width 145 height 20
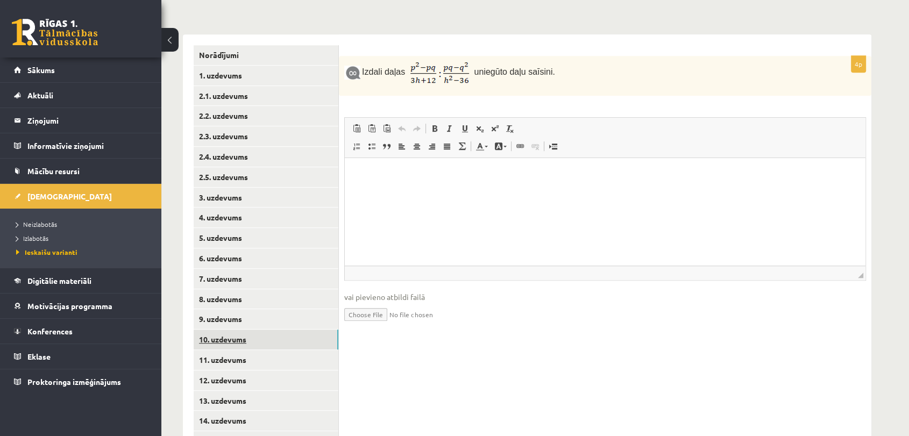
click at [285, 334] on link "10. uzdevums" at bounding box center [266, 340] width 145 height 20
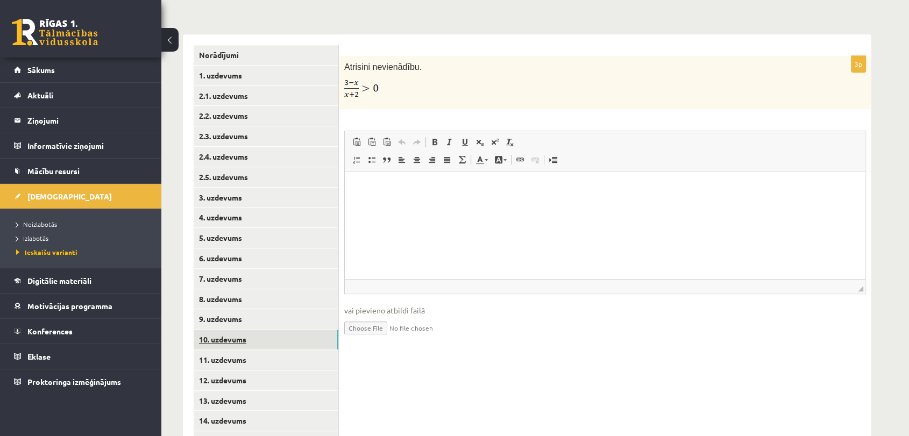
scroll to position [538, 0]
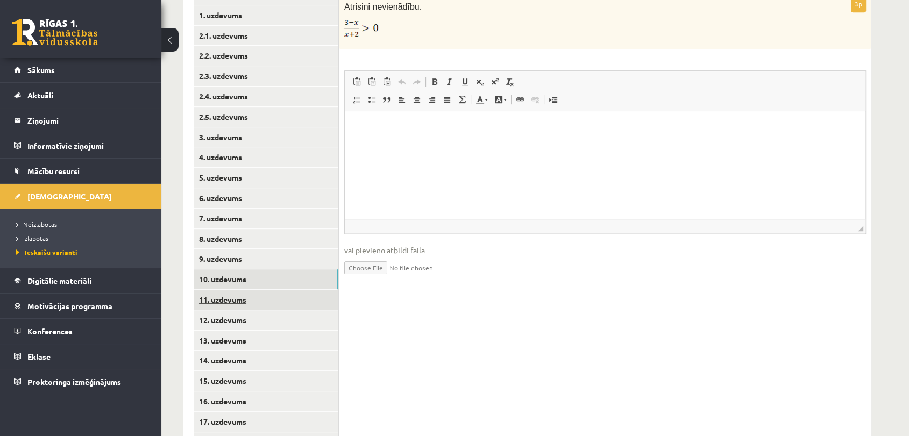
click at [285, 306] on link "11. uzdevums" at bounding box center [266, 300] width 145 height 20
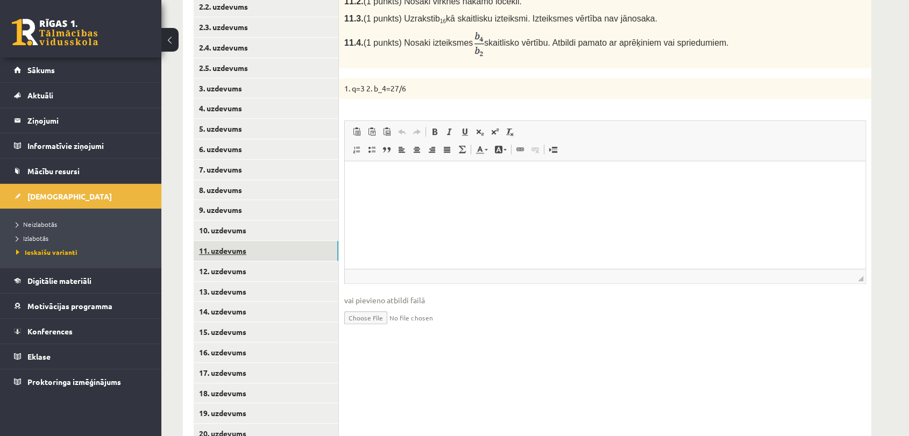
scroll to position [657, 0]
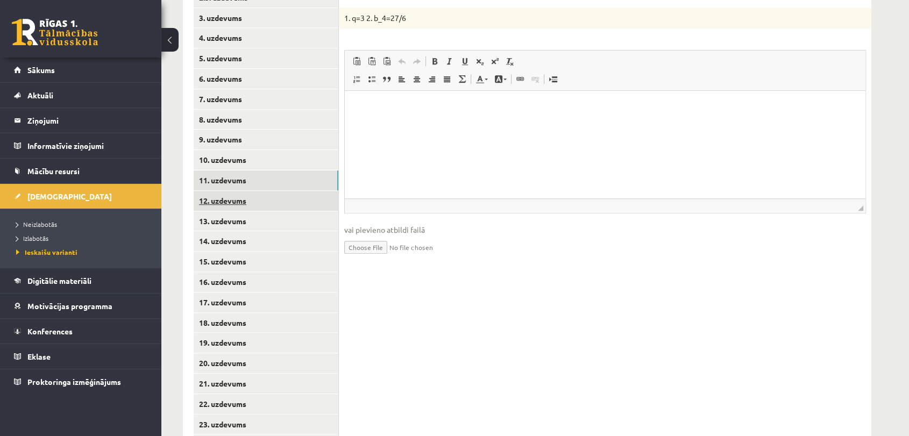
click at [279, 208] on link "12. uzdevums" at bounding box center [266, 201] width 145 height 20
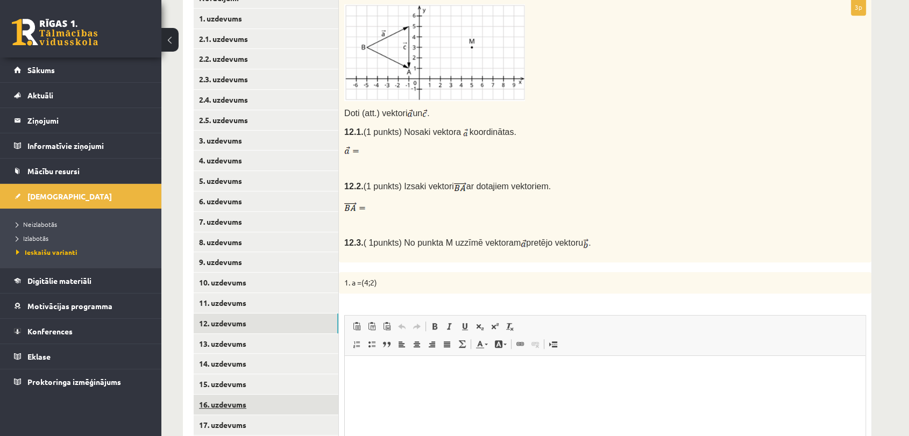
scroll to position [597, 0]
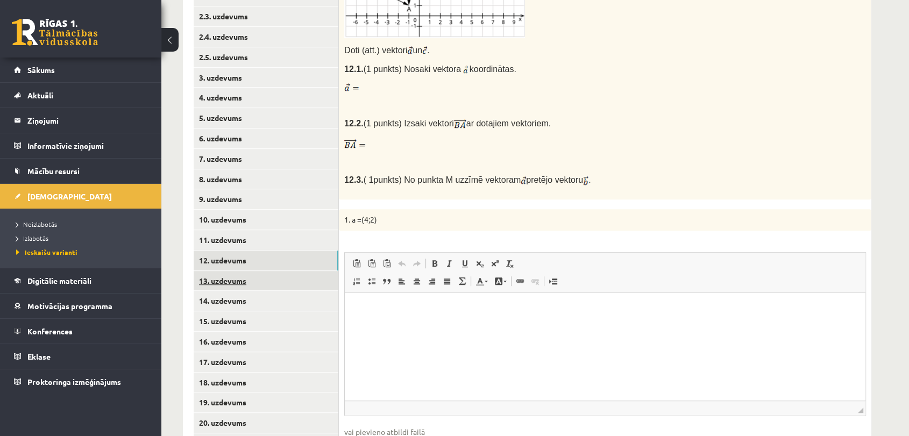
click at [296, 282] on link "13. uzdevums" at bounding box center [266, 281] width 145 height 20
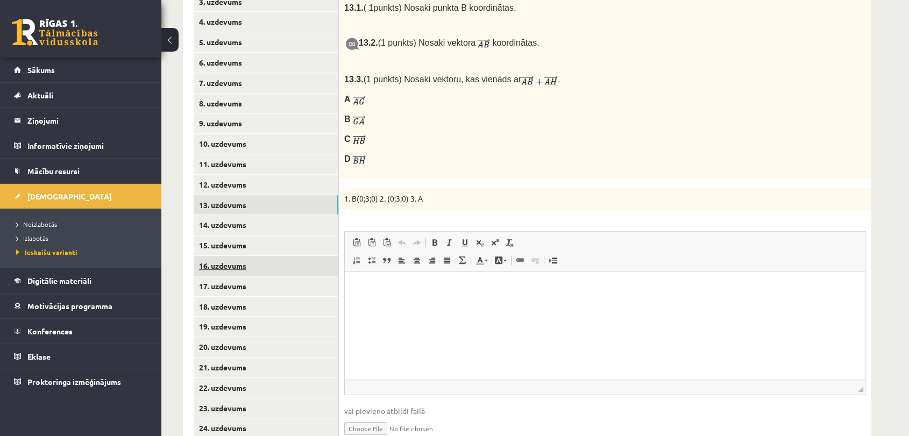
scroll to position [776, 0]
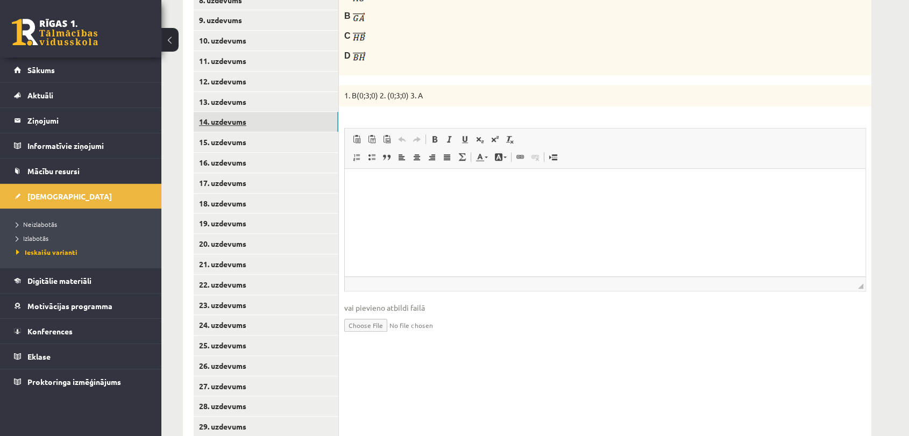
click at [253, 125] on link "14. uzdevums" at bounding box center [266, 122] width 145 height 20
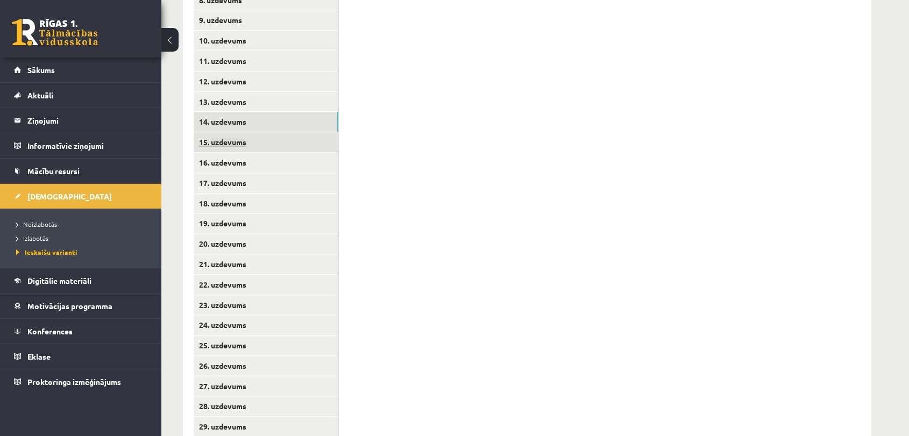
click at [290, 141] on link "15. uzdevums" at bounding box center [266, 142] width 145 height 20
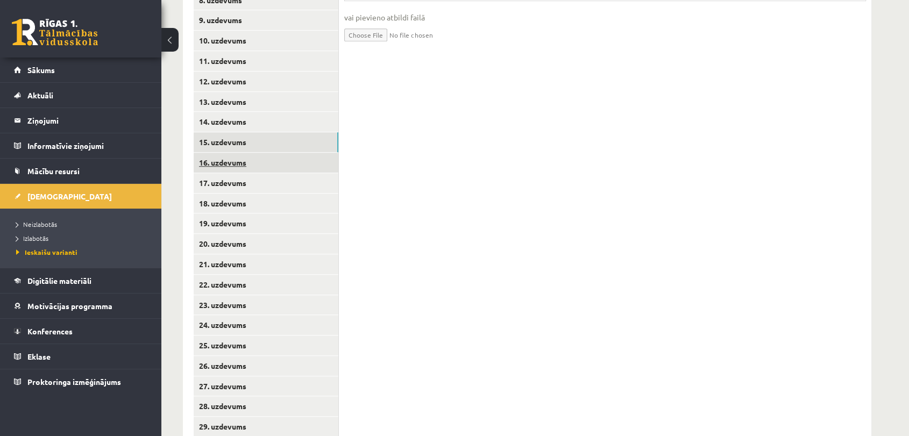
scroll to position [0, 0]
click at [292, 163] on link "16. uzdevums" at bounding box center [266, 163] width 145 height 20
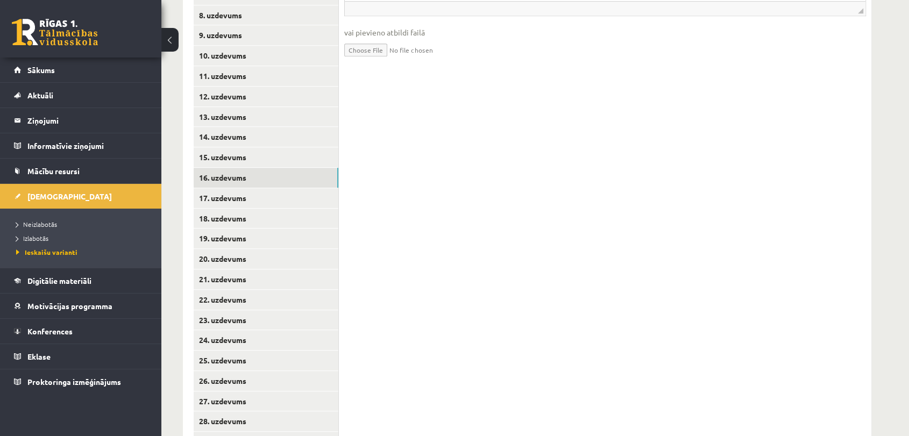
scroll to position [836, 0]
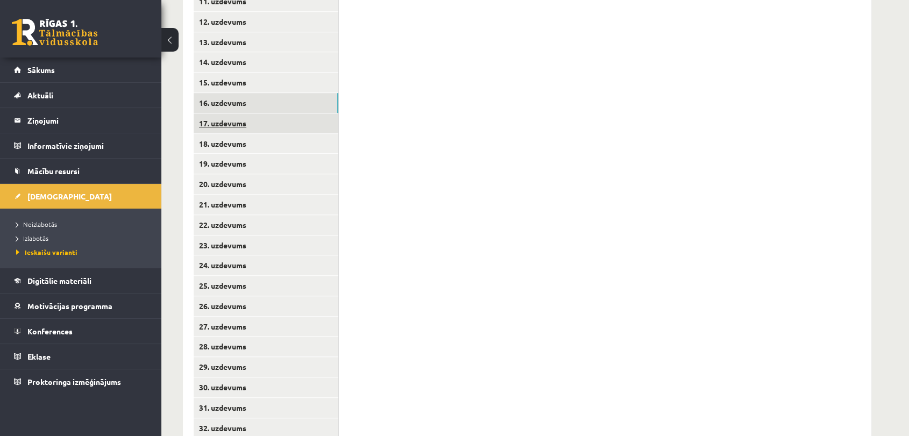
click at [296, 122] on link "17. uzdevums" at bounding box center [266, 123] width 145 height 20
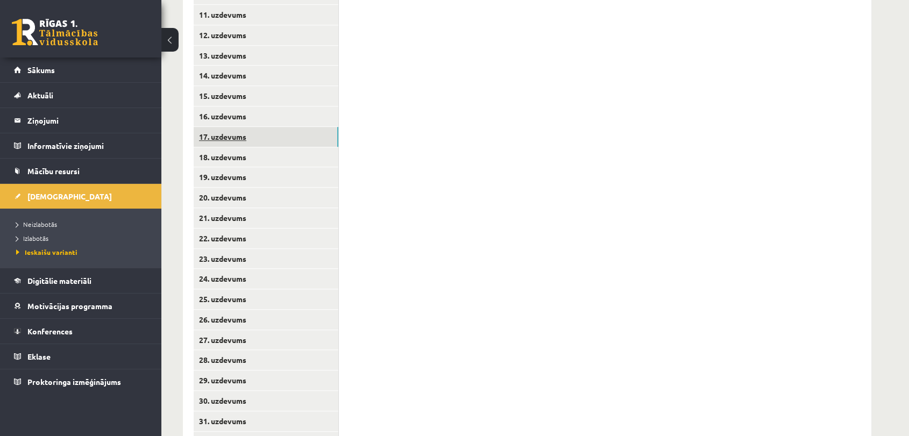
scroll to position [911, 0]
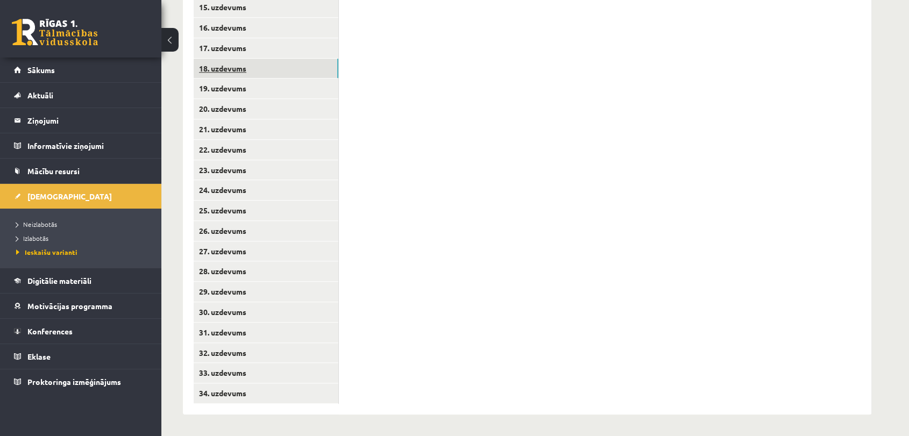
click at [322, 71] on link "18. uzdevums" at bounding box center [266, 69] width 145 height 20
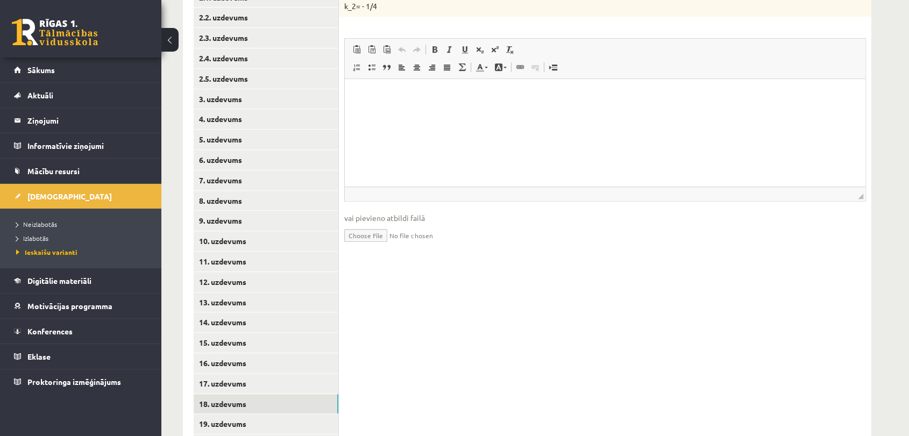
scroll to position [791, 0]
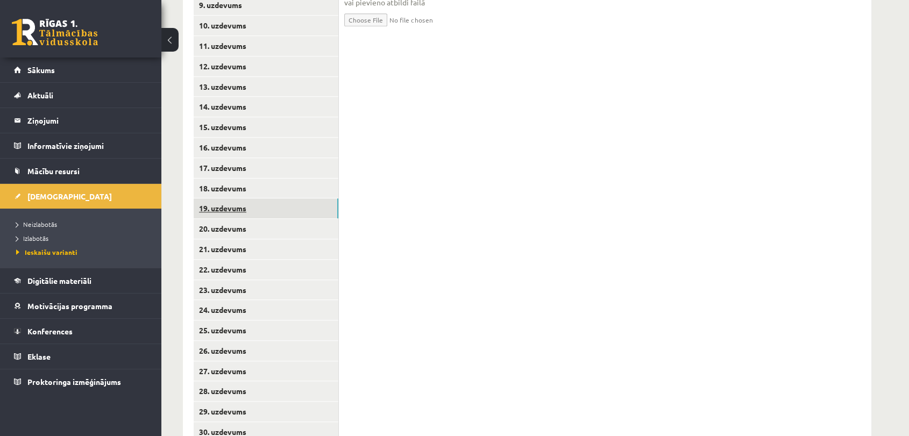
click at [305, 206] on link "19. uzdevums" at bounding box center [266, 208] width 145 height 20
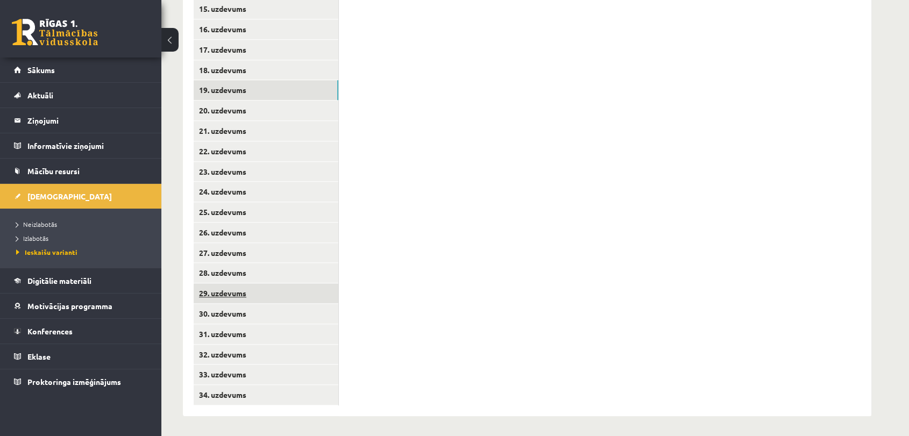
scroll to position [911, 0]
click at [325, 113] on link "20. uzdevums" at bounding box center [266, 109] width 145 height 20
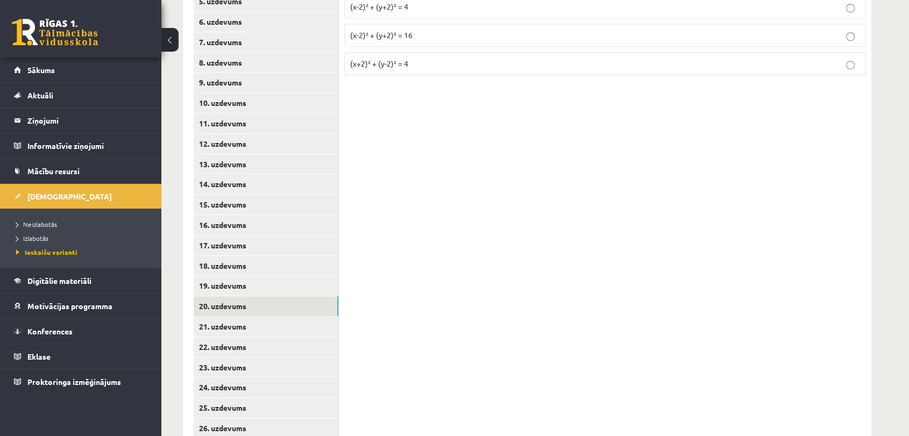
scroll to position [852, 0]
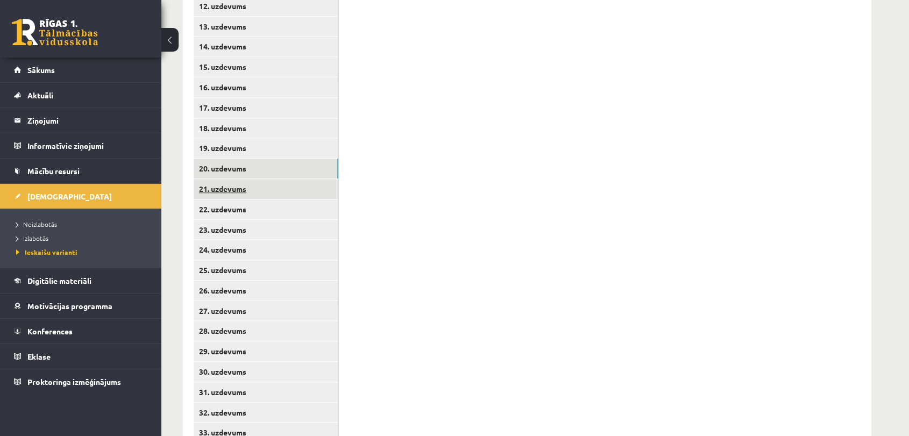
click at [315, 192] on link "21. uzdevums" at bounding box center [266, 189] width 145 height 20
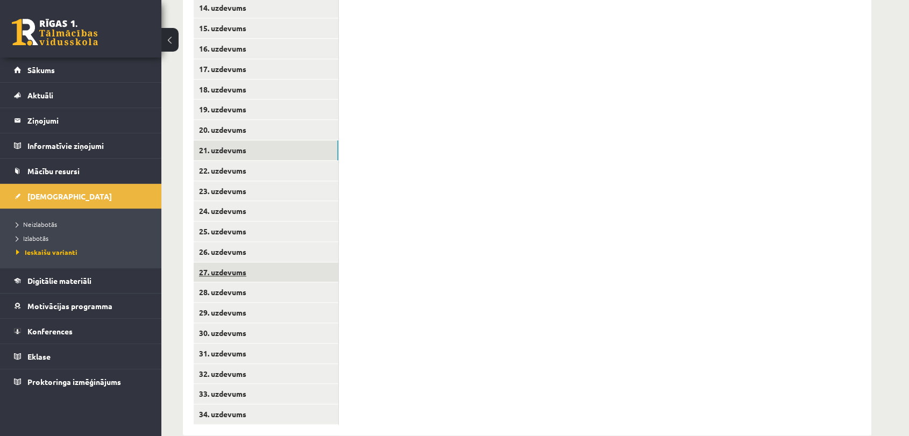
scroll to position [911, 0]
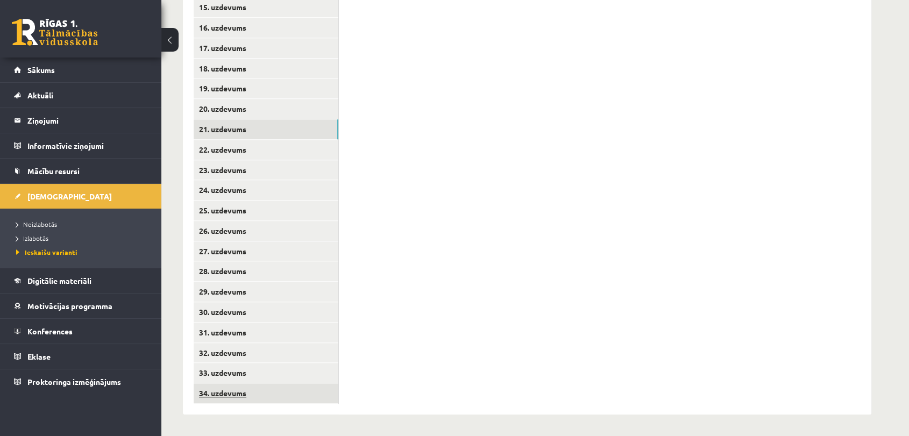
click at [288, 384] on link "34. uzdevums" at bounding box center [266, 393] width 145 height 20
click at [258, 372] on link "33. uzdevums" at bounding box center [266, 373] width 145 height 20
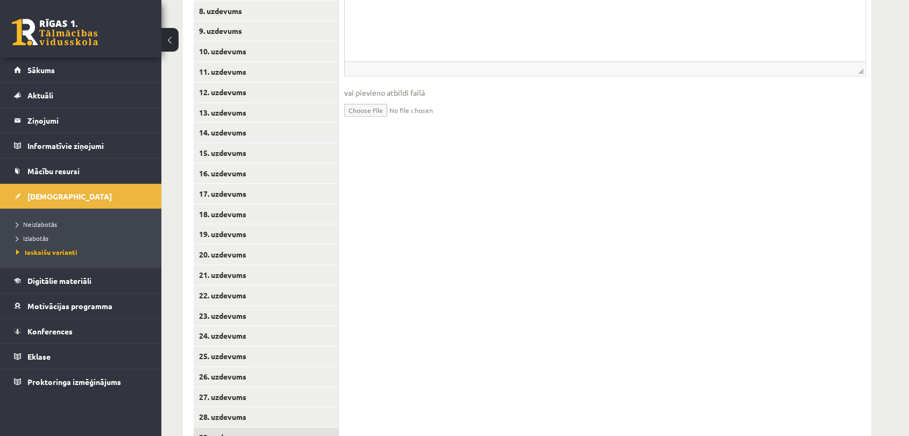
scroll to position [852, 0]
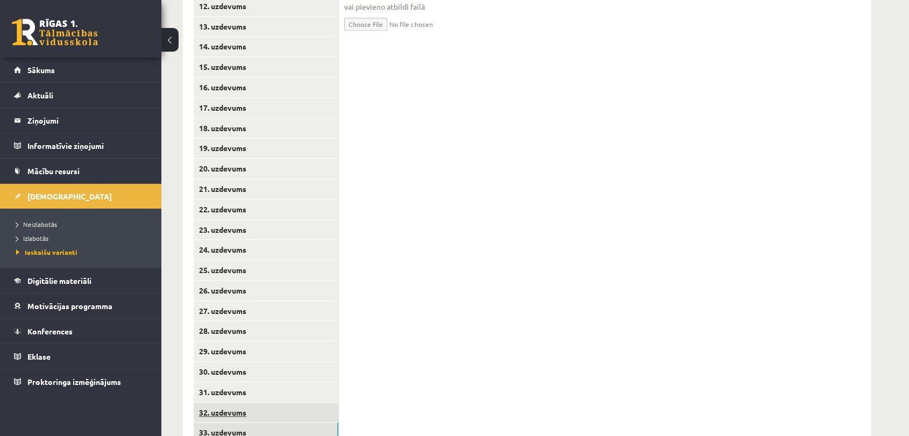
click at [271, 412] on link "32. uzdevums" at bounding box center [266, 413] width 145 height 20
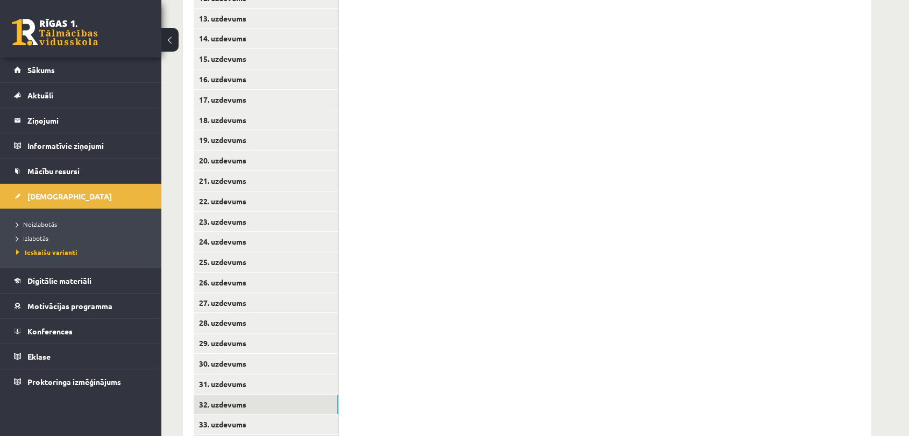
scroll to position [911, 0]
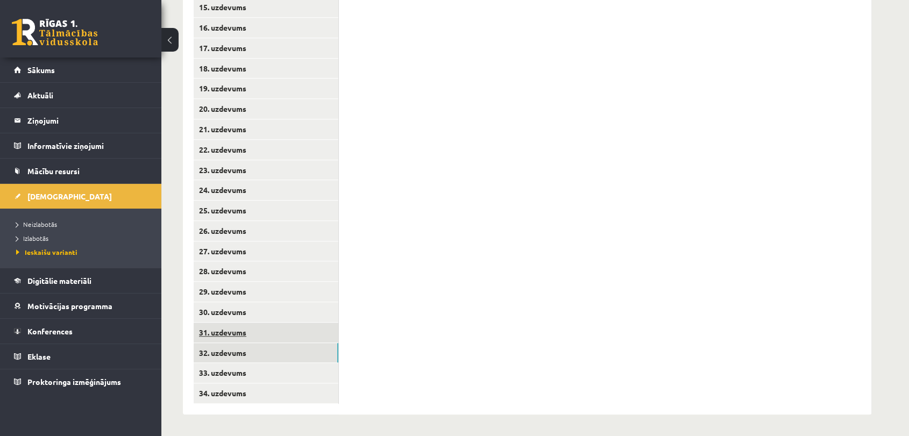
click at [302, 332] on link "31. uzdevums" at bounding box center [266, 333] width 145 height 20
click at [271, 311] on link "30. uzdevums" at bounding box center [266, 312] width 145 height 20
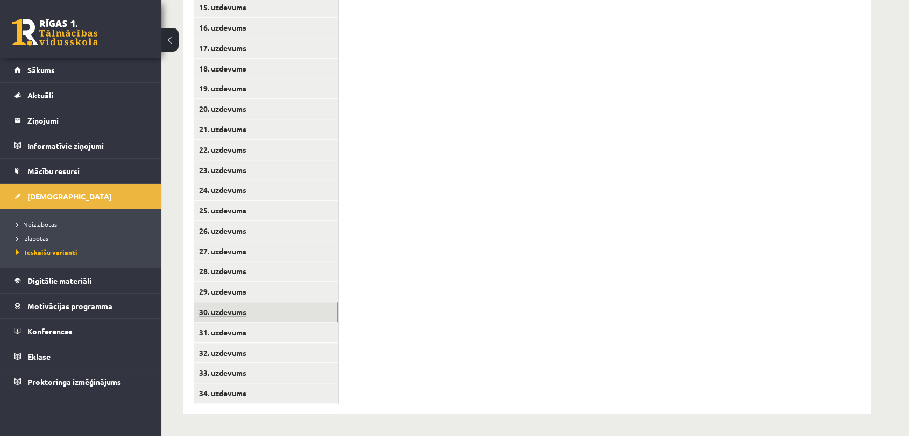
click at [292, 302] on link "30. uzdevums" at bounding box center [266, 312] width 145 height 20
click at [296, 293] on link "29. uzdevums" at bounding box center [266, 292] width 145 height 20
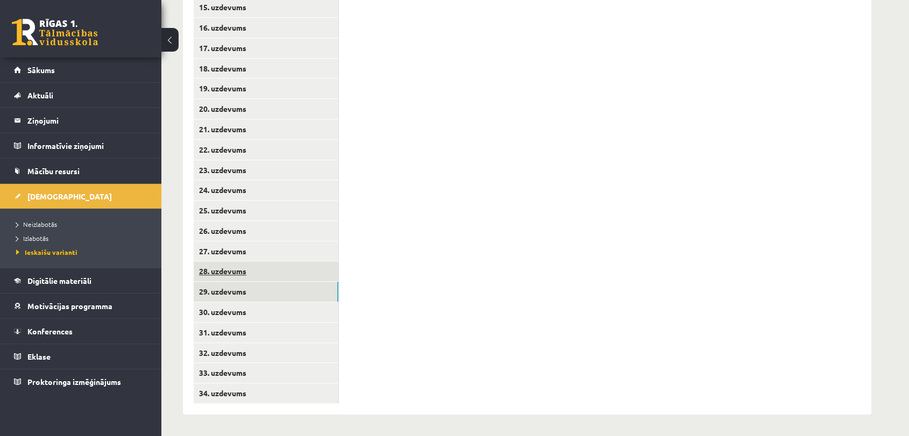
click at [311, 273] on link "28. uzdevums" at bounding box center [266, 271] width 145 height 20
click at [298, 251] on link "27. uzdevums" at bounding box center [266, 251] width 145 height 20
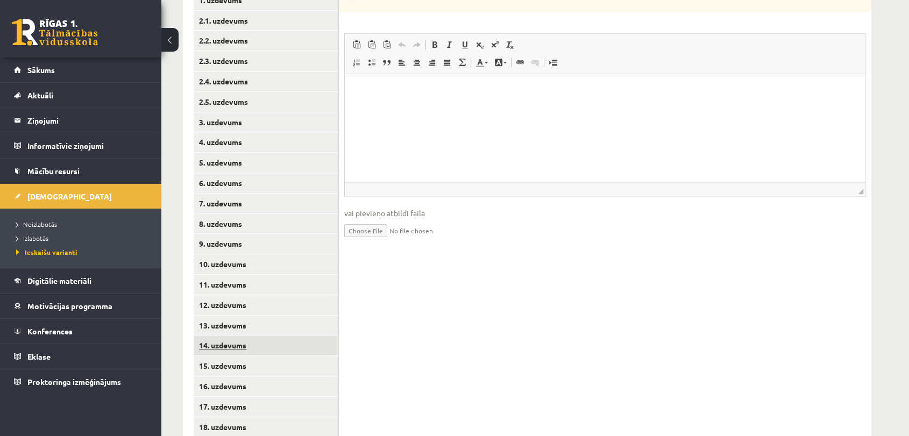
scroll to position [791, 0]
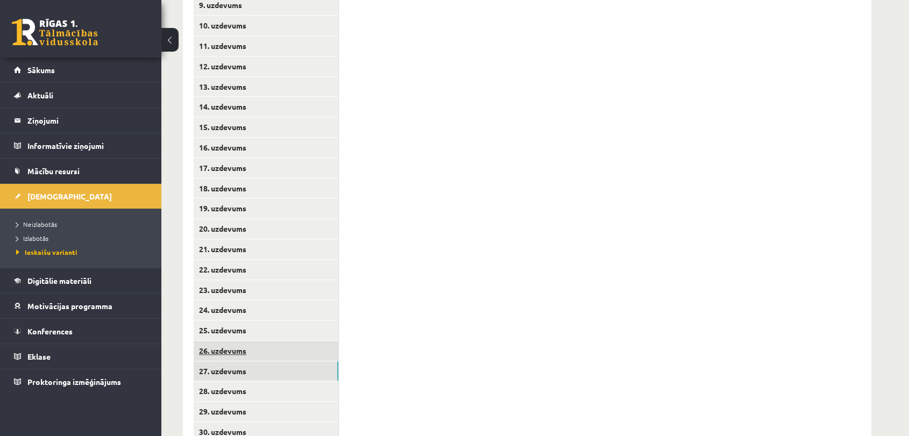
click at [275, 341] on link "26. uzdevums" at bounding box center [266, 351] width 145 height 20
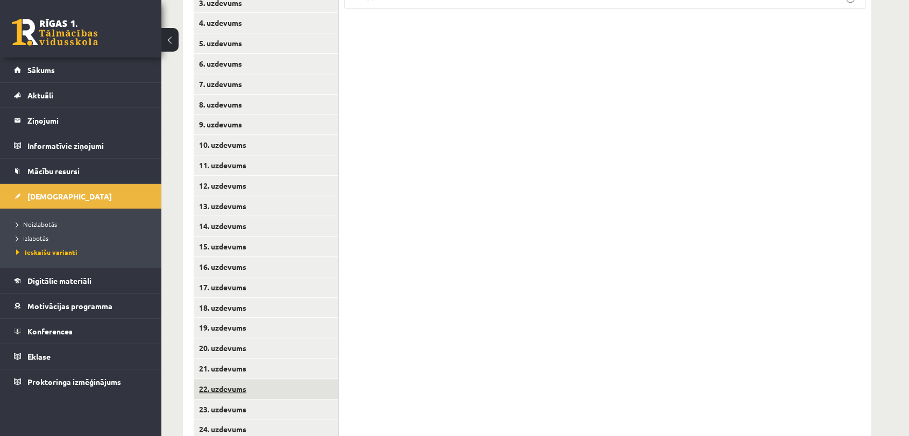
scroll to position [911, 0]
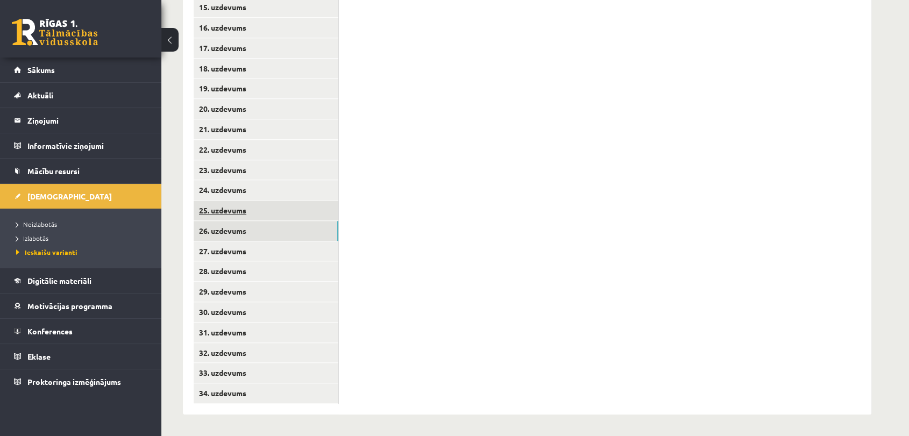
click at [305, 214] on link "25. uzdevums" at bounding box center [266, 211] width 145 height 20
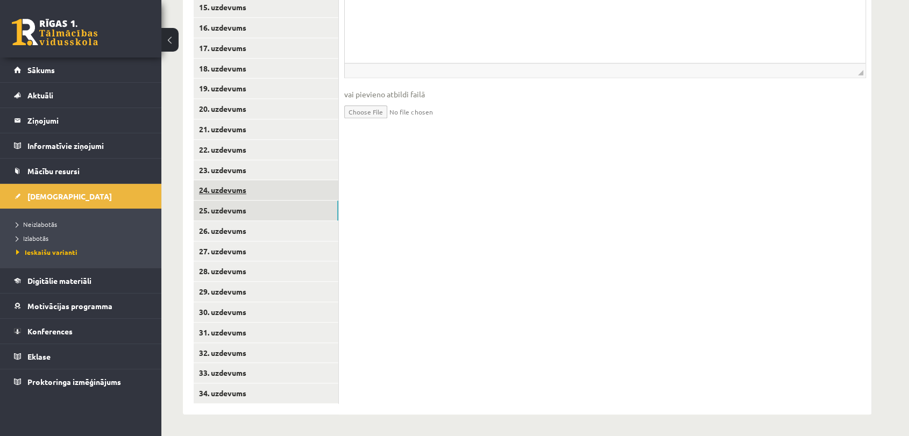
click at [277, 194] on link "24. uzdevums" at bounding box center [266, 190] width 145 height 20
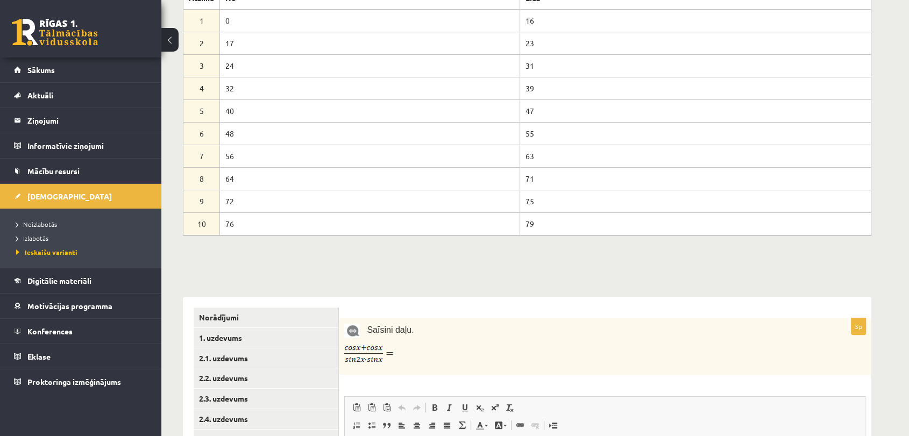
scroll to position [194, 0]
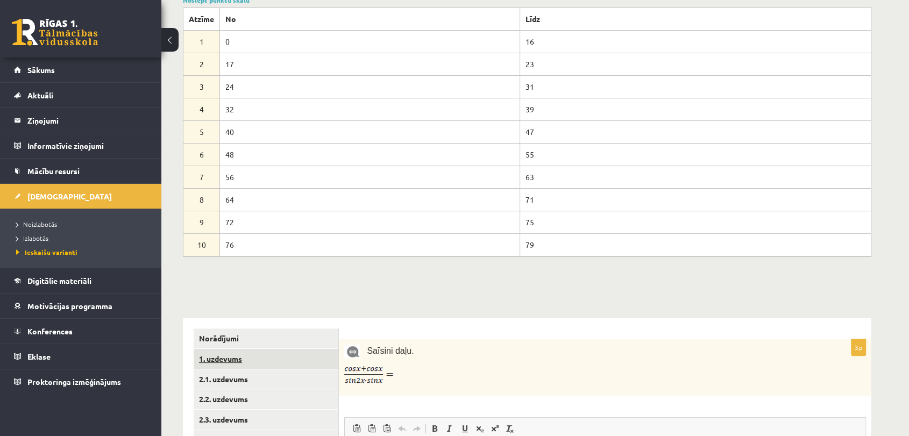
click at [311, 358] on link "1. uzdevums" at bounding box center [266, 359] width 145 height 20
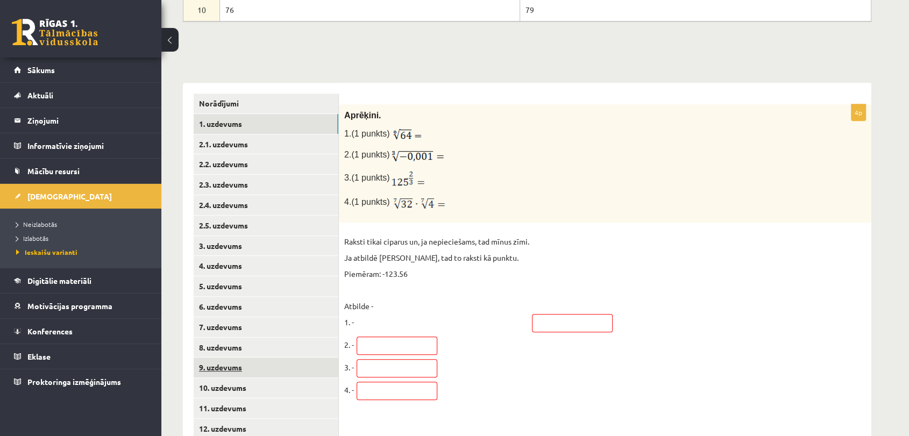
scroll to position [433, 0]
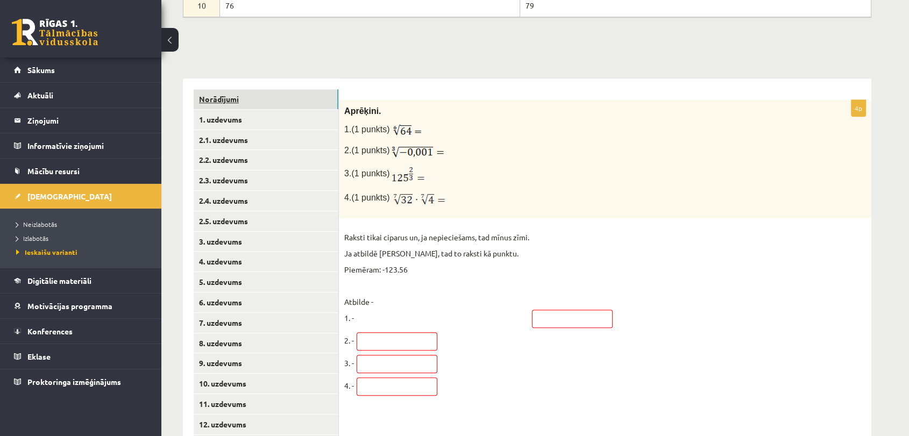
click at [245, 91] on link "Norādījumi" at bounding box center [266, 99] width 145 height 20
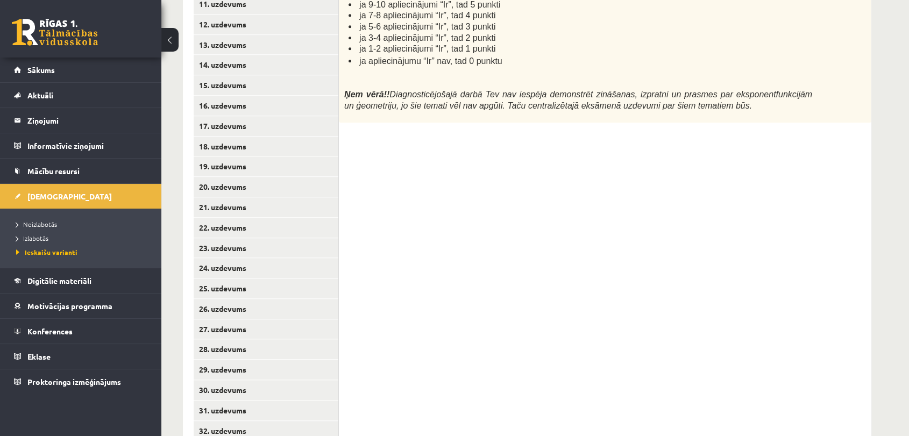
scroll to position [911, 0]
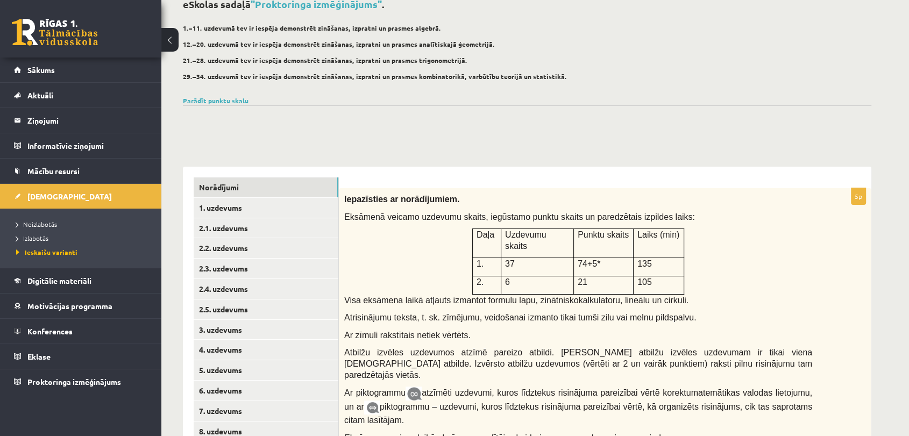
scroll to position [239, 0]
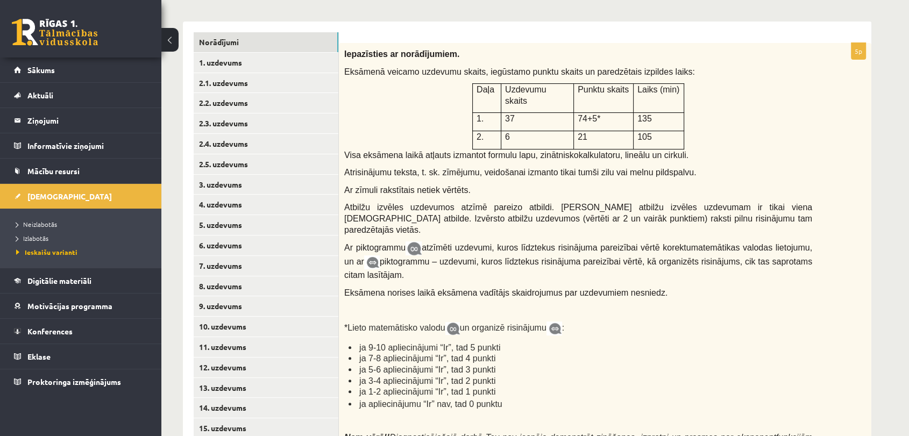
click at [499, 168] on span "Atrisinājumu teksta, t. sk. zīmējumu, veidošanai izmanto tikai tumši zilu vai m…" at bounding box center [520, 172] width 352 height 9
click at [559, 153] on div "Iepazīsties ar norādījumiem. Eksāmenā veicamo uzdevumu skaits, iegūstamo punktu…" at bounding box center [605, 254] width 532 height 423
click at [681, 149] on p "Visa eksāmena laikā atļauts izmantot formulu lapu, zinātnisko kalkulatoru, line…" at bounding box center [578, 154] width 468 height 11
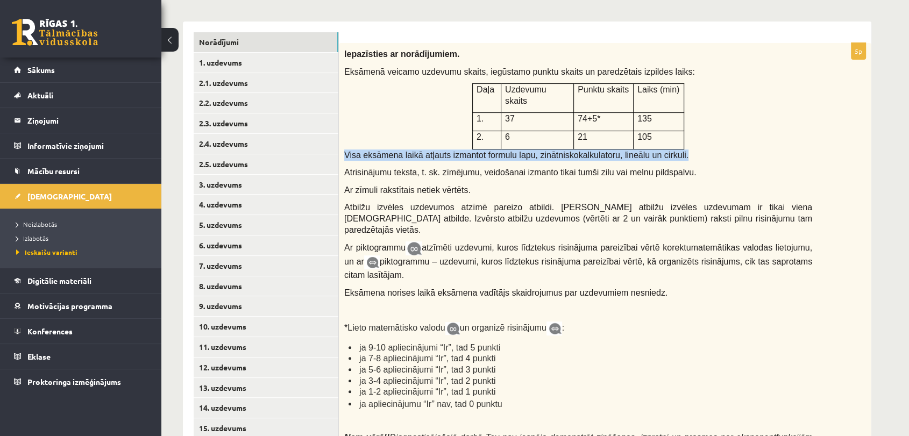
drag, startPoint x: 667, startPoint y: 143, endPoint x: 344, endPoint y: 141, distance: 323.1
click at [344, 141] on div "Iepazīsties ar norādījumiem. Eksāmenā veicamo uzdevumu skaits, iegūstamo punktu…" at bounding box center [605, 254] width 532 height 423
copy span "Visa eksāmena laikā atļauts izmantot formulu lapu, zinātnisko kalkulatoru, line…"
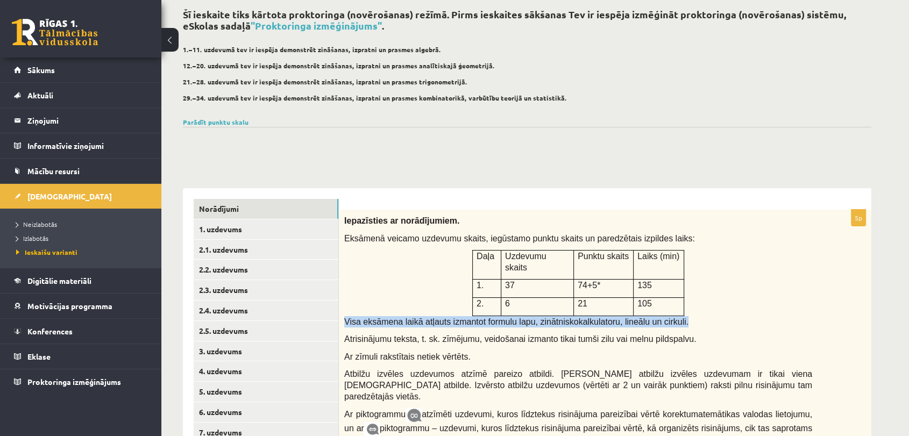
scroll to position [60, 0]
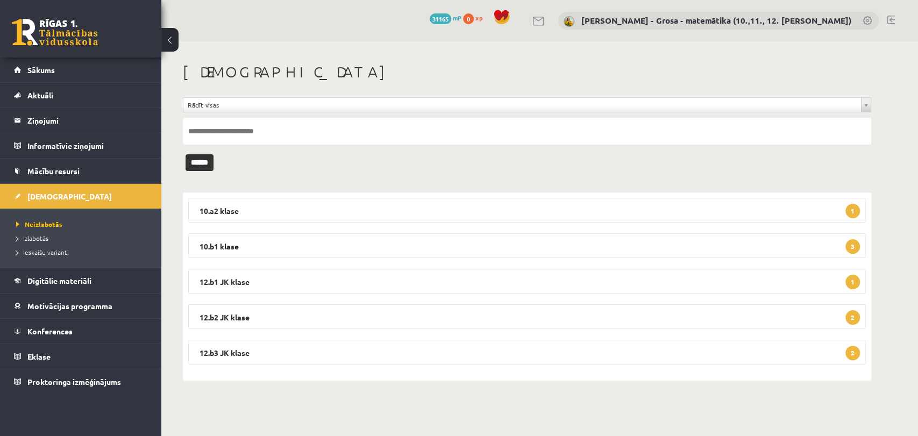
click at [267, 125] on input "text" at bounding box center [527, 131] width 688 height 27
type input "*******"
click at [185, 154] on input "******" at bounding box center [199, 162] width 28 height 17
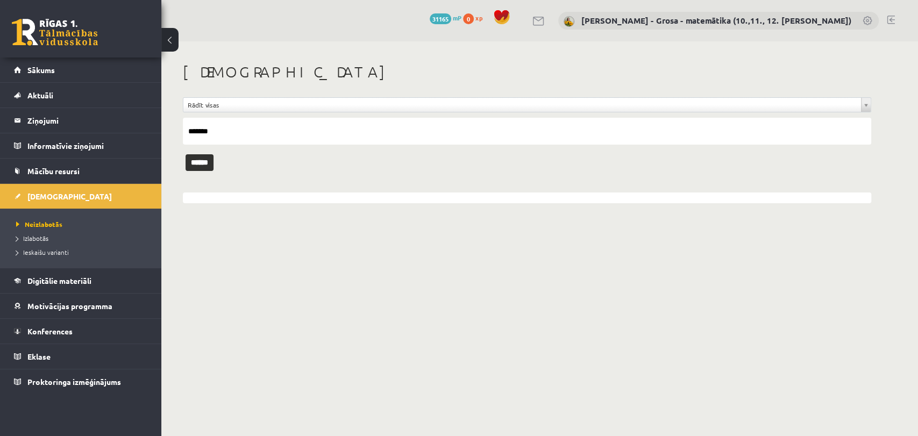
click at [34, 243] on li "Izlabotās" at bounding box center [83, 238] width 134 height 14
click at [34, 239] on span "Izlabotās" at bounding box center [35, 238] width 38 height 9
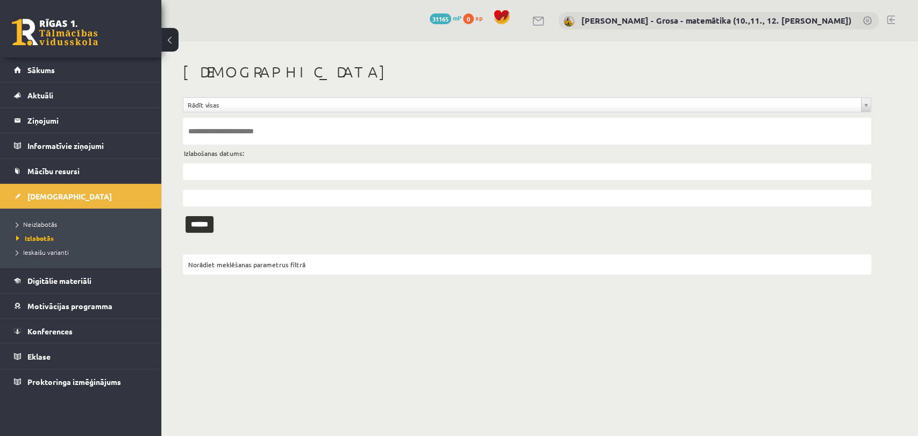
click at [232, 137] on input "text" at bounding box center [527, 131] width 688 height 27
type input "*******"
click at [185, 216] on input "******" at bounding box center [199, 224] width 28 height 17
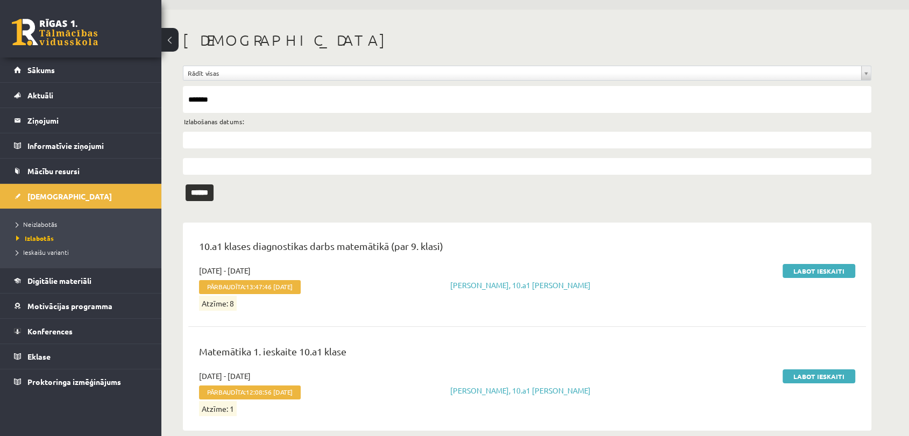
scroll to position [47, 0]
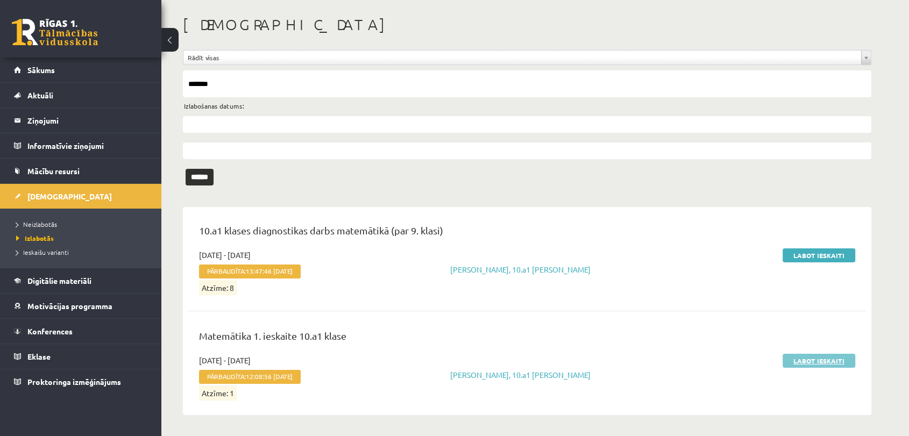
click at [808, 358] on link "Labot ieskaiti" at bounding box center [818, 361] width 73 height 14
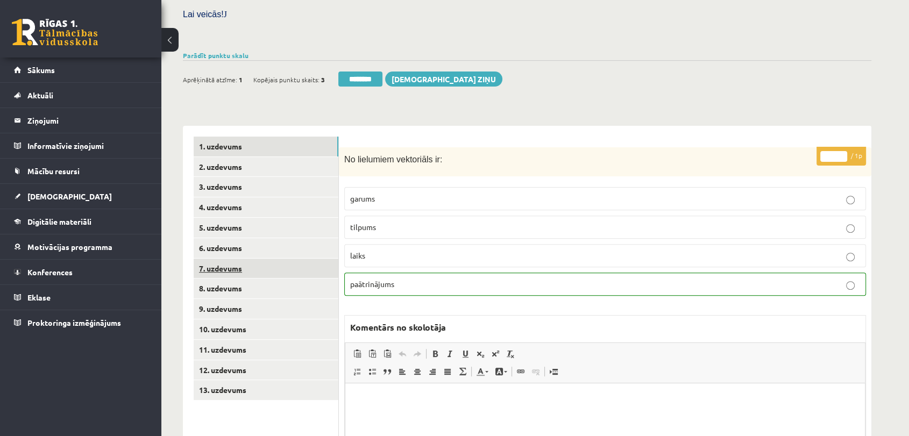
click at [266, 259] on link "7. uzdevums" at bounding box center [266, 269] width 145 height 20
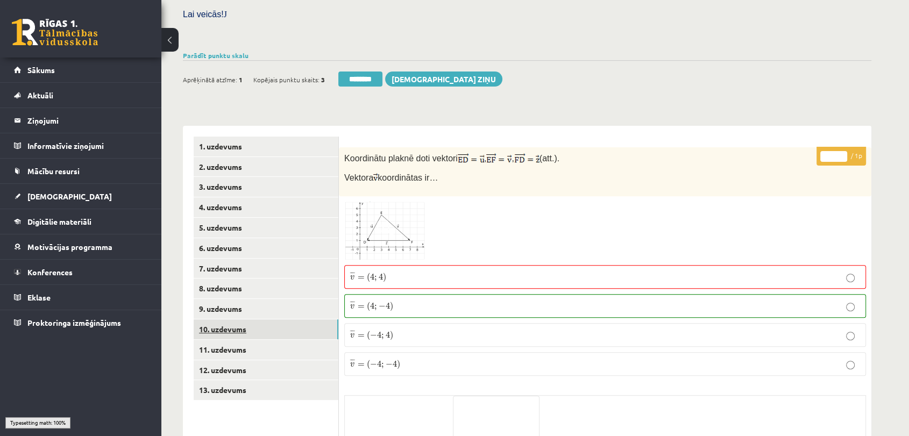
click at [282, 319] on link "10. uzdevums" at bounding box center [266, 329] width 145 height 20
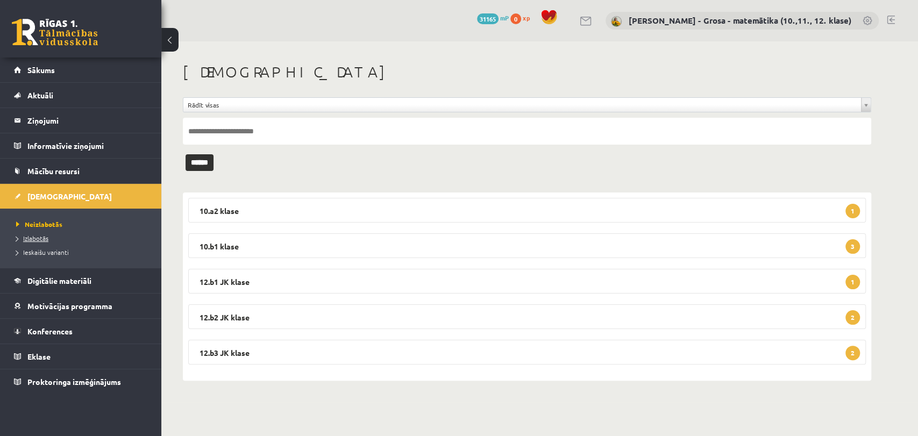
click at [30, 241] on span "Izlabotās" at bounding box center [32, 238] width 32 height 9
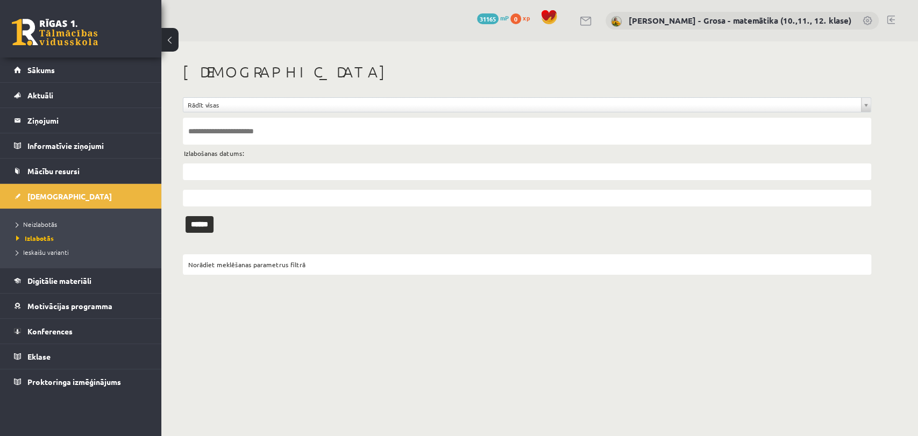
click at [228, 133] on input "text" at bounding box center [527, 131] width 688 height 27
type input "*******"
click at [185, 216] on input "******" at bounding box center [199, 224] width 28 height 17
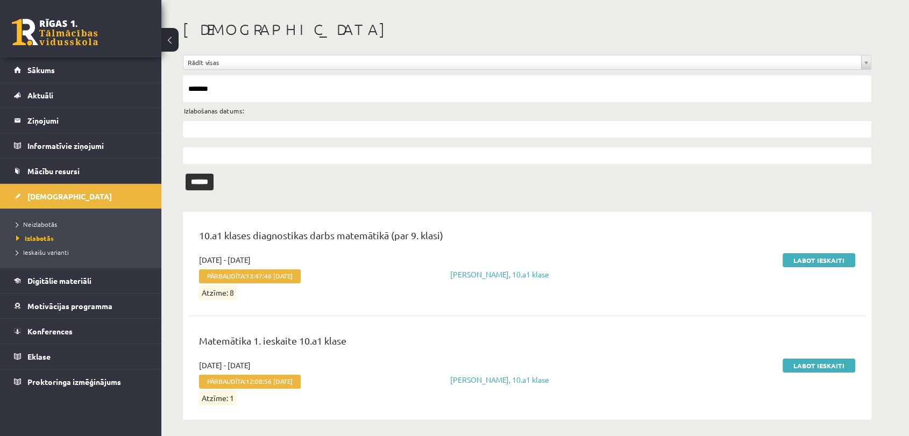
scroll to position [47, 0]
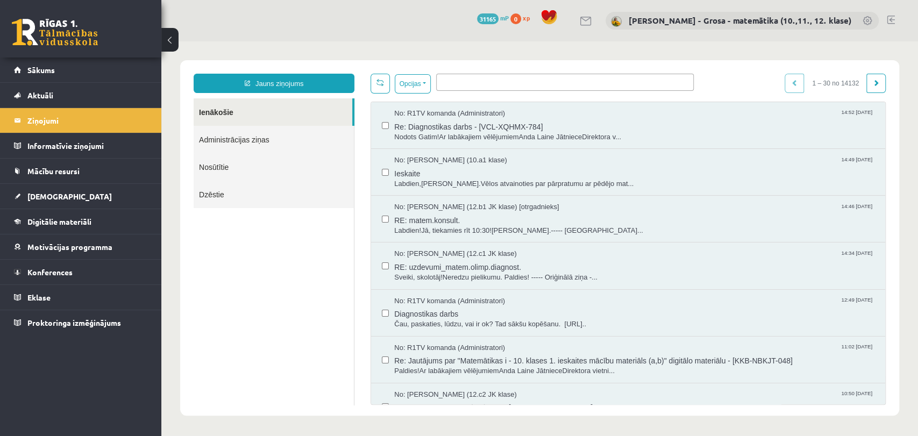
click at [211, 168] on link "Nosūtītie" at bounding box center [274, 166] width 160 height 27
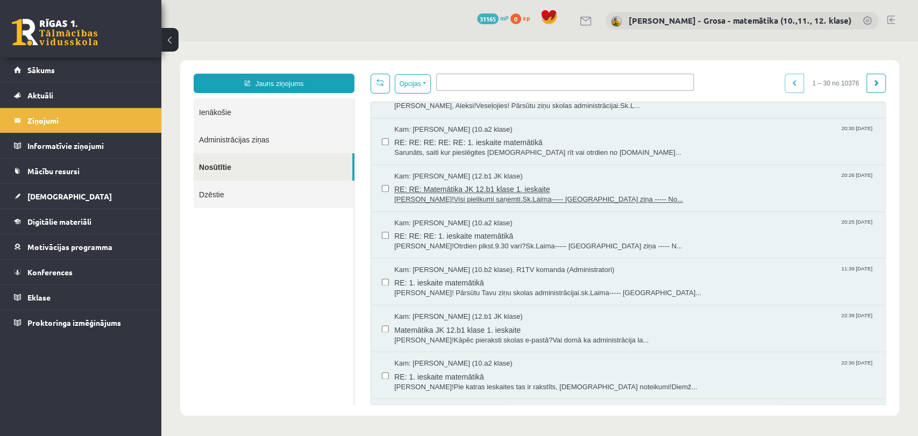
scroll to position [896, 0]
click at [511, 240] on span "[PERSON_NAME]!Otrdien plkst.9.30 vari?Sk.Laima----- [GEOGRAPHIC_DATA] ziņa ----…" at bounding box center [634, 245] width 480 height 10
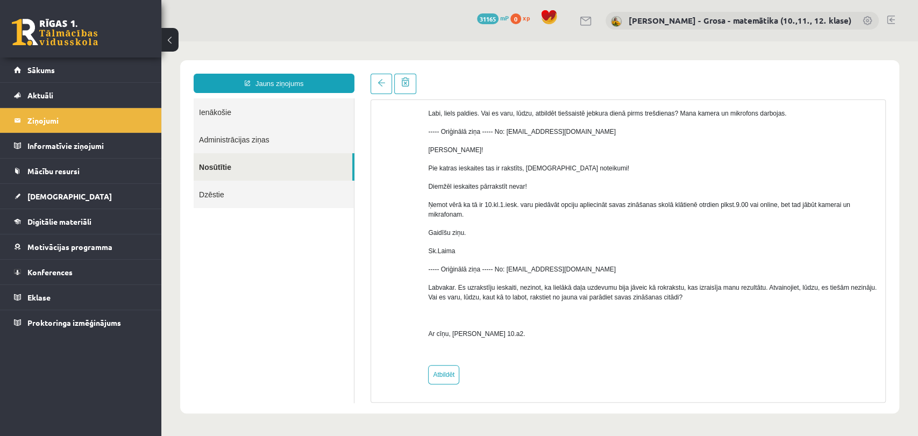
scroll to position [0, 0]
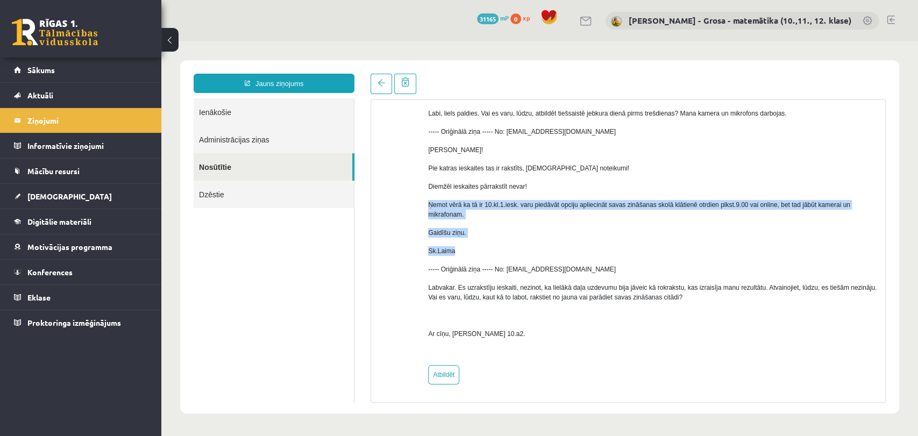
drag, startPoint x: 427, startPoint y: 205, endPoint x: 469, endPoint y: 245, distance: 58.6
click at [469, 245] on div "No: [PERSON_NAME] - matemātika (10.,11., 12. klase) (Skolotājs) Kam: [PERSON_NA…" at bounding box center [628, 185] width 498 height 397
copy div "Ņemot vērā ka tā ir 10.kl.1.iesk. varu piedāvāt opciju apliecināt savas zināšan…"
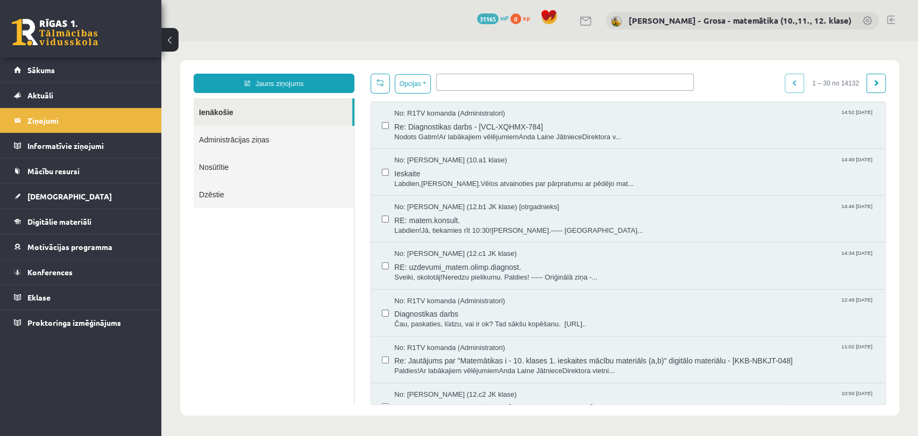
click at [268, 168] on link "Nosūtītie" at bounding box center [274, 166] width 160 height 27
click at [201, 162] on link "Nosūtītie" at bounding box center [274, 166] width 160 height 27
click at [212, 169] on link "Nosūtītie" at bounding box center [274, 166] width 160 height 27
click at [456, 82] on ul at bounding box center [565, 80] width 256 height 12
type input "*****"
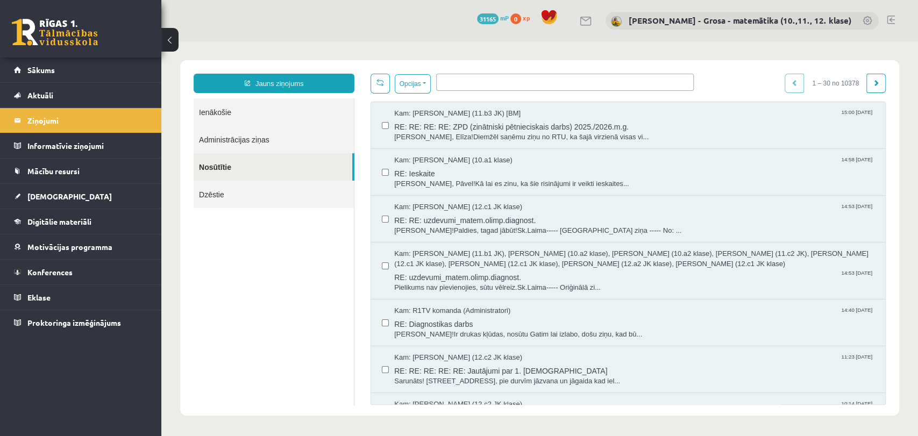
click at [502, 102] on div "Kam: [PERSON_NAME] (11.b3 JK) [BM] 15:00 [DATE] RE: RE: RE: RE: ZPD (zinātniski…" at bounding box center [628, 125] width 514 height 47
click at [504, 91] on div "Opcijas Atzīmēt visus ziņojumus Atcelt izvēlētos Atzīmēt visus kā lasītus Atzīm…" at bounding box center [627, 84] width 515 height 20
click at [499, 111] on div "Kam: [PERSON_NAME] (11.b3 JK) [BM] 15:00 [DATE]" at bounding box center [634, 114] width 480 height 10
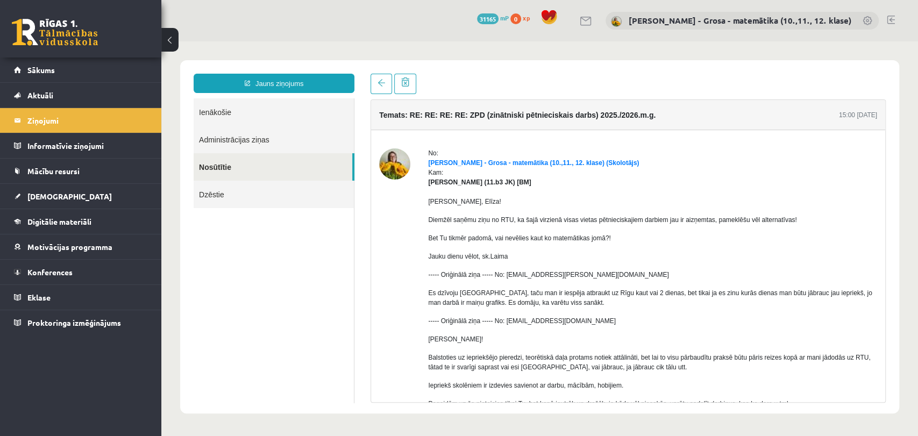
click at [527, 118] on h4 "Temats: RE: RE: RE: RE: ZPD (zinātniski pētnieciskais darbs) 2025./2026.m.g." at bounding box center [517, 115] width 276 height 9
drag, startPoint x: 462, startPoint y: 113, endPoint x: 652, endPoint y: 117, distance: 190.4
click at [652, 117] on div "Temats: RE: RE: RE: RE: ZPD (zinātniski pētnieciskais darbs) 2025./2026.m.g. 15…" at bounding box center [628, 115] width 514 height 30
copy h4 "ZPD (zinātniski pētnieciskais darbs) 2025./2026.m.g."
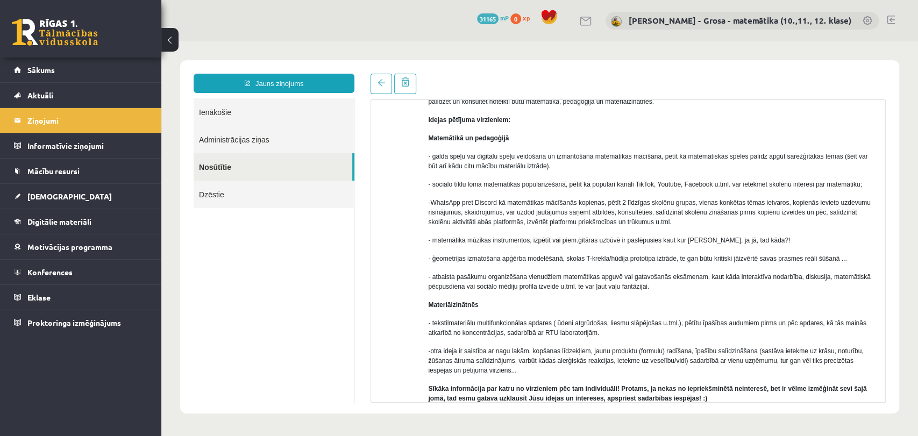
scroll to position [538, 0]
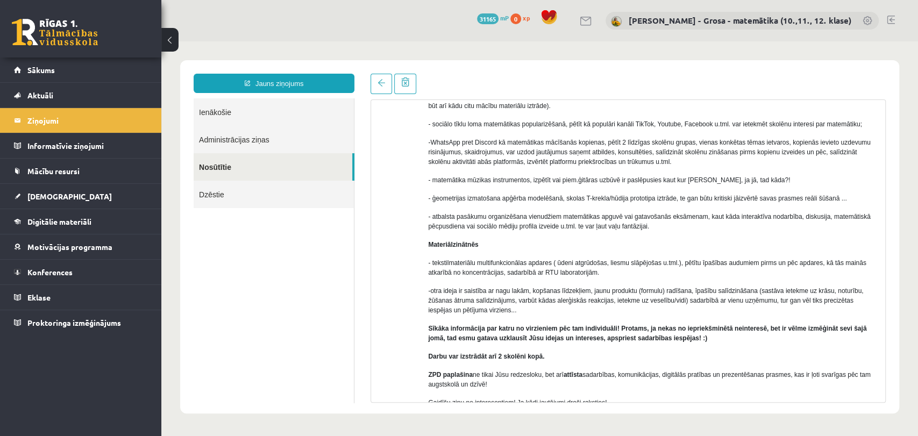
click at [434, 124] on p "- sociālo tīklu loma matemātikas popularizēšanā, pētīt kā populāri kanāli TikTo…" at bounding box center [652, 124] width 449 height 10
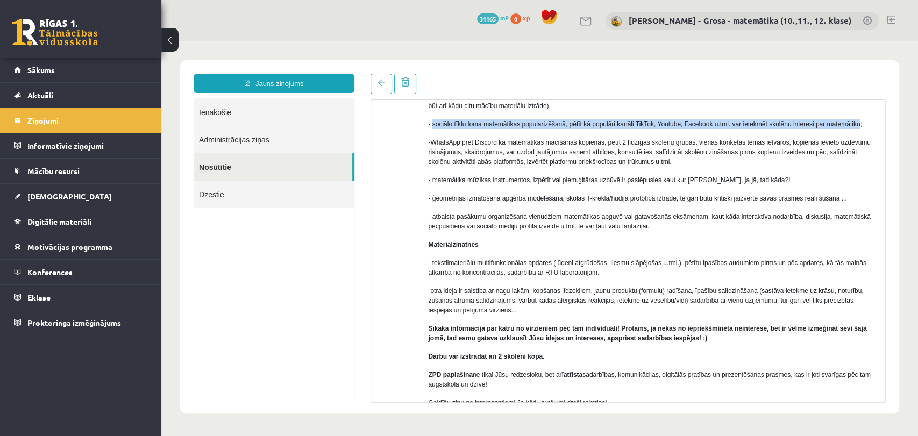
drag, startPoint x: 433, startPoint y: 124, endPoint x: 856, endPoint y: 124, distance: 422.6
click at [856, 124] on p "- sociālo tīklu loma matemātikas popularizēšanā, pētīt kā populāri kanāli TikTo…" at bounding box center [652, 124] width 449 height 10
copy p "sociālo tīklu loma matemātikas popularizēšanā, pētīt kā populāri kanāli TikTok,…"
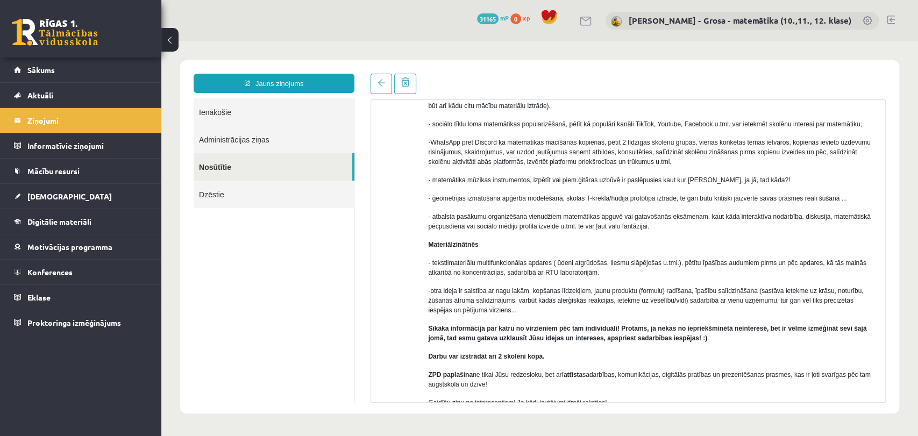
click at [581, 244] on p "Materiālzinātnēs" at bounding box center [652, 245] width 449 height 10
click at [229, 114] on link "Ienākošie" at bounding box center [274, 111] width 160 height 27
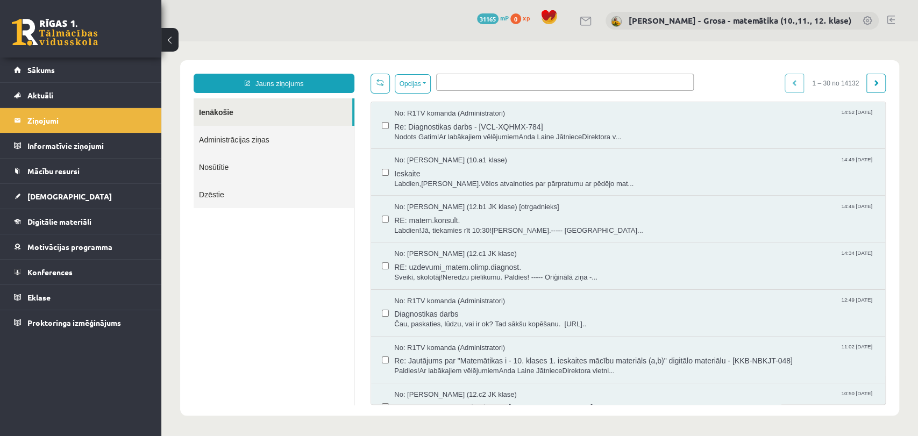
scroll to position [0, 0]
